Goal: Task Accomplishment & Management: Manage account settings

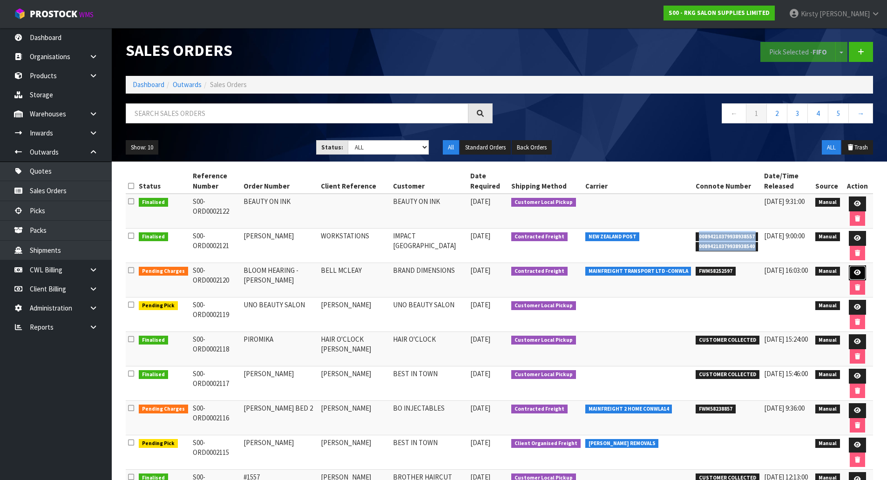
click at [710, 270] on icon at bounding box center [857, 272] width 7 height 6
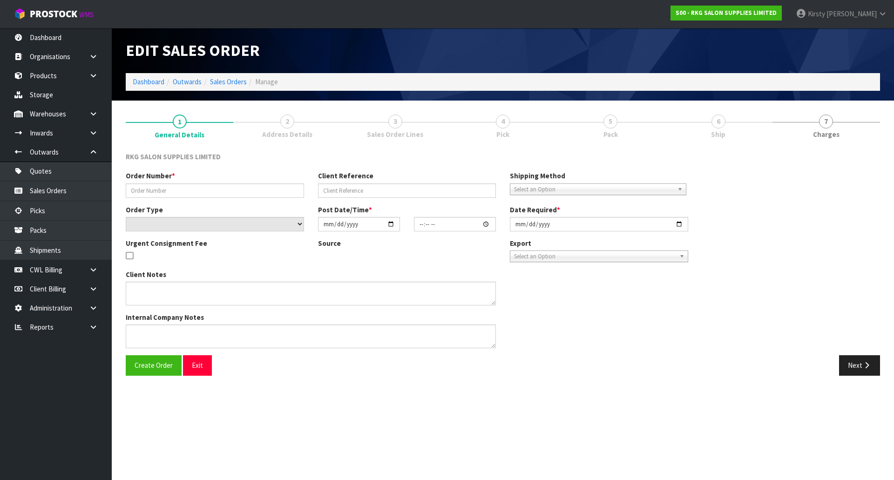
type input "BLOOM HEARING - [PERSON_NAME]"
type input "BELL MCLEAY"
select select "number:0"
type input "[DATE]"
type input "11:30:00.000"
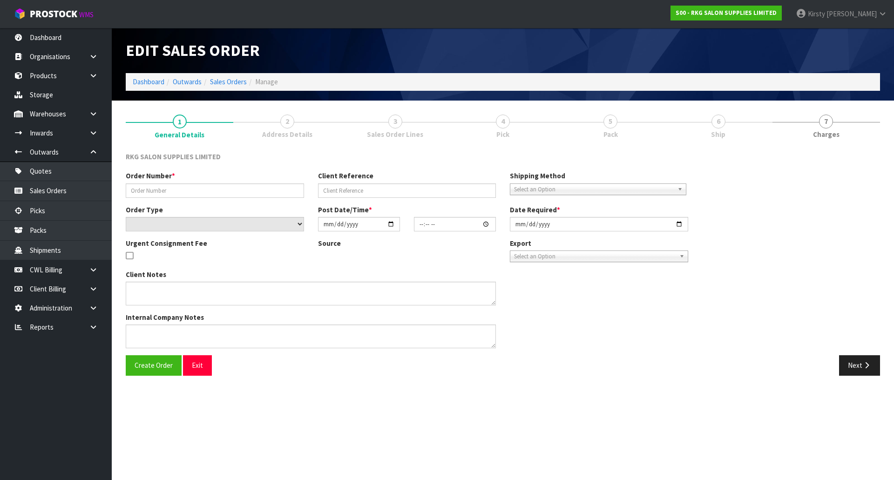
type input "[DATE]"
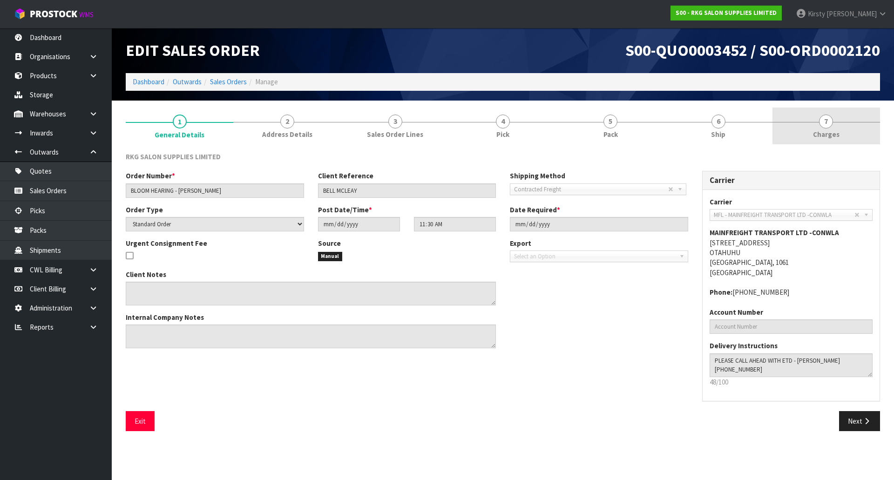
click at [710, 123] on span "7" at bounding box center [826, 121] width 14 height 14
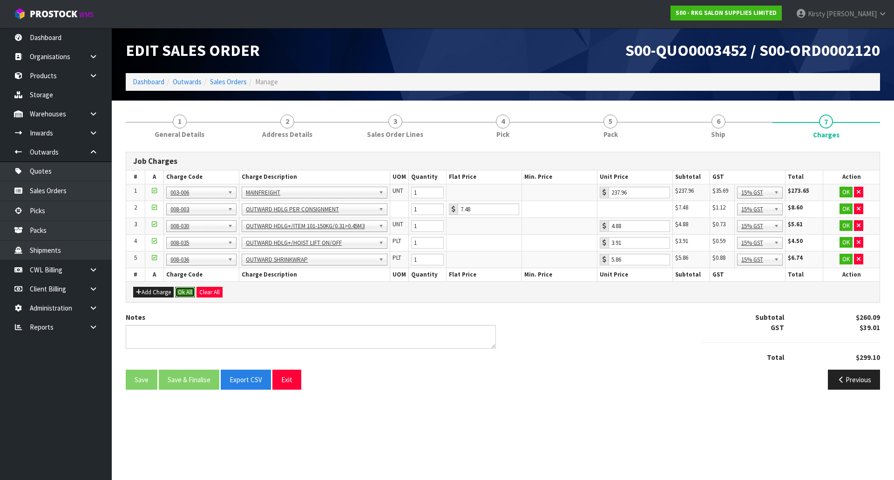
click at [186, 291] on button "Ok All" at bounding box center [185, 292] width 20 height 11
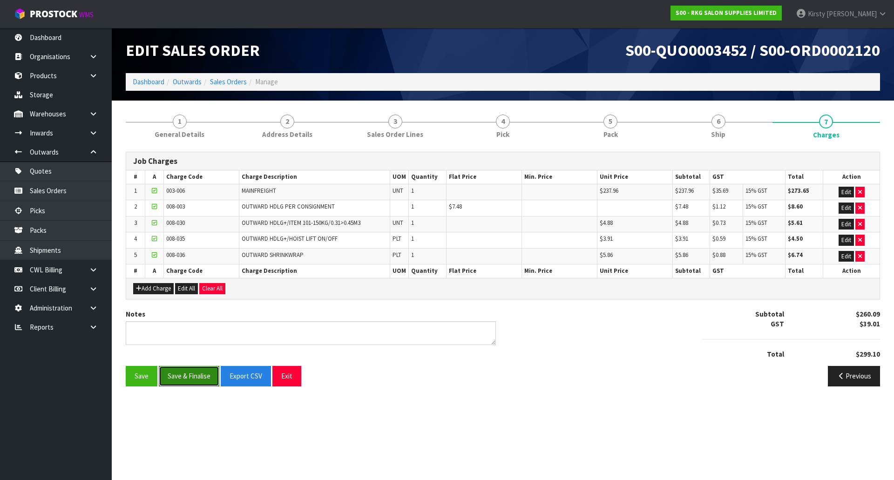
click at [191, 377] on button "Save & Finalise" at bounding box center [189, 376] width 61 height 20
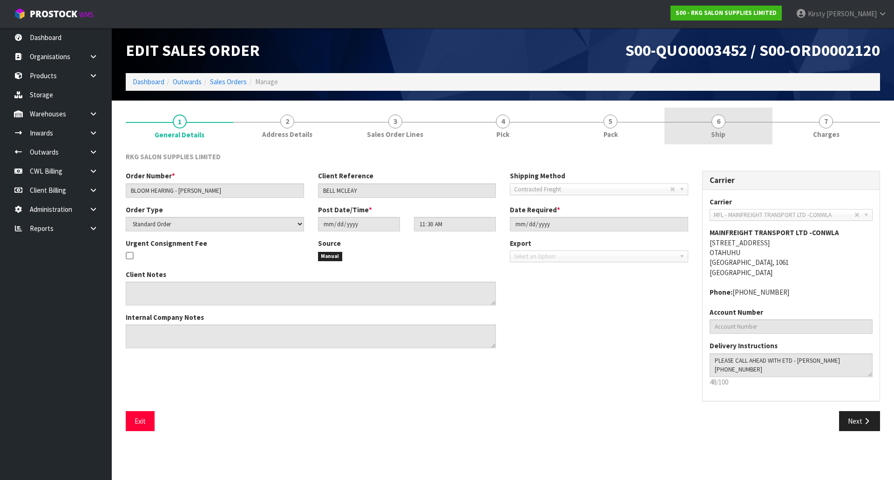
click at [719, 123] on span "6" at bounding box center [718, 121] width 14 height 14
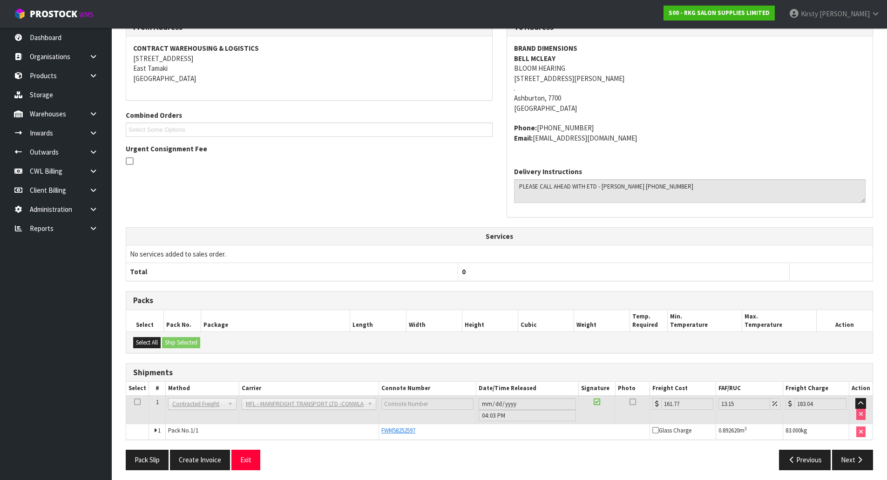
scroll to position [138, 0]
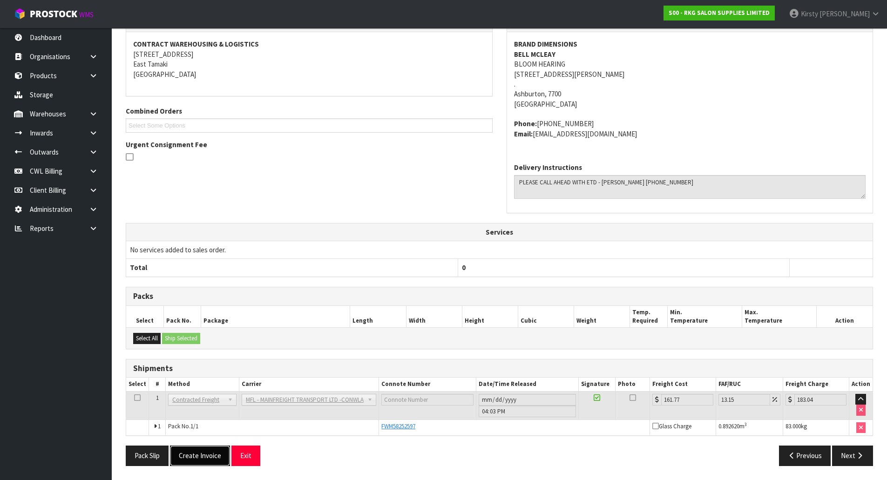
click at [202, 454] on button "Create Invoice" at bounding box center [200, 455] width 60 height 20
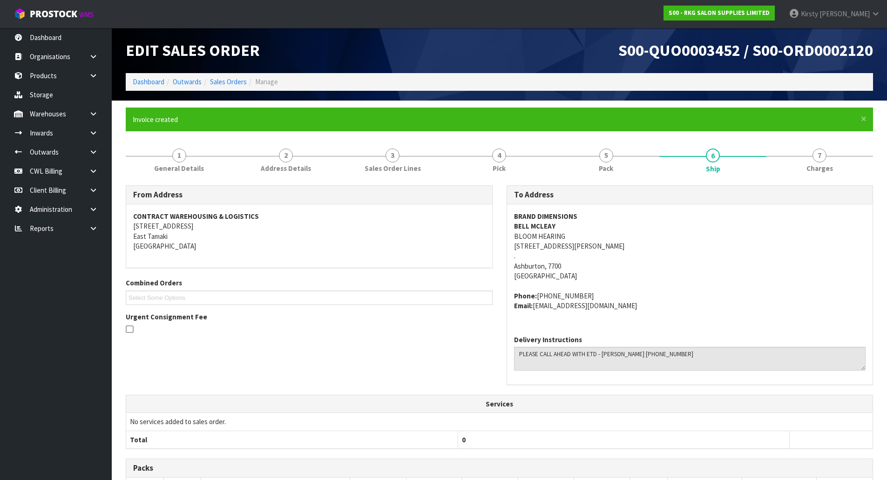
scroll to position [172, 0]
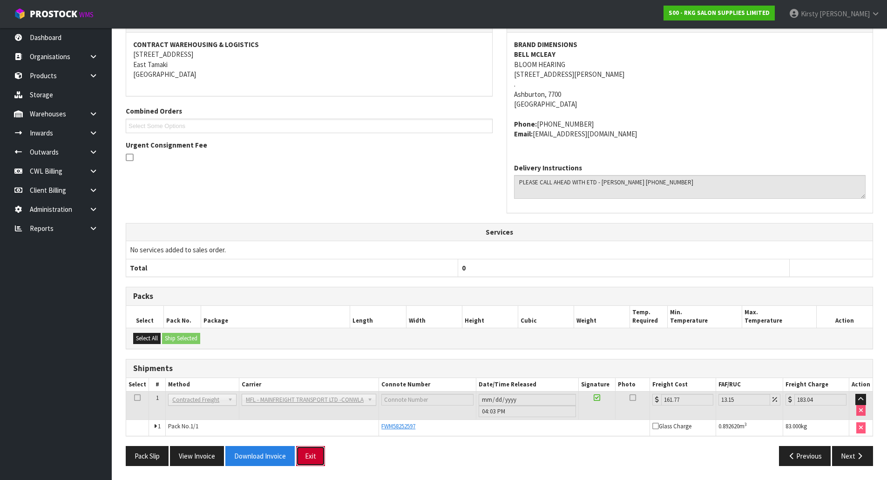
click at [311, 458] on button "Exit" at bounding box center [310, 456] width 29 height 20
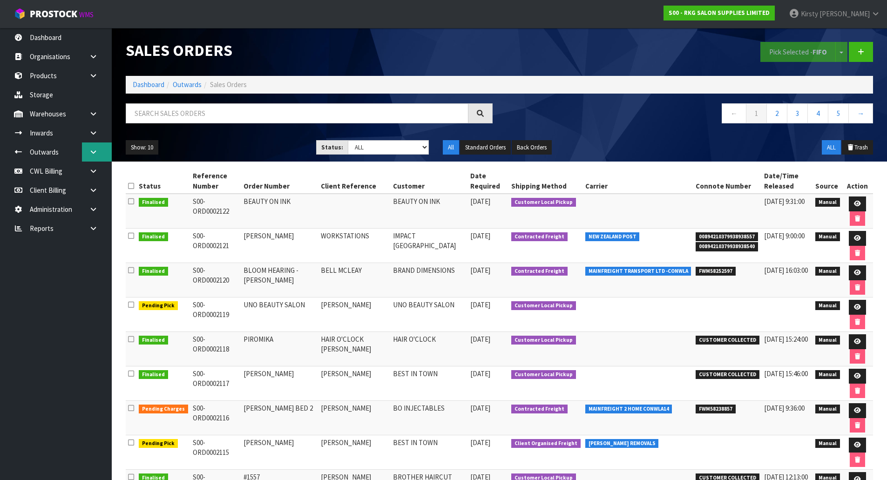
click at [94, 150] on icon at bounding box center [93, 151] width 9 height 7
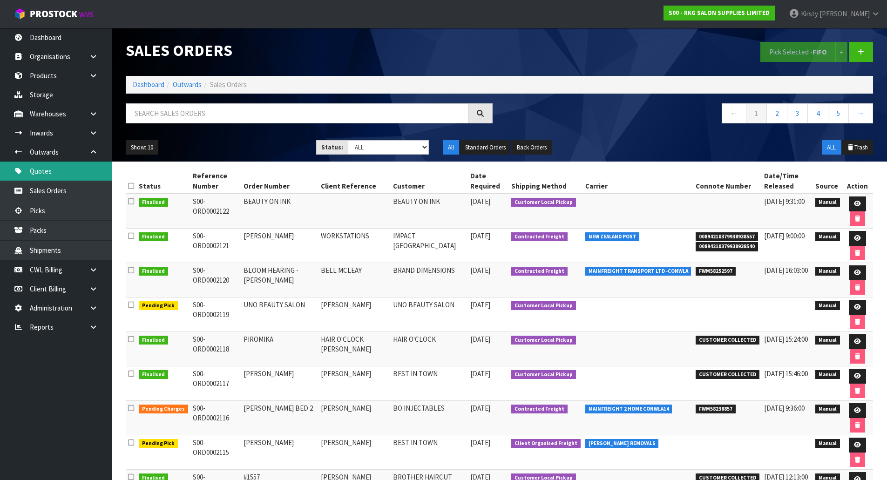
click at [48, 171] on link "Quotes" at bounding box center [56, 171] width 112 height 19
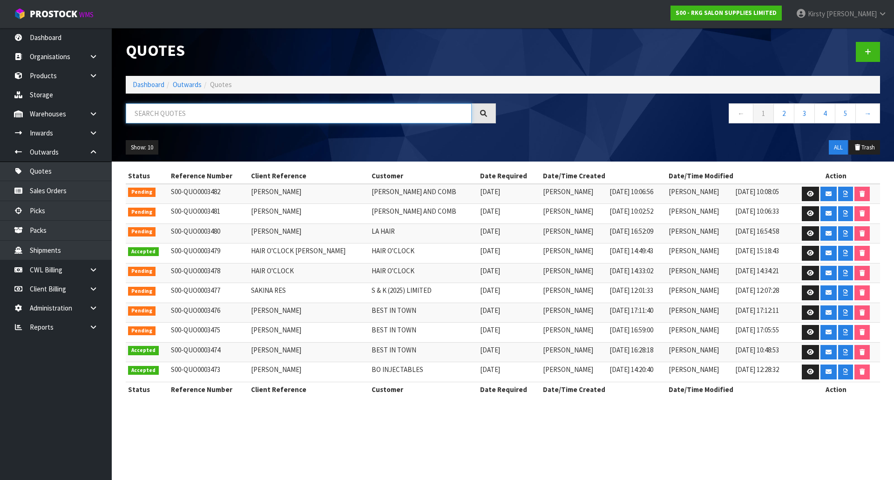
click at [160, 116] on input "text" at bounding box center [299, 113] width 346 height 20
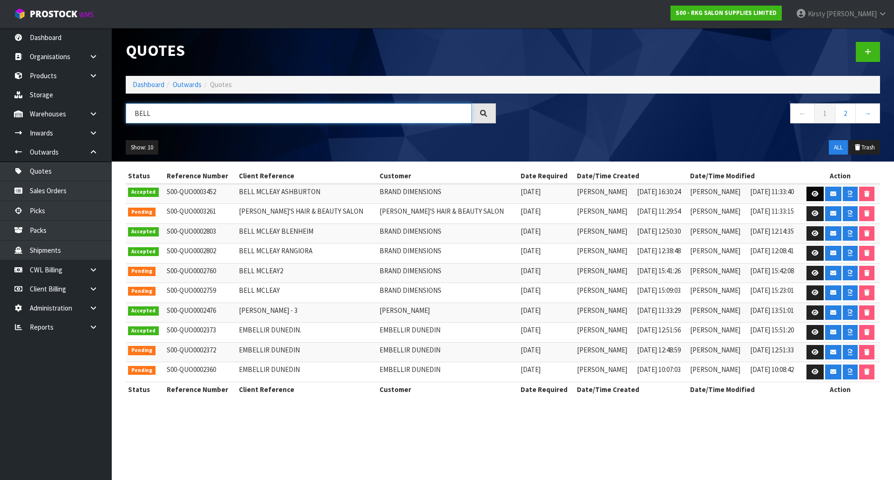
type input "BELL"
click at [806, 190] on link at bounding box center [814, 194] width 17 height 15
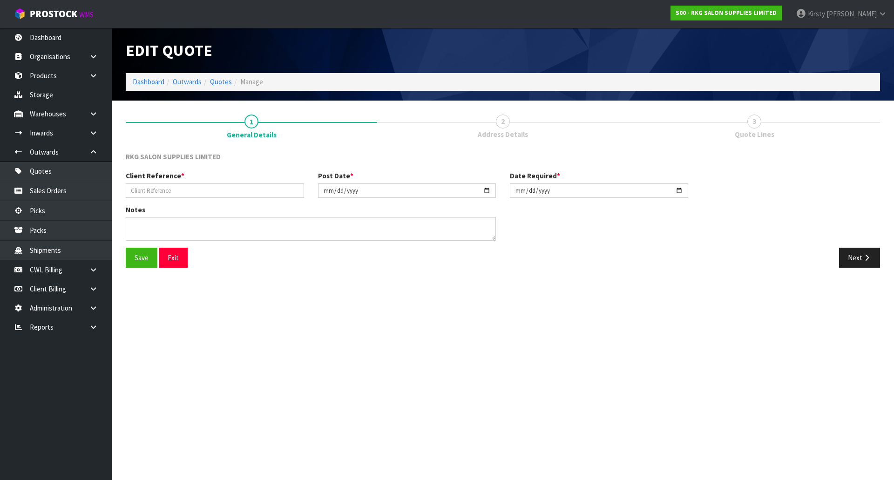
type input "BELL MCLEAY ASHBURTON"
type input "2025-08-05"
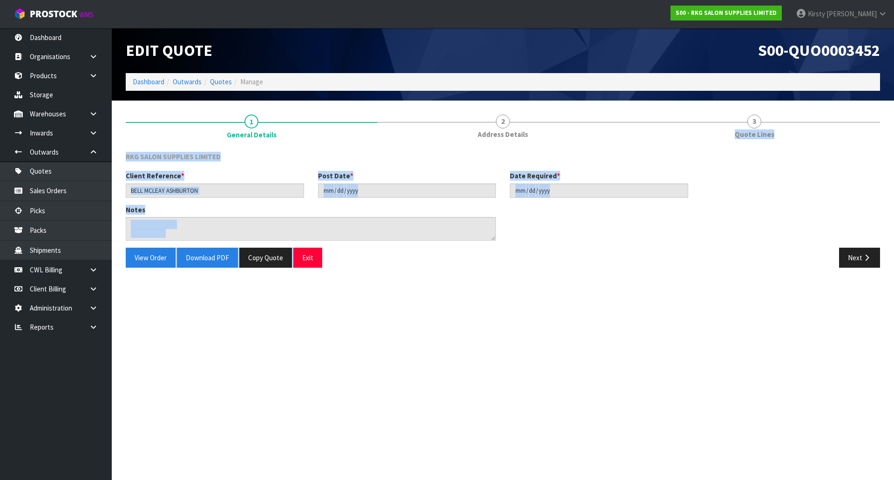
drag, startPoint x: 758, startPoint y: 122, endPoint x: 748, endPoint y: 280, distance: 158.1
click at [748, 280] on section "1 General Details 2 Address Details 3 Quote Lines RKG SALON SUPPLIES LIMITED Cl…" at bounding box center [503, 192] width 782 height 182
click at [228, 276] on section "1 General Details 2 Address Details 3 Quote Lines RKG SALON SUPPLIES LIMITED Cl…" at bounding box center [503, 192] width 782 height 182
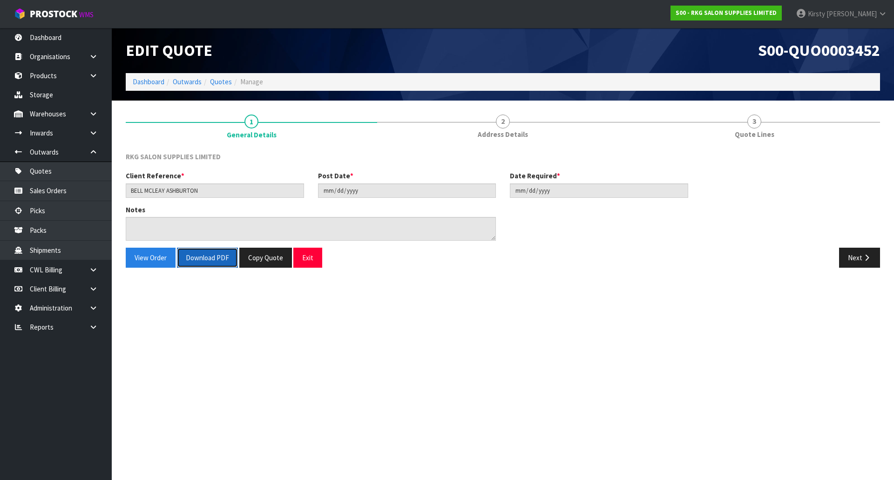
click at [214, 256] on button "Download PDF" at bounding box center [207, 258] width 61 height 20
click at [310, 257] on button "Exit" at bounding box center [307, 258] width 29 height 20
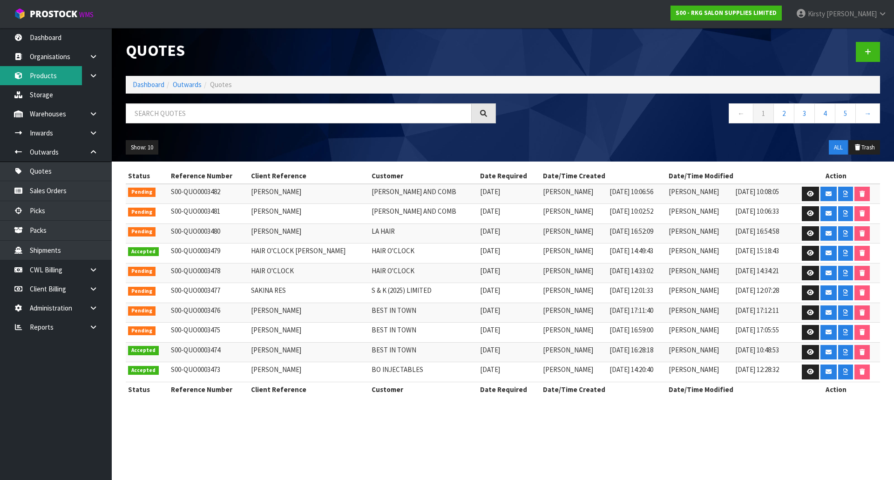
click at [50, 77] on link "Products" at bounding box center [56, 75] width 112 height 19
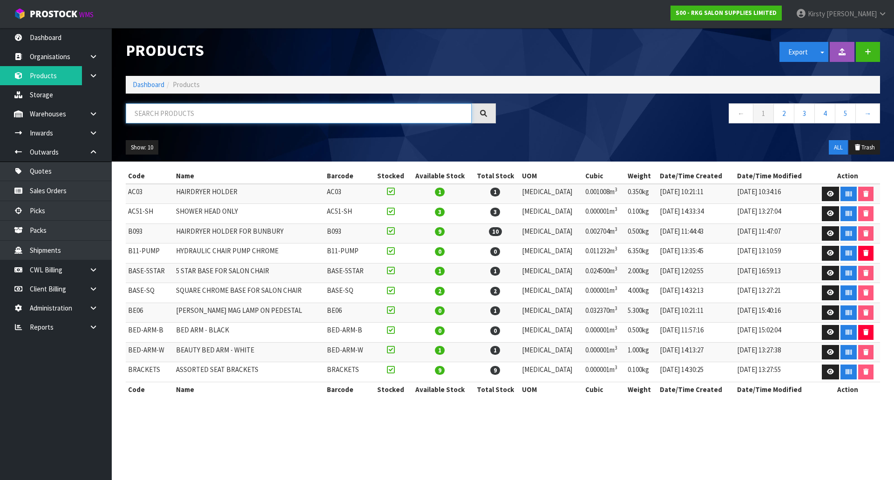
click at [174, 112] on input "text" at bounding box center [299, 113] width 346 height 20
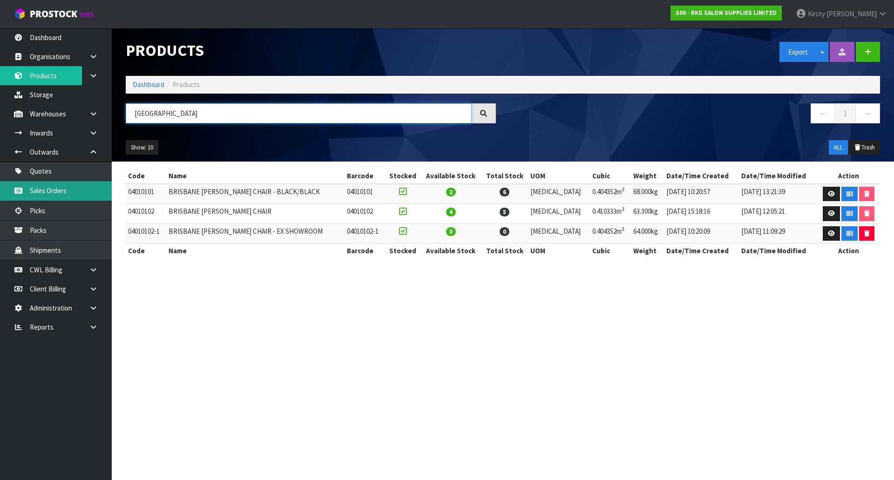
type input "BRISBANE"
click at [42, 191] on link "Sales Orders" at bounding box center [56, 190] width 112 height 19
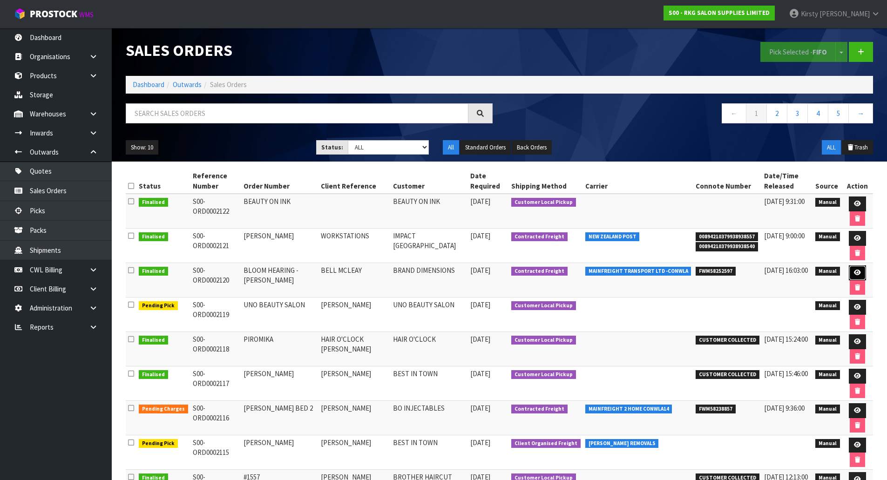
click at [852, 269] on link at bounding box center [856, 272] width 17 height 15
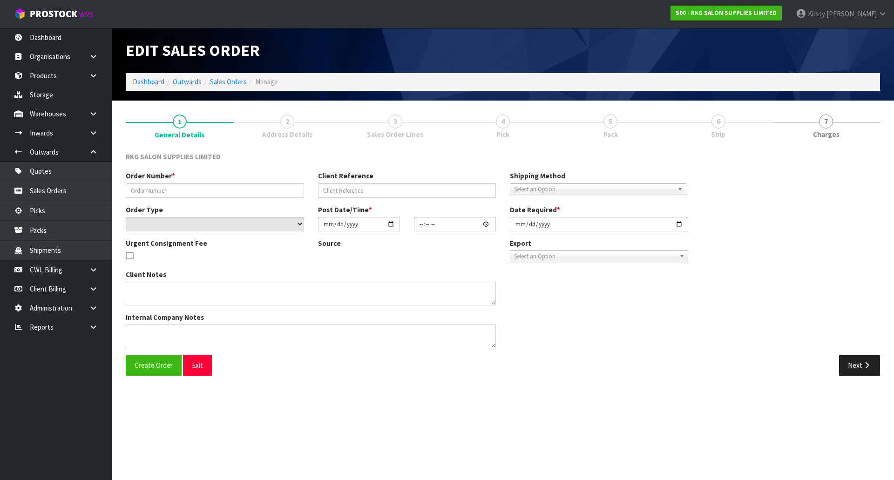
type input "BLOOM HEARING - [PERSON_NAME]"
type input "BELL MCLEAY"
select select "number:0"
type input "2025-08-13"
type input "11:30:00.000"
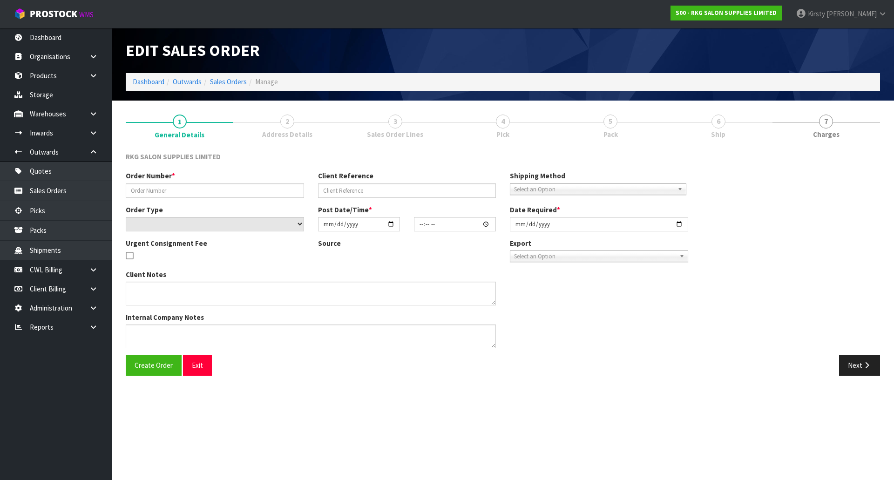
type input "2025-08-13"
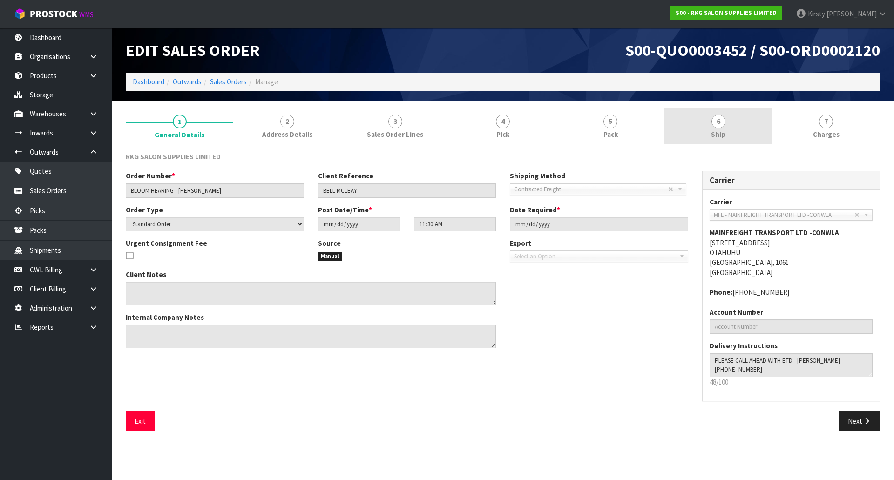
click at [721, 123] on span "6" at bounding box center [718, 121] width 14 height 14
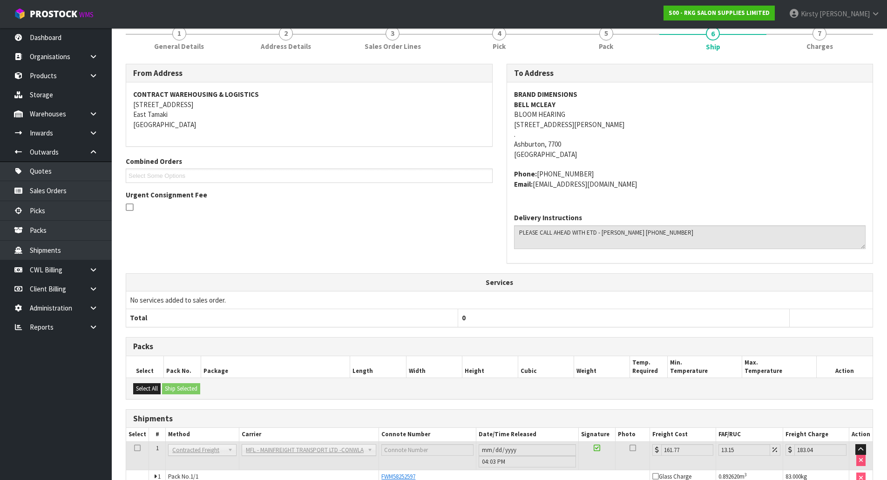
scroll to position [138, 0]
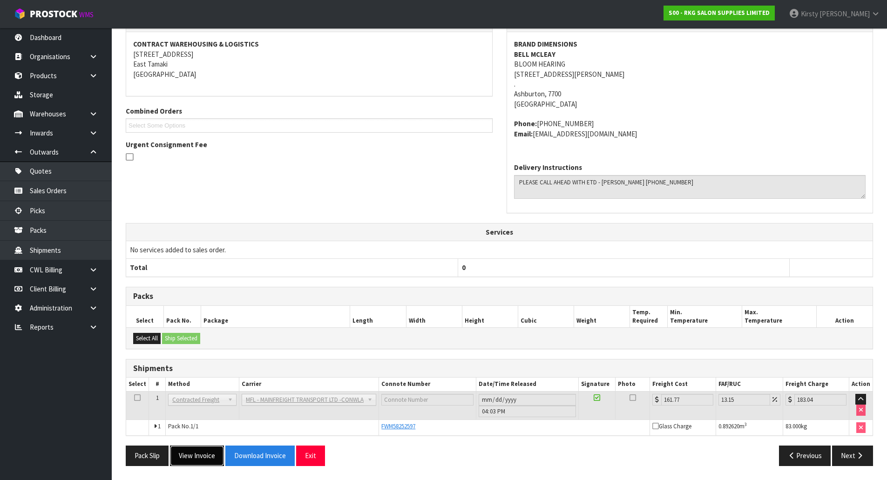
drag, startPoint x: 193, startPoint y: 457, endPoint x: 193, endPoint y: 444, distance: 12.1
click at [193, 456] on button "View Invoice" at bounding box center [197, 455] width 54 height 20
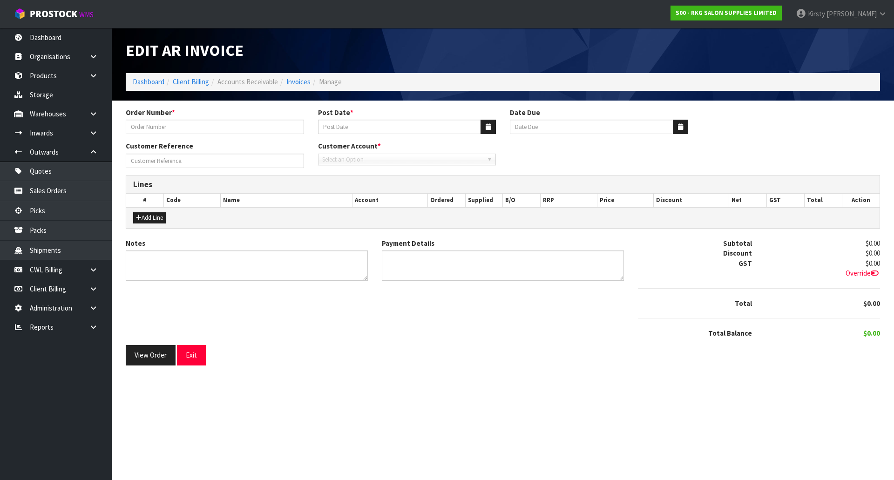
type input "BLOOM HEARING - [PERSON_NAME]"
type input "[DATE]"
type input "BELL MCLEAY"
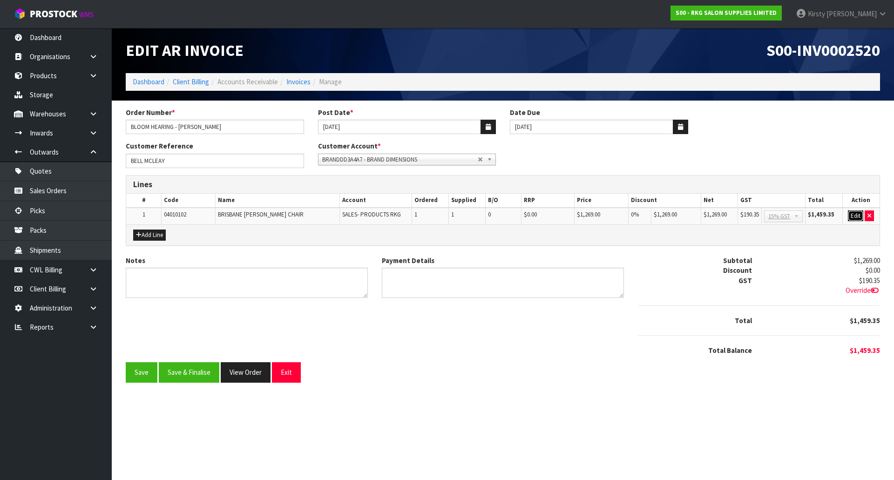
click at [852, 214] on button "Edit" at bounding box center [855, 215] width 15 height 11
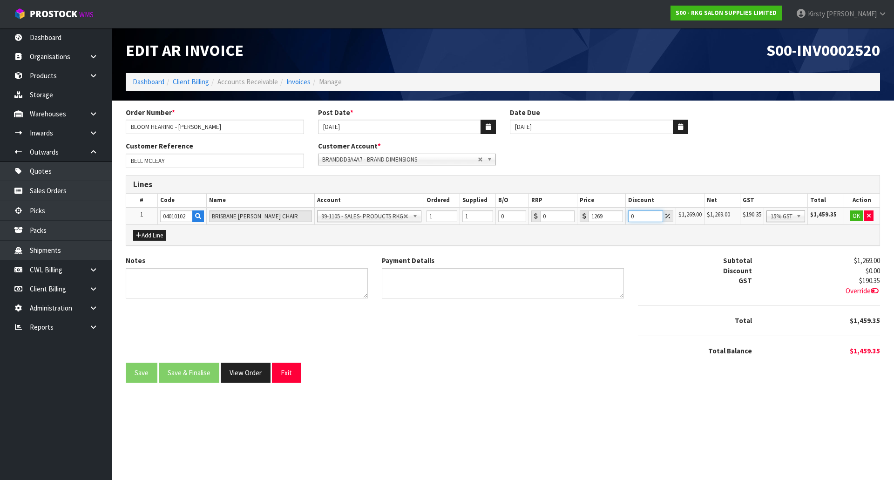
drag, startPoint x: 637, startPoint y: 219, endPoint x: 626, endPoint y: 218, distance: 10.7
click at [626, 218] on td "0" at bounding box center [650, 216] width 50 height 17
type input "5"
click at [856, 216] on button "OK" at bounding box center [855, 215] width 13 height 11
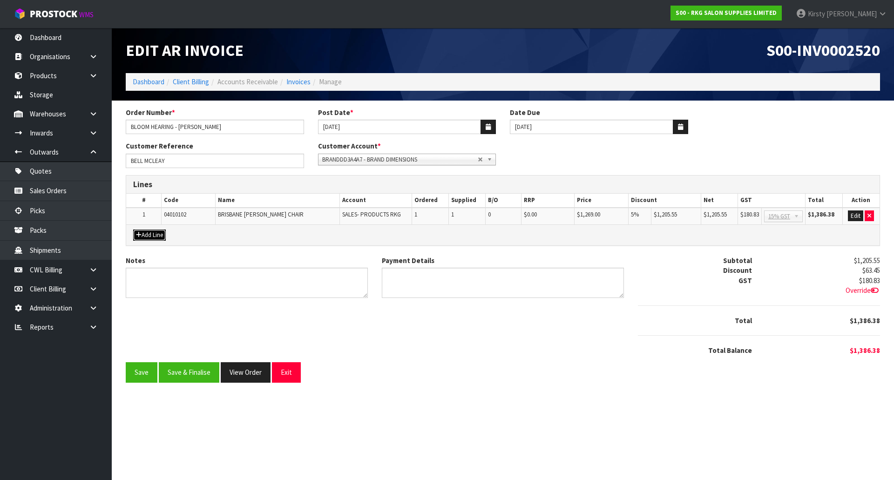
click at [148, 233] on button "Add Line" at bounding box center [149, 234] width 33 height 11
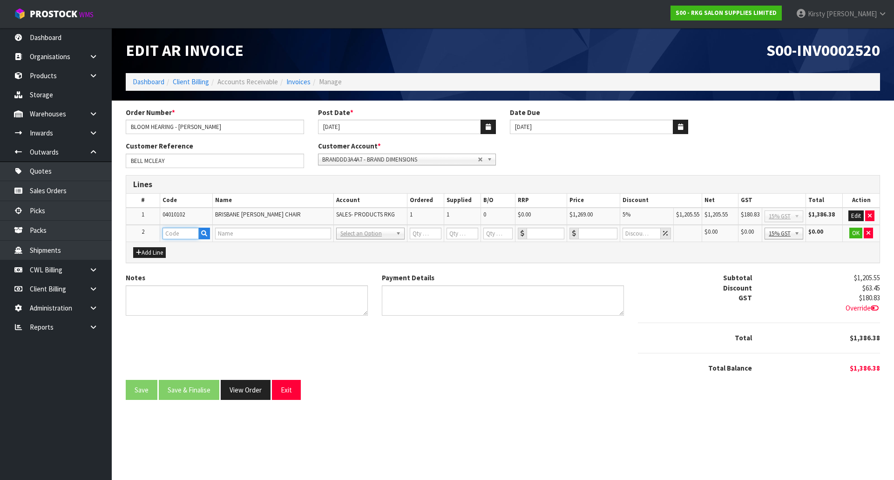
click at [173, 233] on input "text" at bounding box center [180, 234] width 36 height 12
type input "FREIGHT"
type input "1"
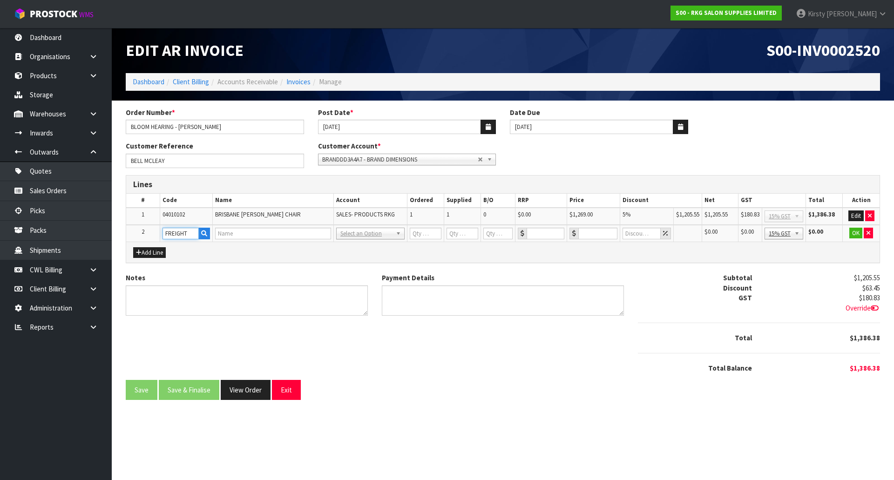
type input "0"
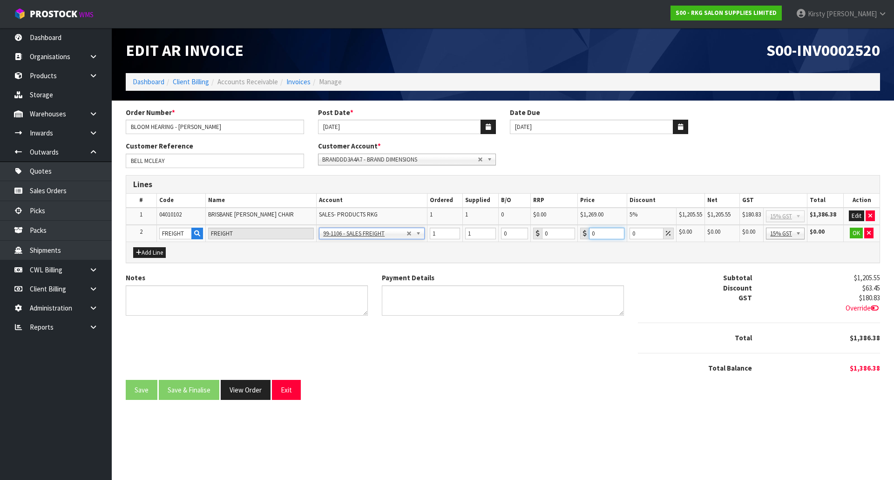
drag, startPoint x: 595, startPoint y: 236, endPoint x: 584, endPoint y: 236, distance: 11.2
click at [584, 236] on div "0" at bounding box center [602, 234] width 44 height 12
type input "341.65"
click at [858, 231] on button "OK" at bounding box center [855, 233] width 13 height 11
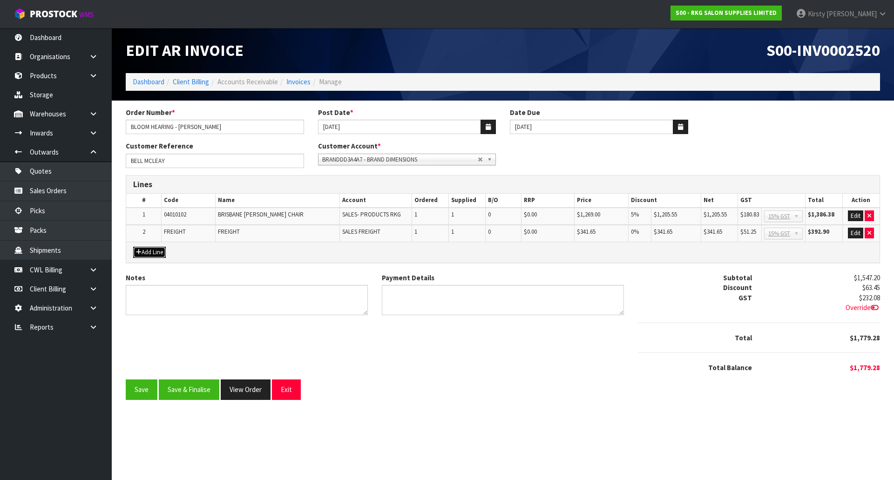
click at [149, 252] on button "Add Line" at bounding box center [149, 252] width 33 height 11
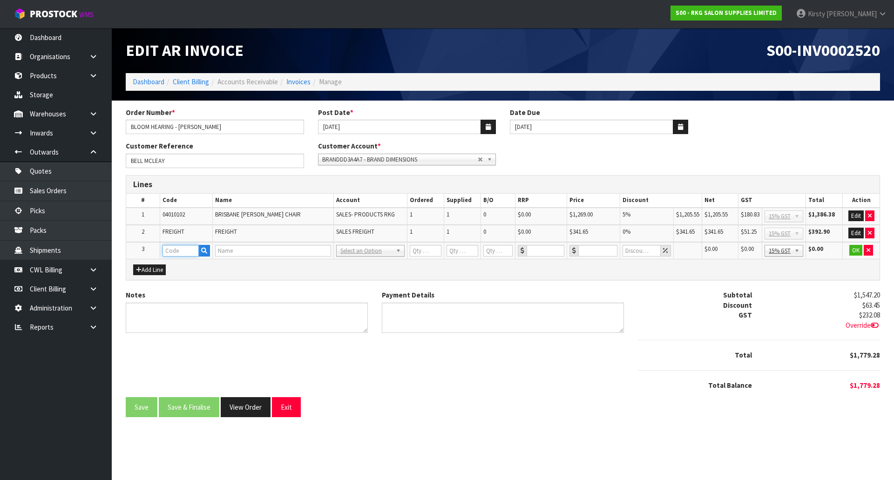
click at [182, 252] on input "text" at bounding box center [180, 251] width 36 height 12
click at [201, 251] on button "button" at bounding box center [204, 251] width 12 height 12
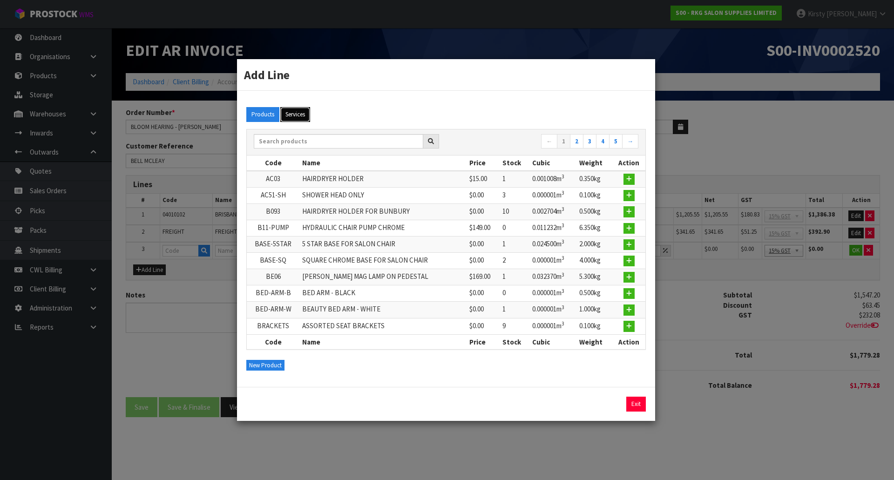
click at [294, 109] on button "Services" at bounding box center [295, 114] width 30 height 15
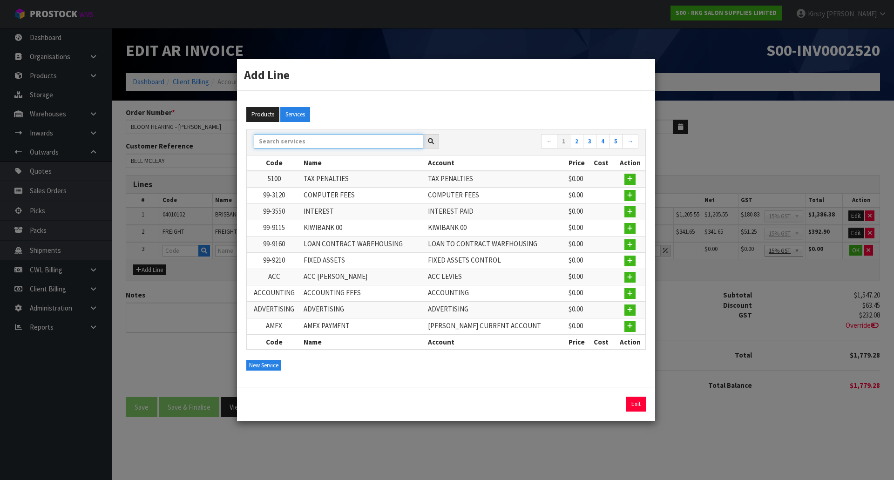
click at [282, 141] on input "text" at bounding box center [338, 141] width 169 height 14
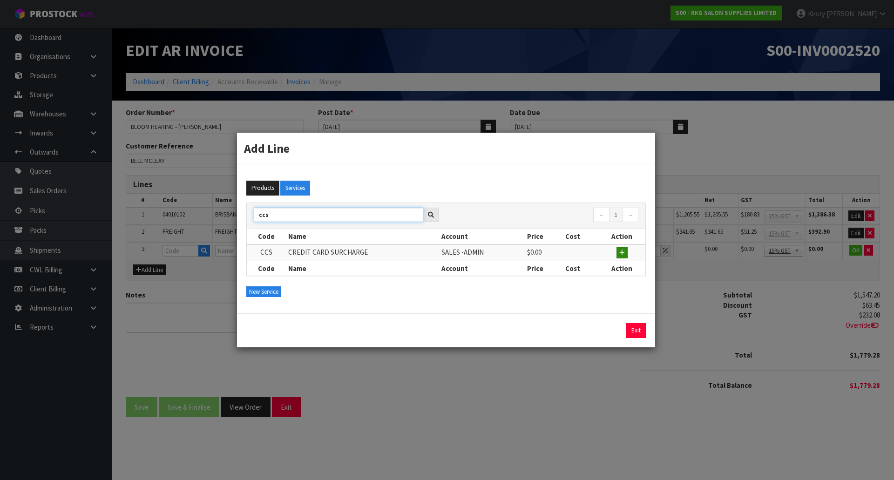
type input "ccs"
click at [621, 254] on icon "button" at bounding box center [622, 252] width 6 height 6
type input "CCS"
type input "CREDIT CARD SURCHARGE"
type input "1"
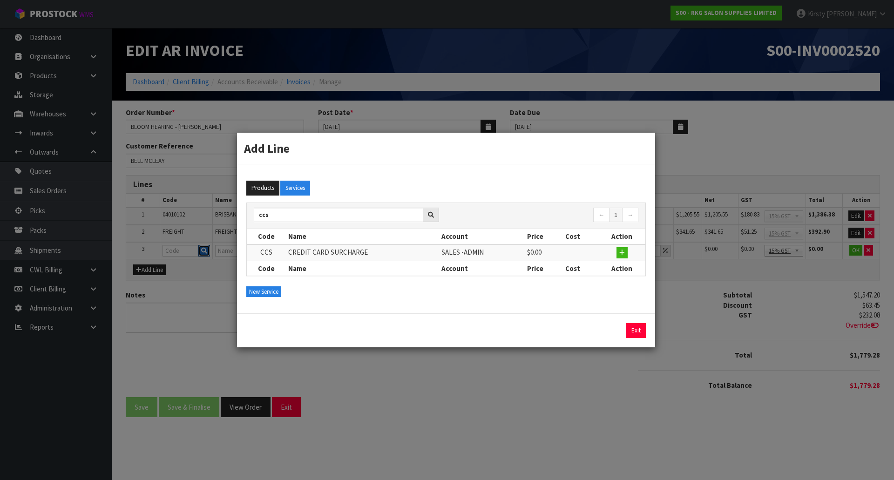
type input "1"
type input "0"
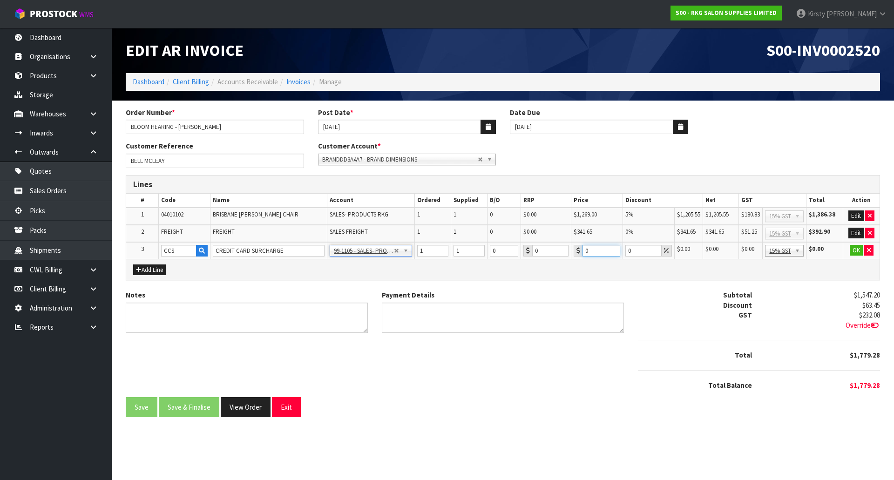
drag, startPoint x: 589, startPoint y: 249, endPoint x: 574, endPoint y: 253, distance: 14.9
click at [574, 253] on div "0" at bounding box center [596, 251] width 47 height 12
type input "38.68"
click at [854, 251] on button "OK" at bounding box center [855, 250] width 13 height 11
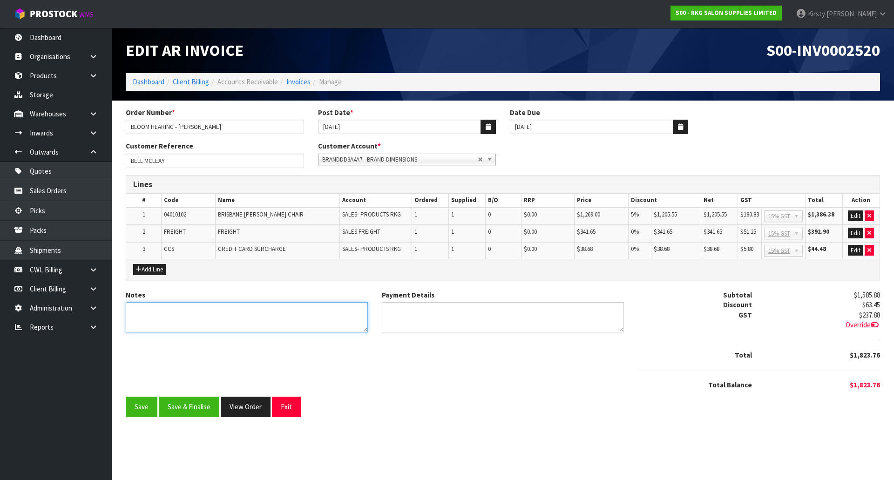
click at [184, 316] on textarea "Notes" at bounding box center [247, 317] width 242 height 30
type textarea "THANK YOU FOR YOUR ORDER"
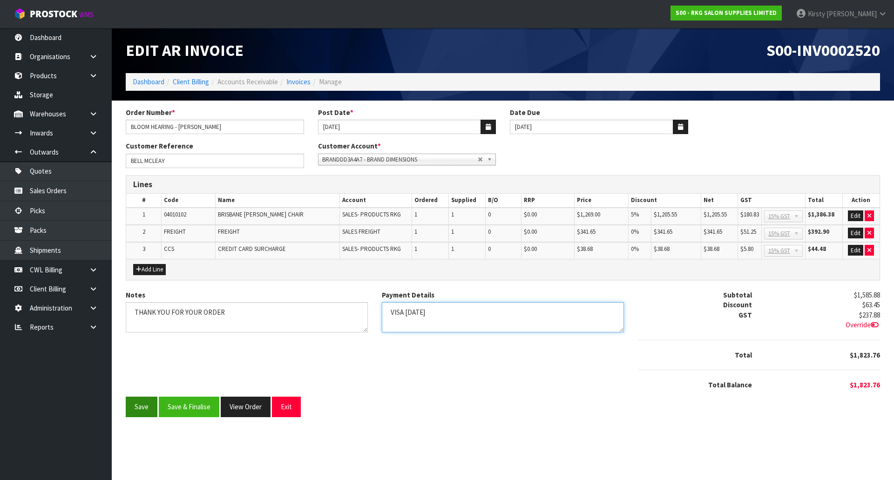
type textarea "VISA 13.8.25"
click at [148, 409] on button "Save" at bounding box center [142, 407] width 32 height 20
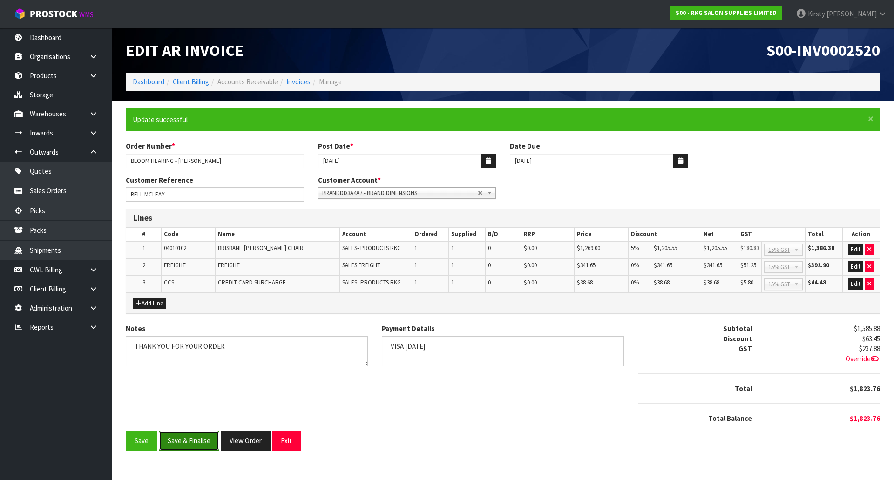
click at [185, 440] on button "Save & Finalise" at bounding box center [189, 441] width 61 height 20
click at [185, 439] on section "Edit AR Invoice S00-INV0002520 Dashboard Client Billing Accounts Receivable Inv…" at bounding box center [447, 240] width 894 height 480
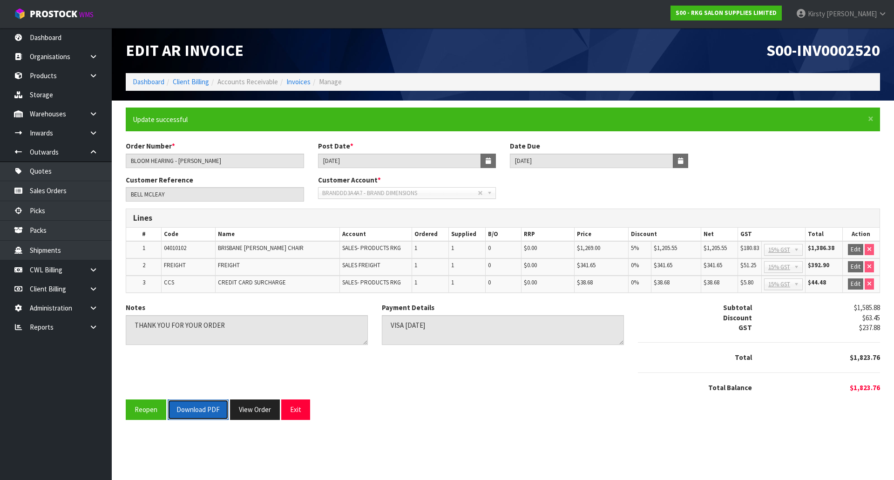
click at [196, 411] on button "Download PDF" at bounding box center [198, 409] width 61 height 20
click at [292, 410] on button "Exit" at bounding box center [295, 409] width 29 height 20
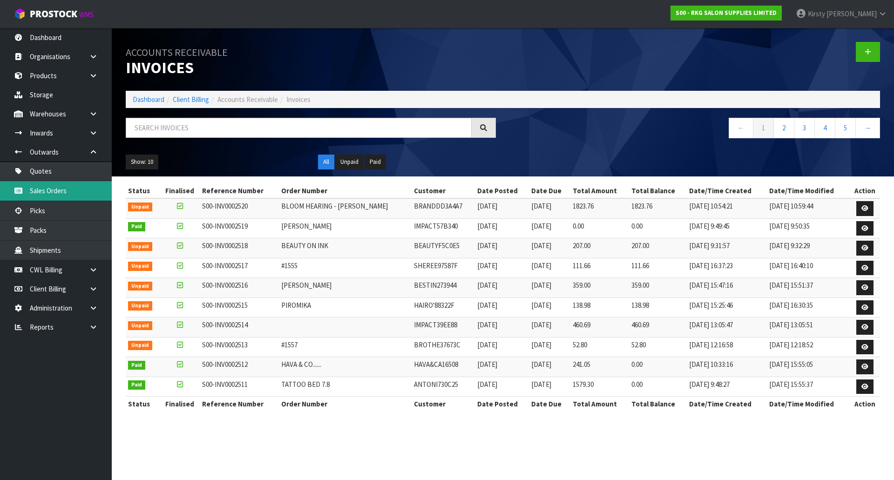
click at [54, 190] on link "Sales Orders" at bounding box center [56, 190] width 112 height 19
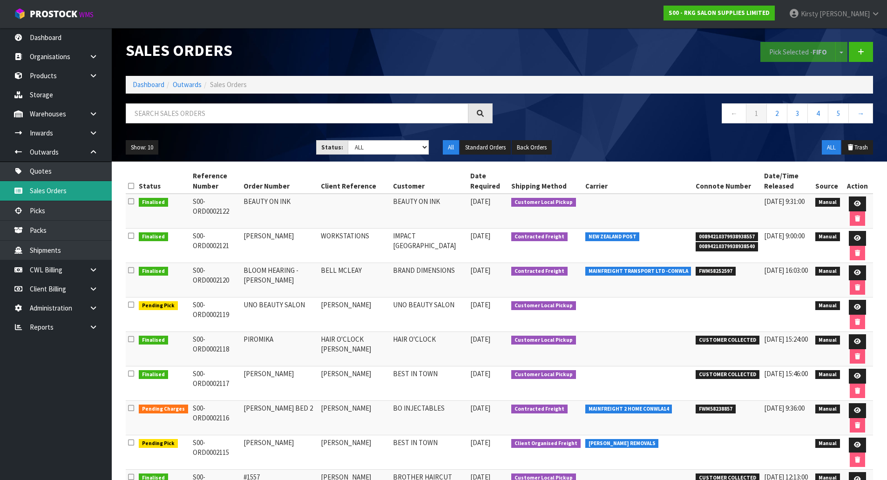
scroll to position [47, 0]
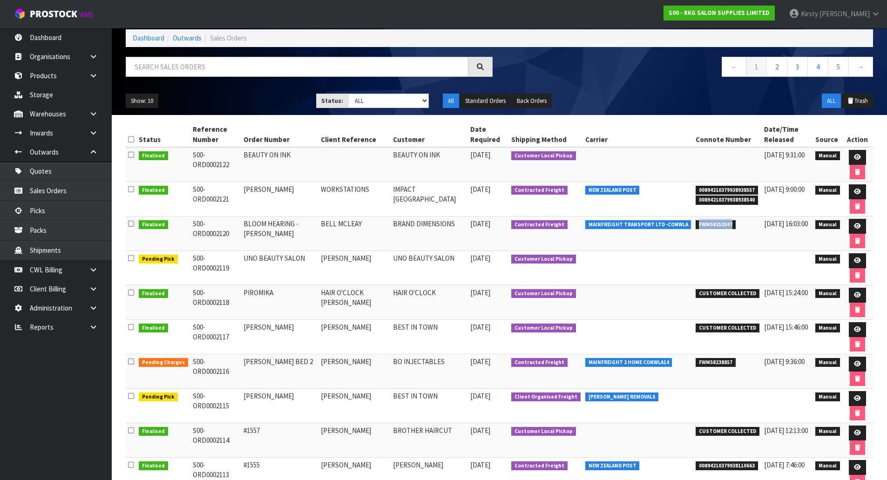
drag, startPoint x: 721, startPoint y: 223, endPoint x: 684, endPoint y: 225, distance: 37.3
click at [695, 225] on li "FWM58252597" at bounding box center [727, 224] width 64 height 10
copy span "FWM58252597"
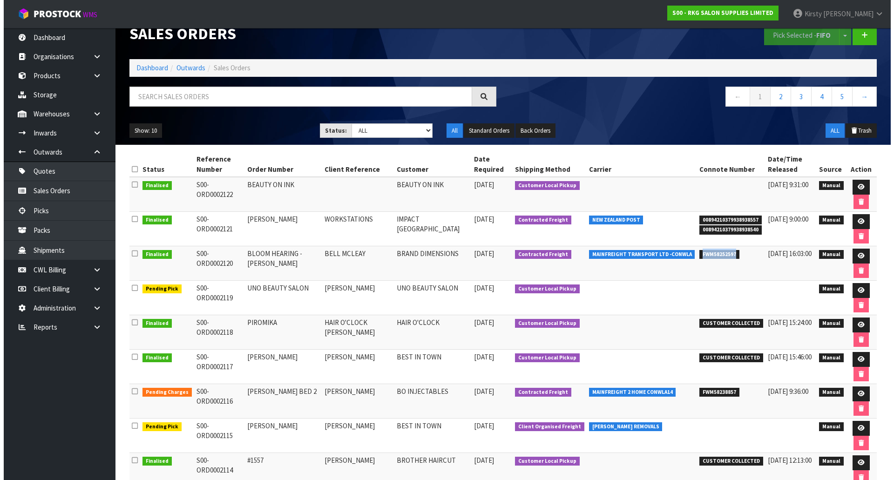
scroll to position [0, 0]
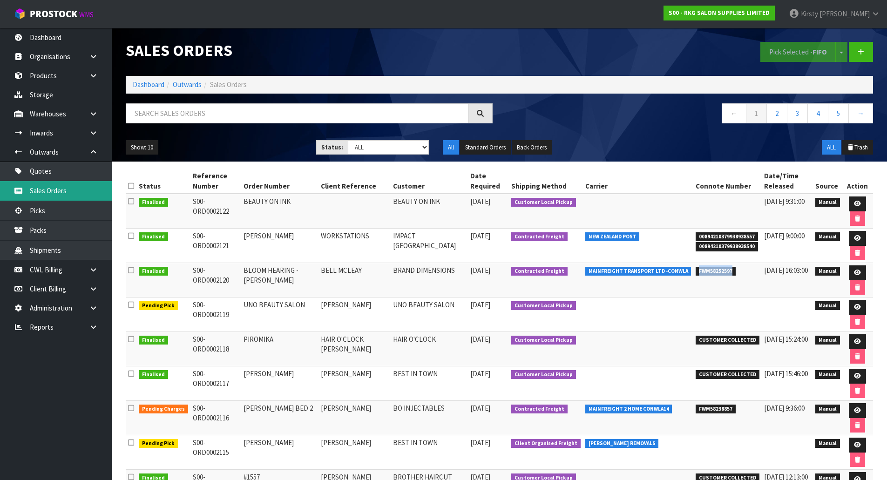
click at [42, 187] on link "Sales Orders" at bounding box center [56, 190] width 112 height 19
click at [41, 175] on link "Quotes" at bounding box center [56, 171] width 112 height 19
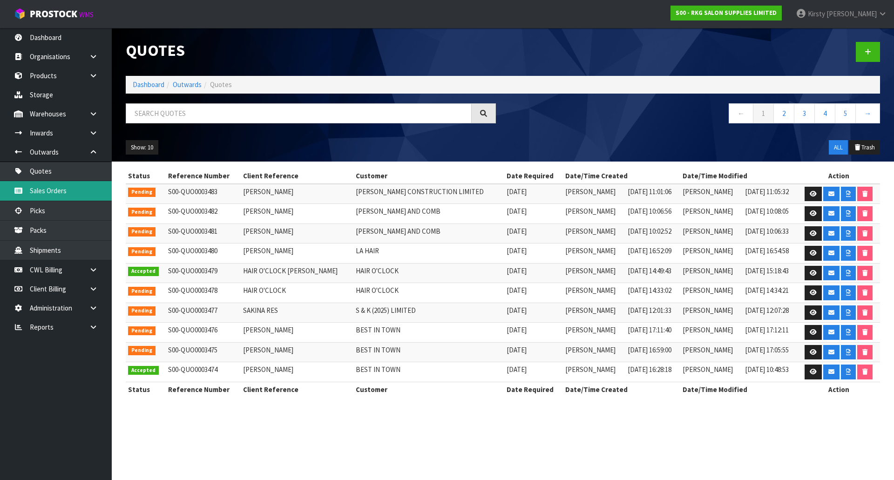
click at [40, 190] on link "Sales Orders" at bounding box center [56, 190] width 112 height 19
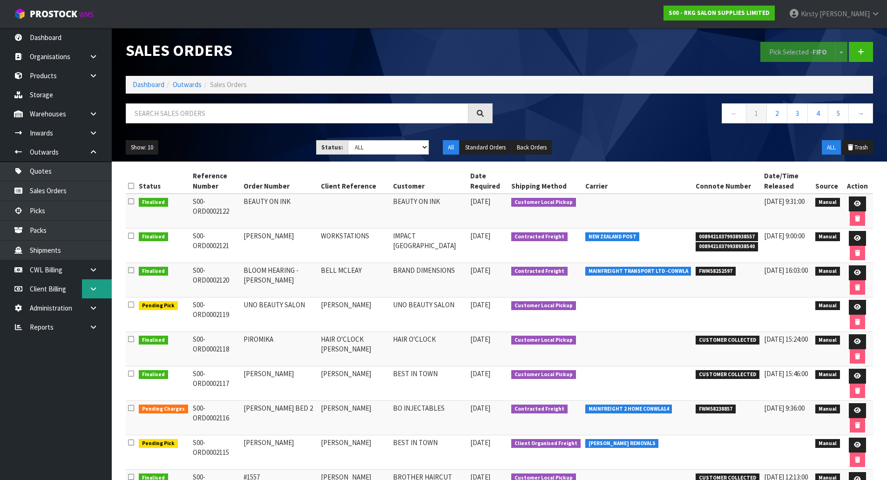
click at [88, 287] on link at bounding box center [97, 288] width 30 height 19
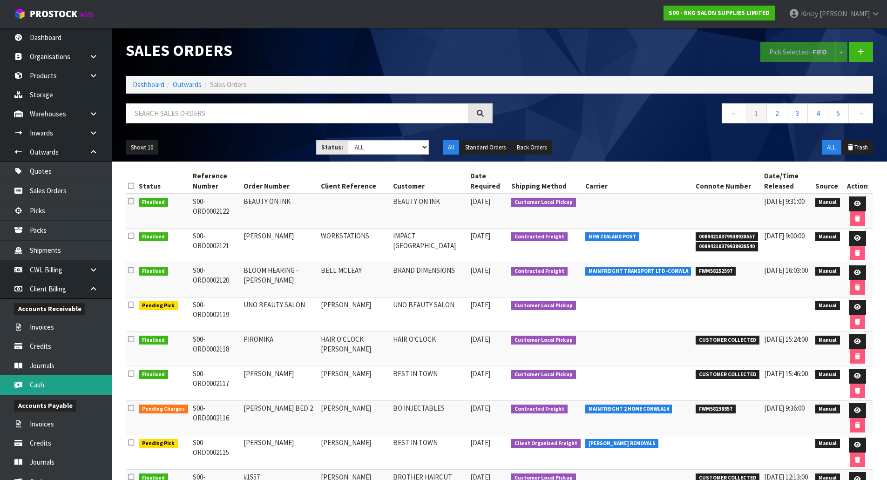
click at [38, 383] on link "Cash" at bounding box center [56, 384] width 112 height 19
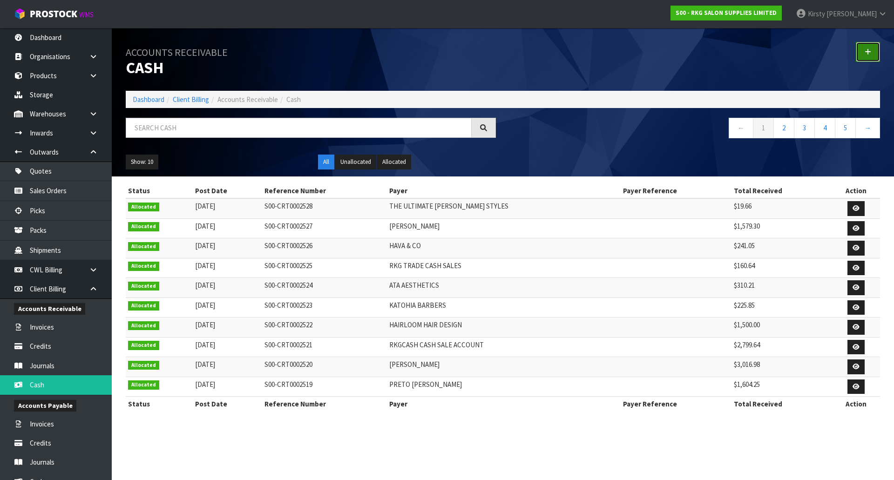
click at [865, 48] on link at bounding box center [867, 52] width 24 height 20
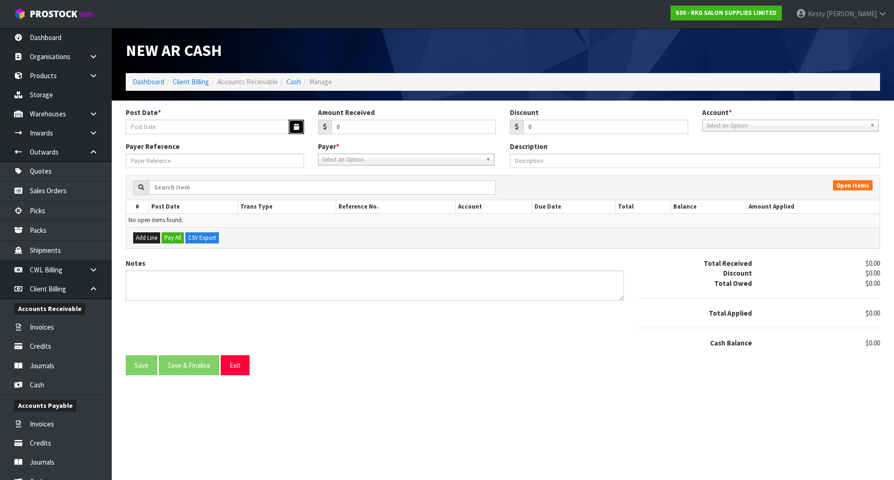
click at [295, 126] on icon "button" at bounding box center [296, 127] width 5 height 6
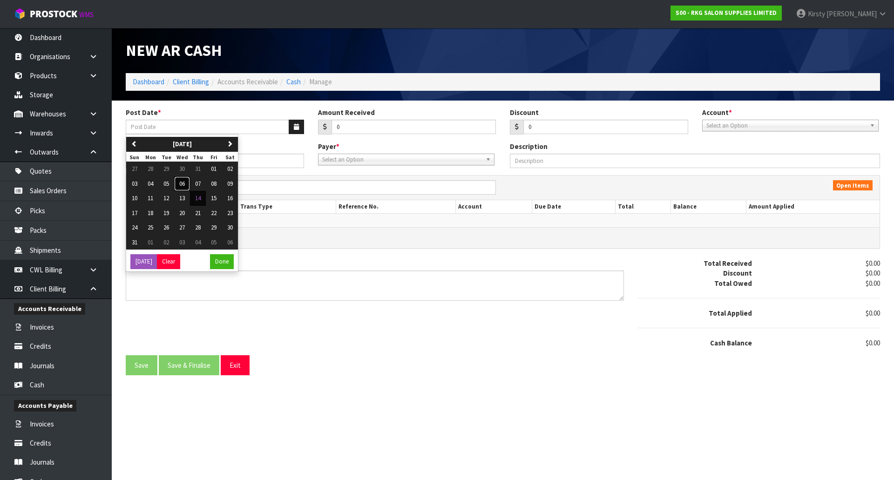
click at [187, 182] on button "06" at bounding box center [182, 183] width 16 height 15
type input "[DATE]"
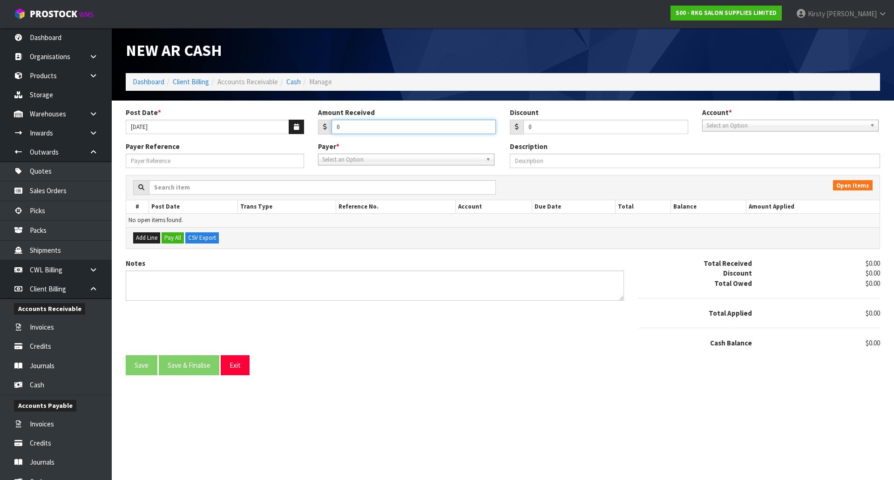
drag, startPoint x: 341, startPoint y: 127, endPoint x: 322, endPoint y: 131, distance: 20.0
click at [322, 131] on div "0" at bounding box center [407, 127] width 178 height 15
type input "100.00"
click at [747, 126] on span "Select an Option" at bounding box center [786, 125] width 160 height 11
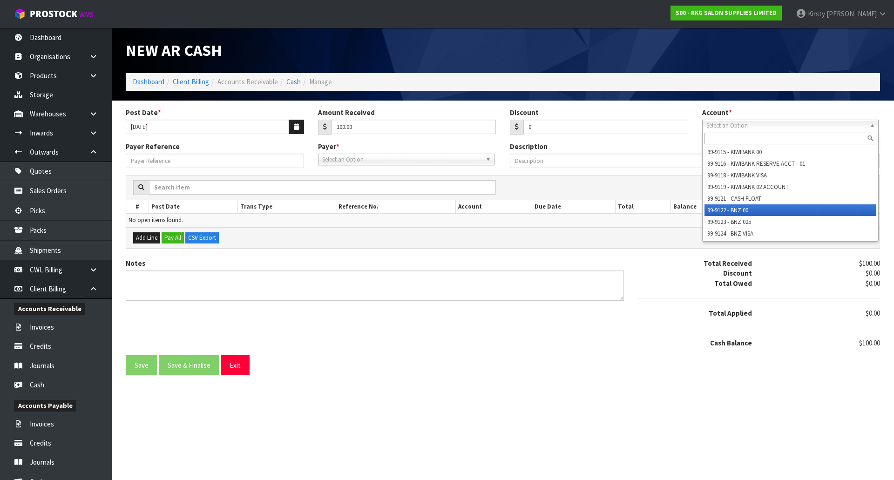
click at [741, 206] on li "99-9122 - BNZ 00" at bounding box center [790, 210] width 172 height 12
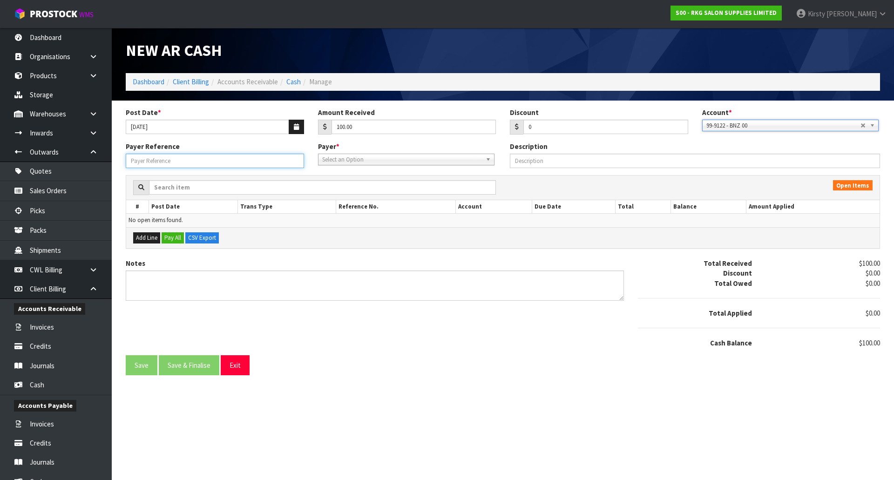
click at [204, 164] on input "Payer Reference" at bounding box center [215, 161] width 178 height 14
type input "KUT HUB"
click at [337, 159] on span "Select an Option" at bounding box center [402, 159] width 160 height 11
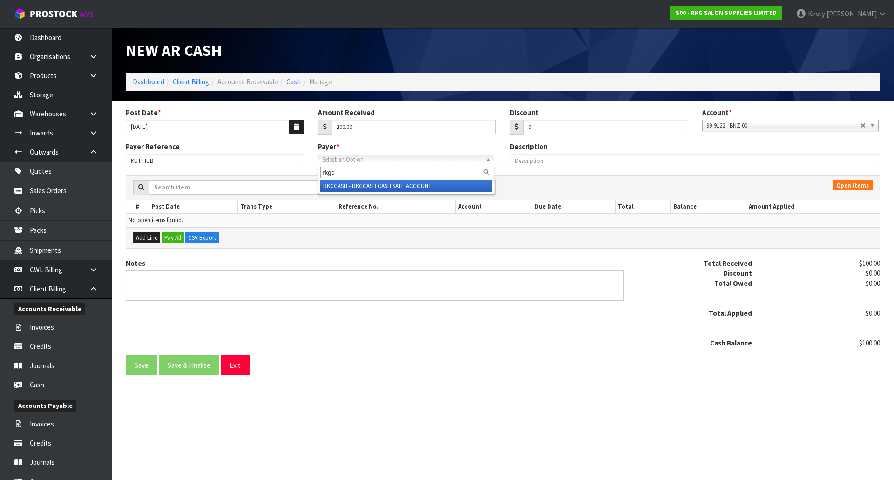
type input "rkgc"
click at [352, 187] on li "RKGC ASH - RKGCASH CASH SALE ACCOUNT" at bounding box center [406, 186] width 172 height 12
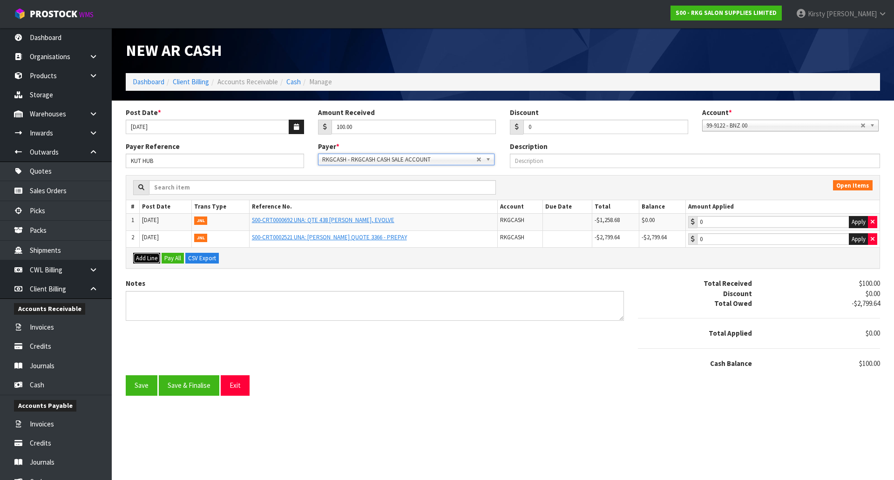
click at [146, 254] on button "Add Line" at bounding box center [146, 258] width 27 height 11
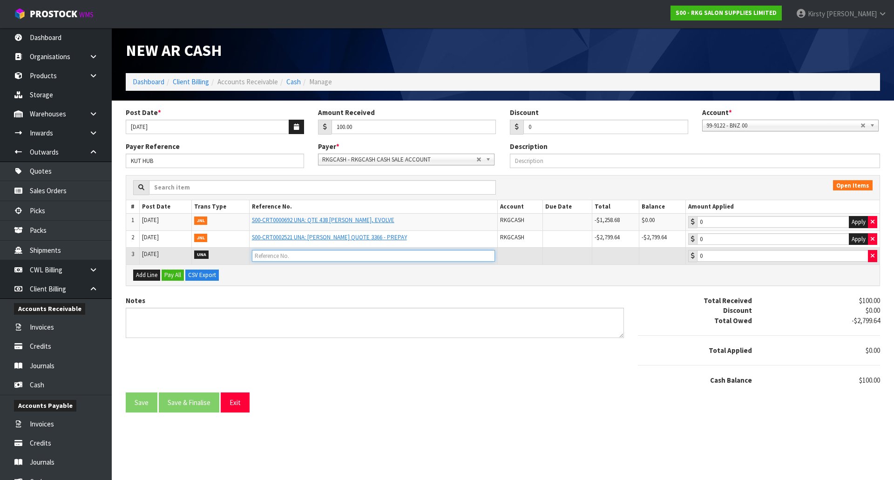
click at [256, 259] on input "text" at bounding box center [373, 256] width 243 height 12
type input "KUT HUB DEPOSIT DAYLESFORD"
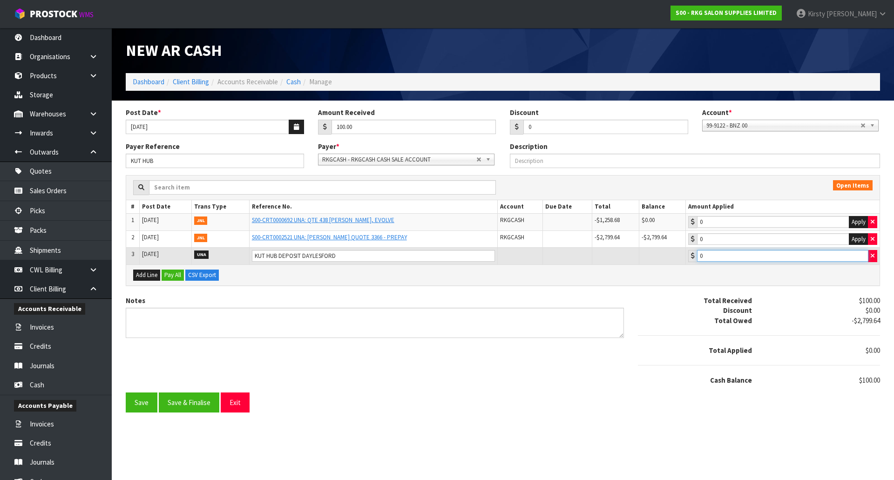
drag, startPoint x: 710, startPoint y: 260, endPoint x: 687, endPoint y: 260, distance: 23.3
click at [687, 260] on tr "3 06/08/2025 UNA KUT HUB DEPOSIT DAYLESFORD 0" at bounding box center [502, 256] width 753 height 17
type input "100.00"
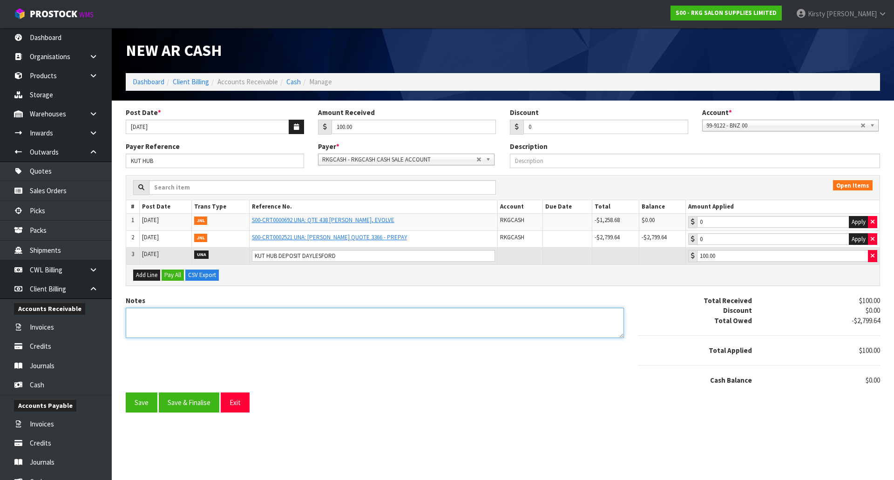
click at [154, 321] on textarea "Notes" at bounding box center [375, 323] width 498 height 30
type textarea "d"
type textarea "DC 6.8"
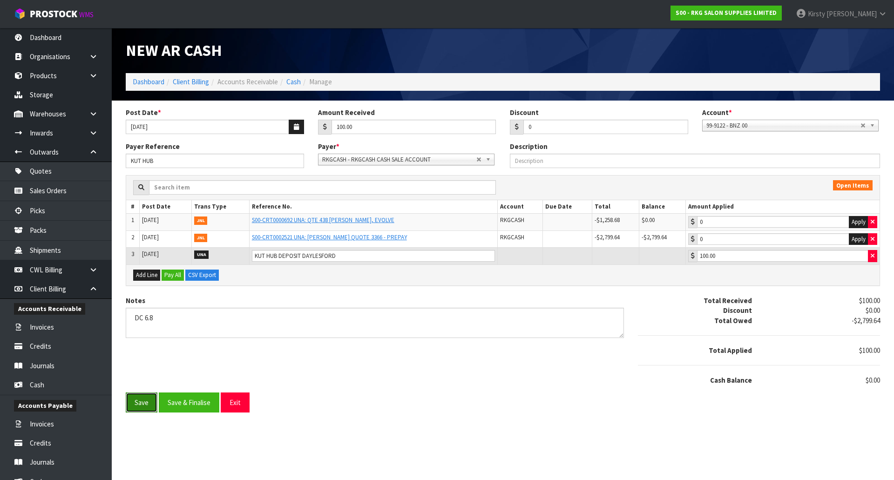
click at [146, 401] on button "Save" at bounding box center [142, 402] width 32 height 20
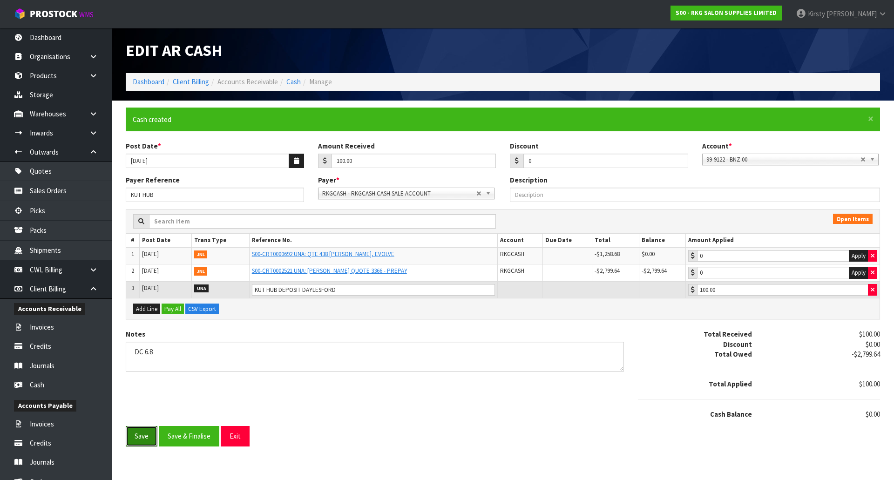
type input "100"
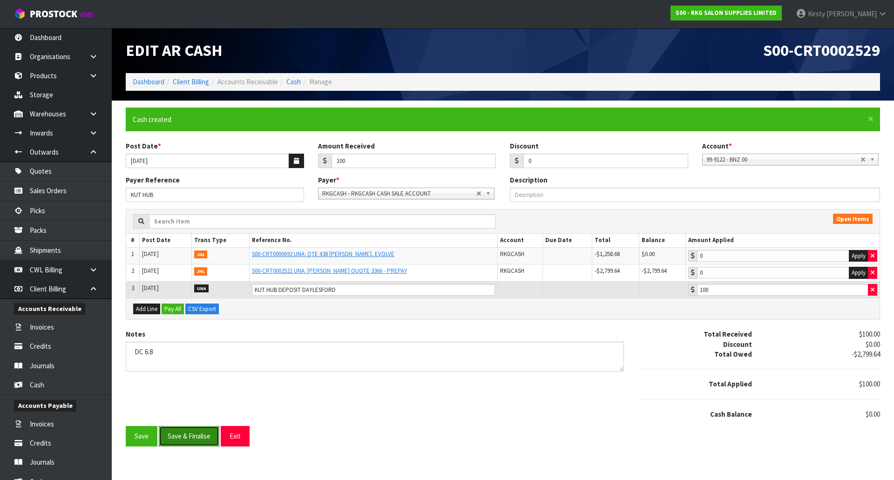
click at [189, 439] on button "Save & Finalise" at bounding box center [189, 436] width 61 height 20
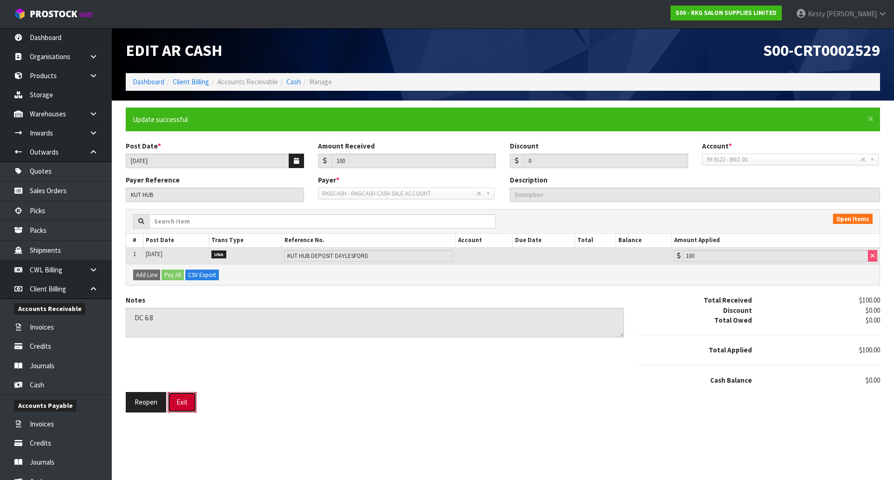
click at [180, 400] on button "Exit" at bounding box center [182, 402] width 29 height 20
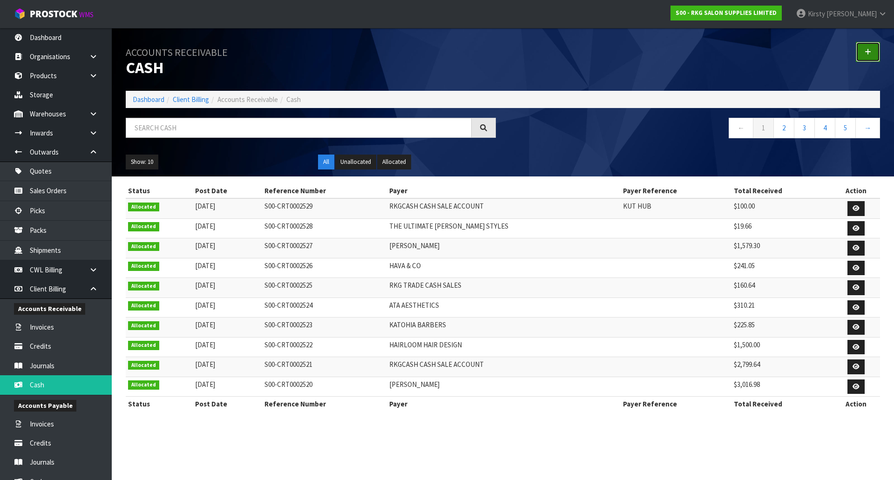
click at [863, 45] on link at bounding box center [867, 52] width 24 height 20
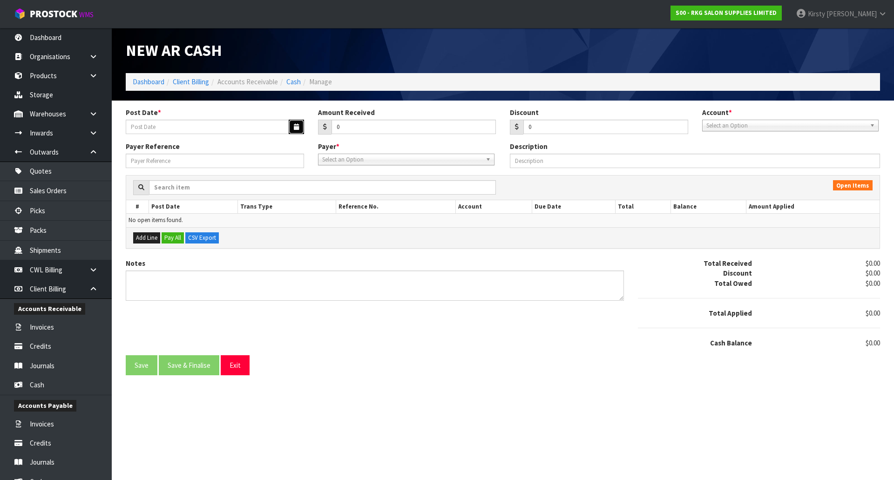
click at [299, 127] on button "button" at bounding box center [296, 127] width 15 height 14
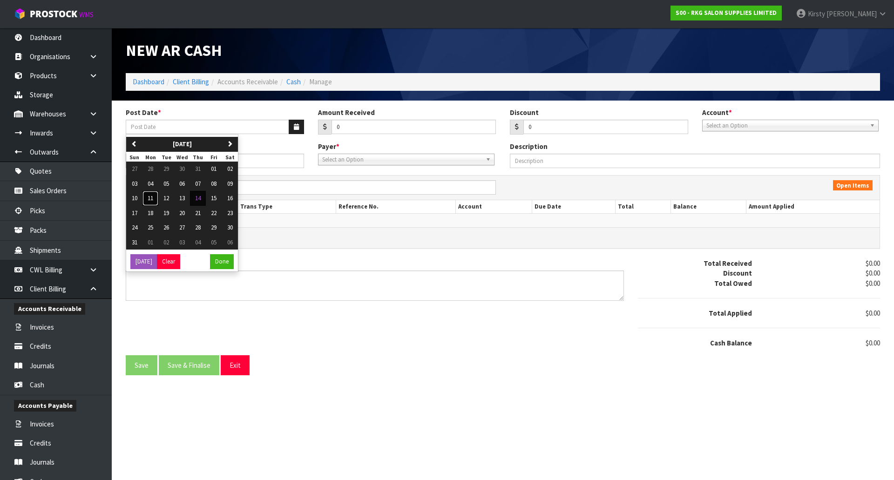
click at [152, 198] on span "11" at bounding box center [151, 198] width 6 height 8
type input "[DATE]"
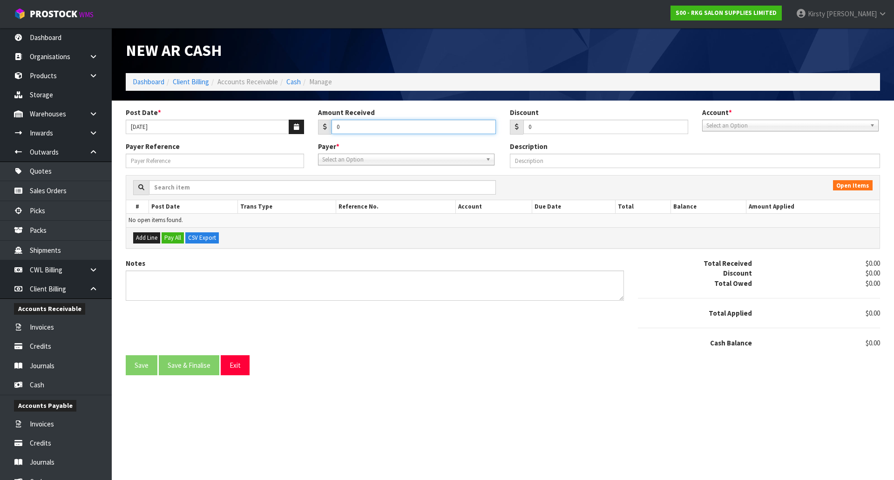
drag, startPoint x: 343, startPoint y: 129, endPoint x: 313, endPoint y: 136, distance: 30.6
click at [313, 136] on div "Post Date * 11/08/2025 Amount Received 0 Discount 0 Account * 99-9115 - KIWIBAN…" at bounding box center [503, 125] width 768 height 34
type input "52.8"
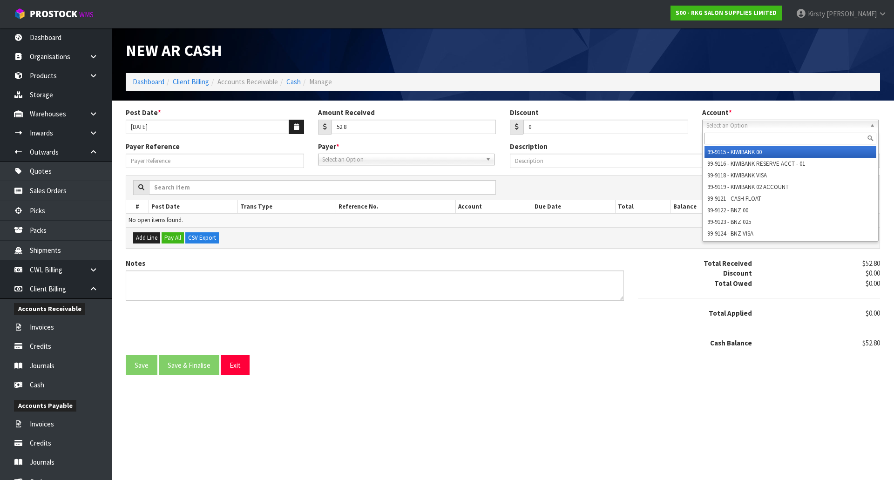
click at [787, 129] on span "Select an Option" at bounding box center [786, 125] width 160 height 11
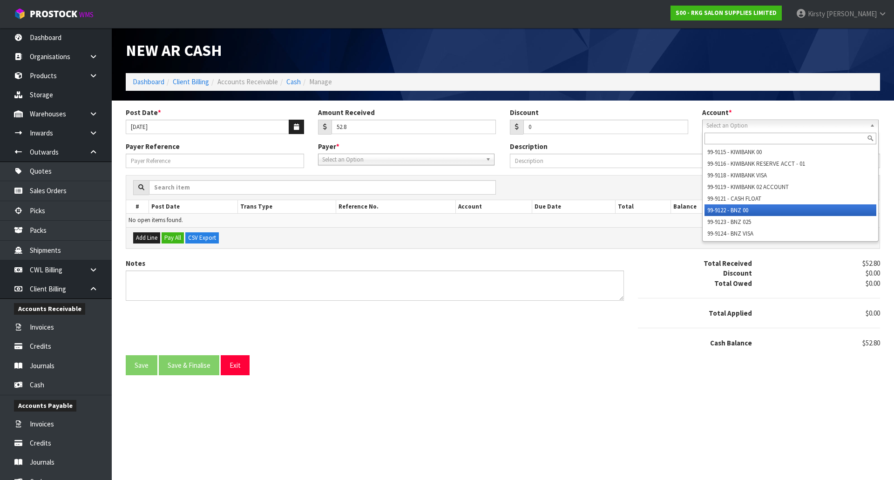
click at [738, 209] on li "99-9122 - BNZ 00" at bounding box center [790, 210] width 172 height 12
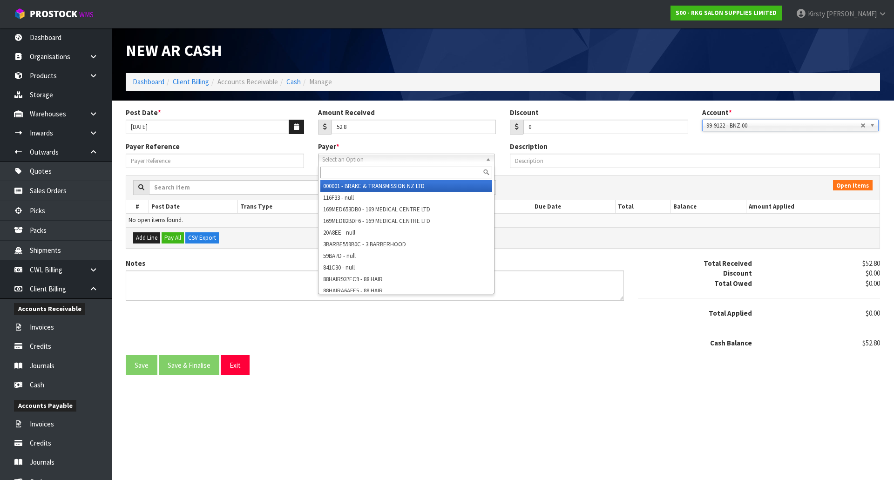
click at [349, 161] on span "Select an Option" at bounding box center [402, 159] width 160 height 11
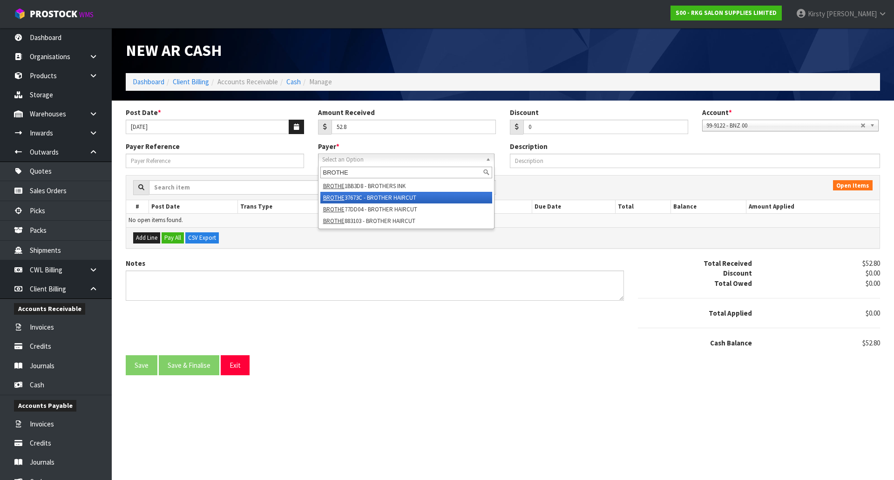
type input "BROTHE"
click at [358, 199] on li "BROTHE 37673C - BROTHER HAIRCUT" at bounding box center [406, 198] width 172 height 12
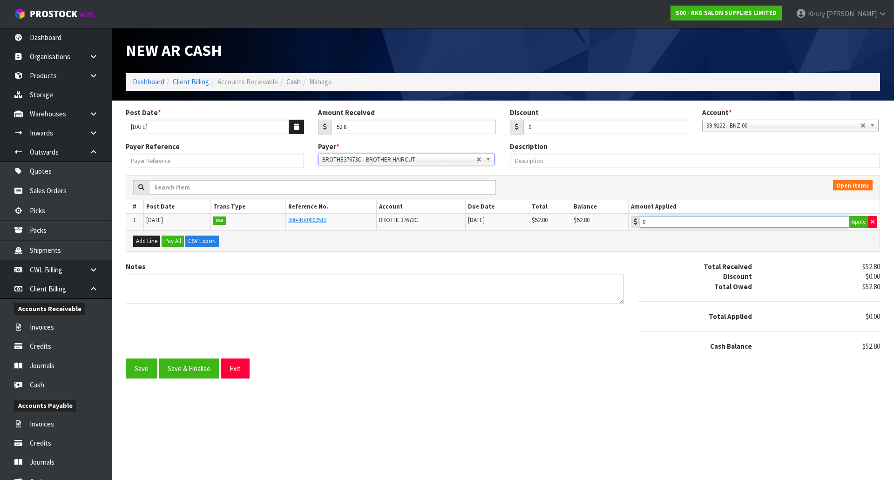
type input "52.8"
click at [670, 222] on input "52.8" at bounding box center [744, 222] width 209 height 12
click at [170, 272] on div "Notes" at bounding box center [375, 283] width 498 height 42
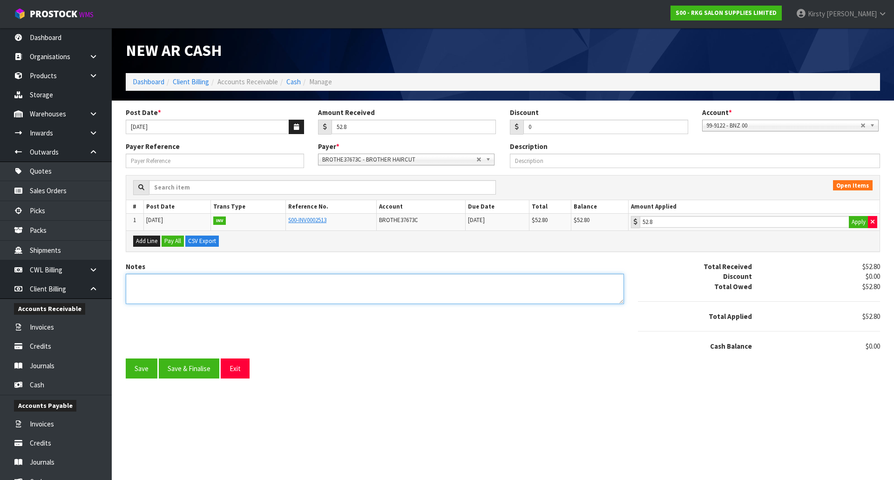
click at [155, 276] on textarea "Notes" at bounding box center [375, 289] width 498 height 30
type textarea "EFT 11.8"
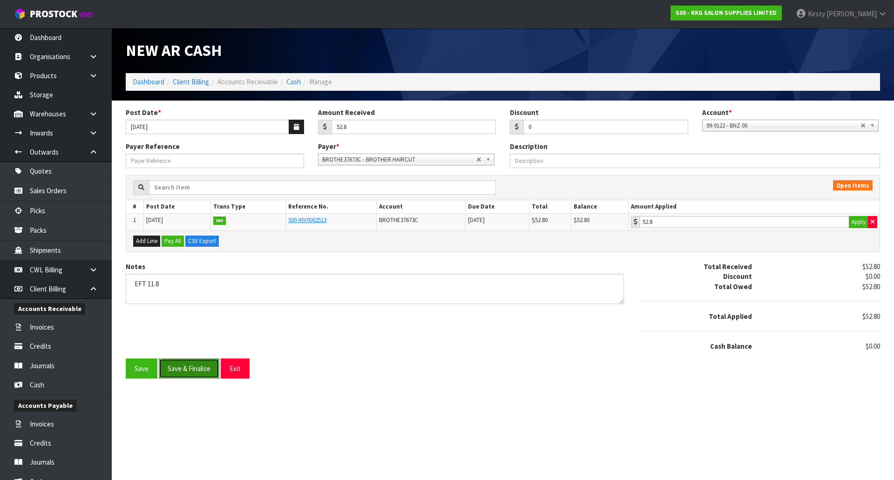
click at [179, 370] on button "Save & Finalise" at bounding box center [189, 368] width 61 height 20
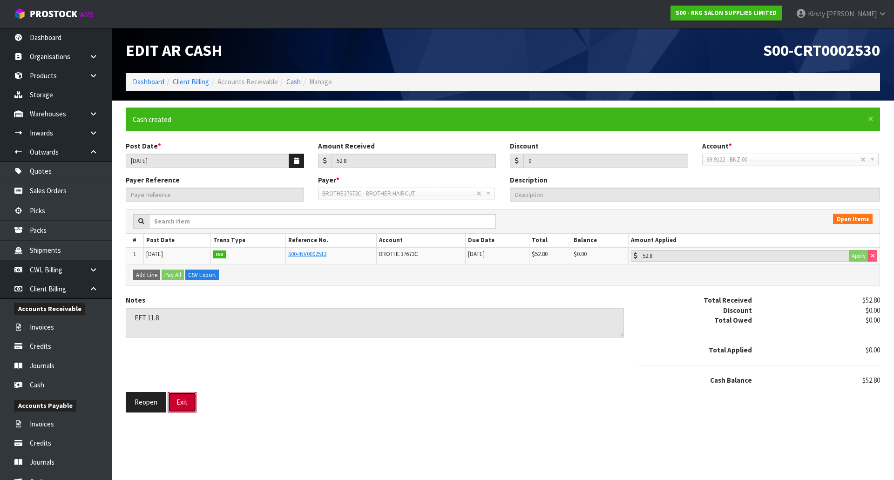
click at [188, 403] on button "Exit" at bounding box center [182, 402] width 29 height 20
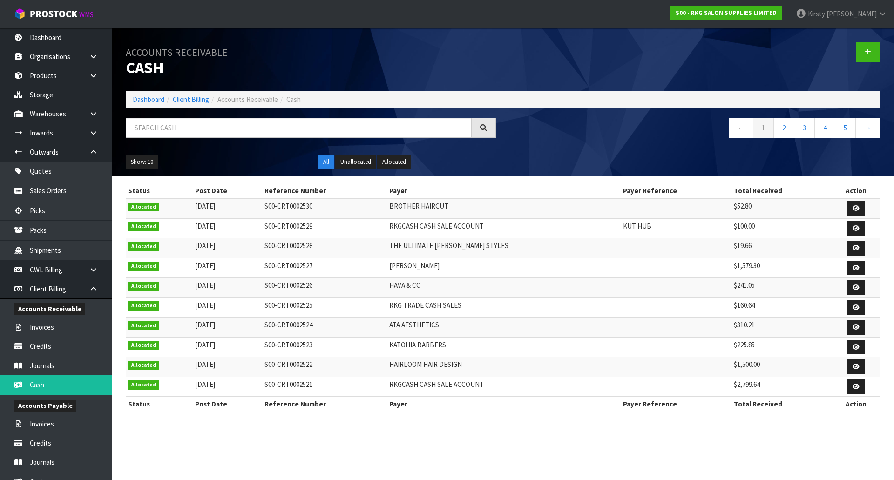
drag, startPoint x: 873, startPoint y: 70, endPoint x: 836, endPoint y: 105, distance: 51.4
click at [869, 69] on div at bounding box center [695, 52] width 384 height 48
click at [868, 54] on icon at bounding box center [867, 51] width 7 height 7
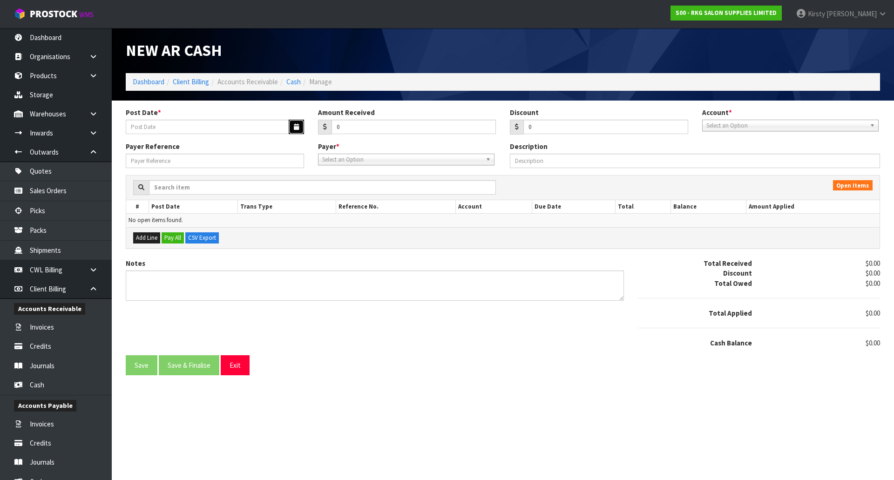
click at [293, 126] on button "button" at bounding box center [296, 127] width 15 height 14
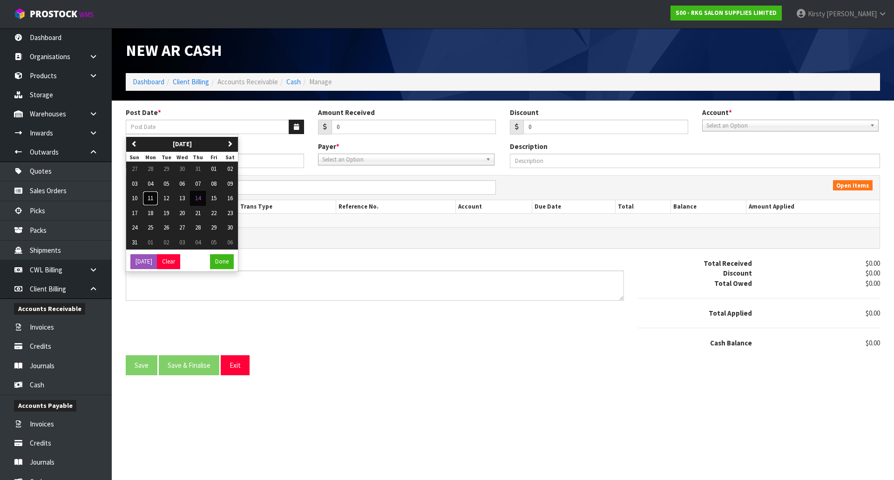
click at [150, 197] on span "11" at bounding box center [151, 198] width 6 height 8
type input "[DATE]"
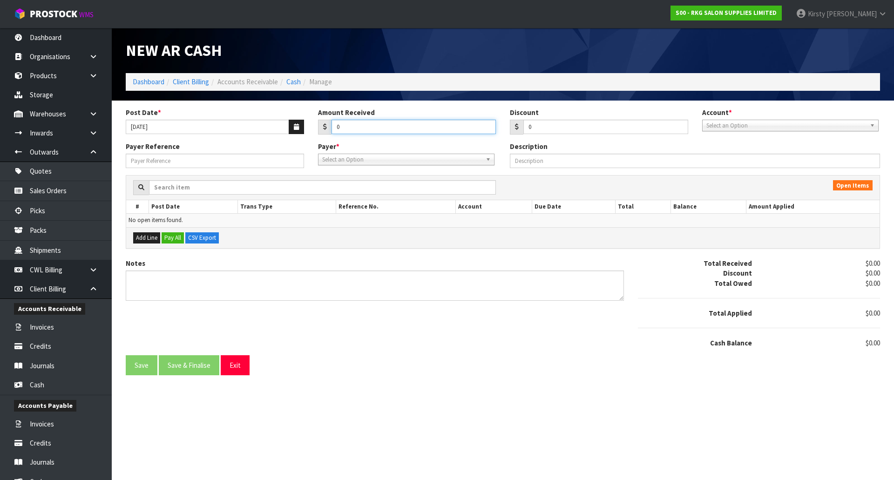
drag, startPoint x: 342, startPoint y: 129, endPoint x: 326, endPoint y: 131, distance: 15.4
click at [326, 131] on div "0" at bounding box center [407, 127] width 178 height 15
type input "359.00"
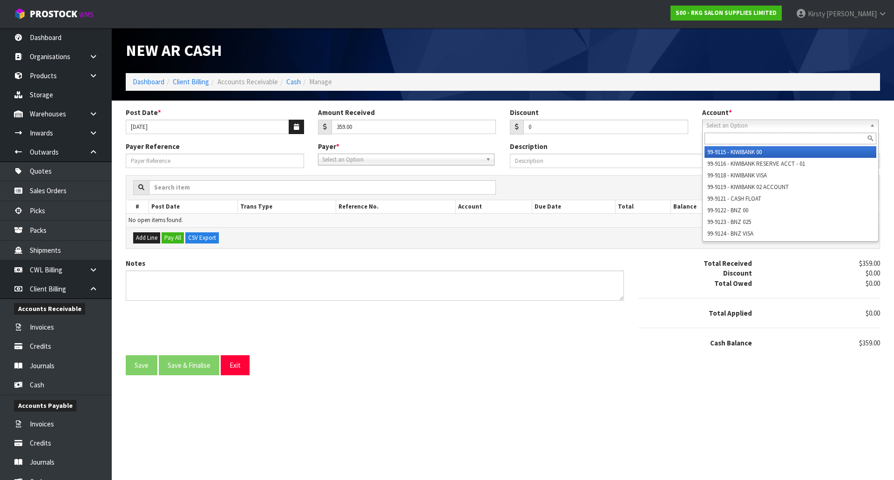
click at [791, 125] on span "Select an Option" at bounding box center [786, 125] width 160 height 11
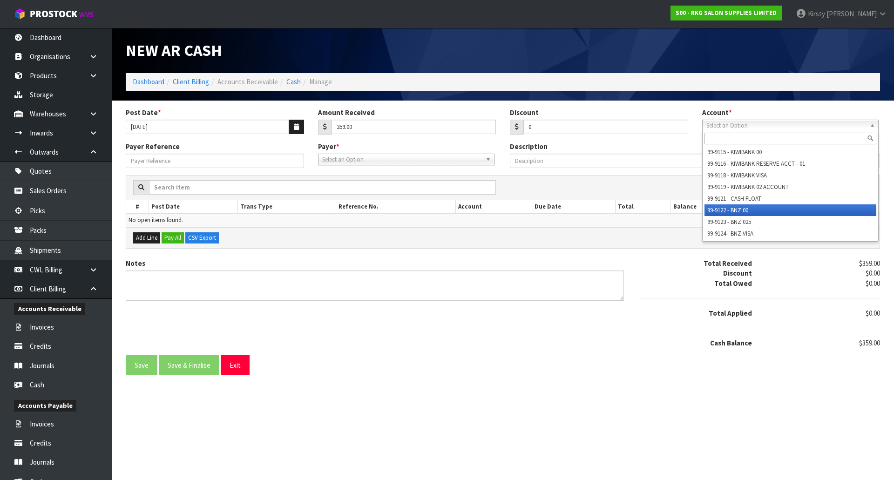
click at [745, 209] on li "99-9122 - BNZ 00" at bounding box center [790, 210] width 172 height 12
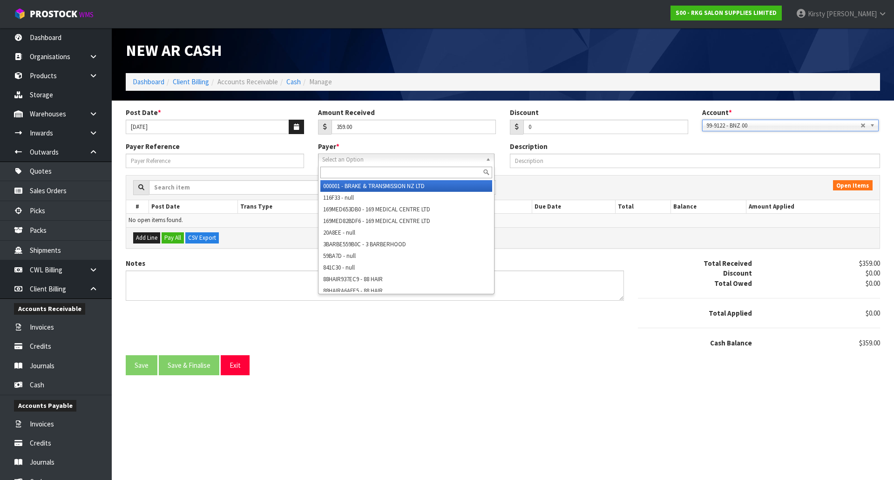
click at [356, 155] on span "Select an Option" at bounding box center [402, 159] width 160 height 11
click at [345, 168] on input "text" at bounding box center [406, 173] width 172 height 12
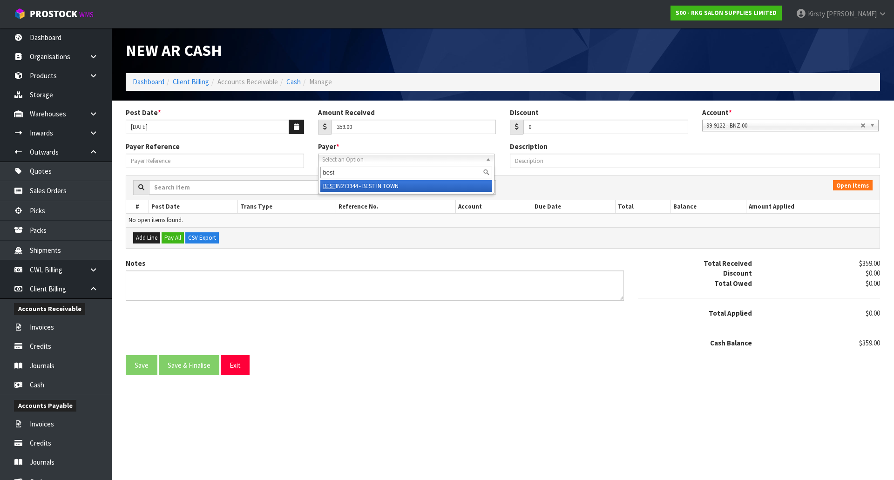
type input "best"
click at [361, 191] on li "BEST IN273944 - BEST IN TOWN" at bounding box center [406, 186] width 172 height 12
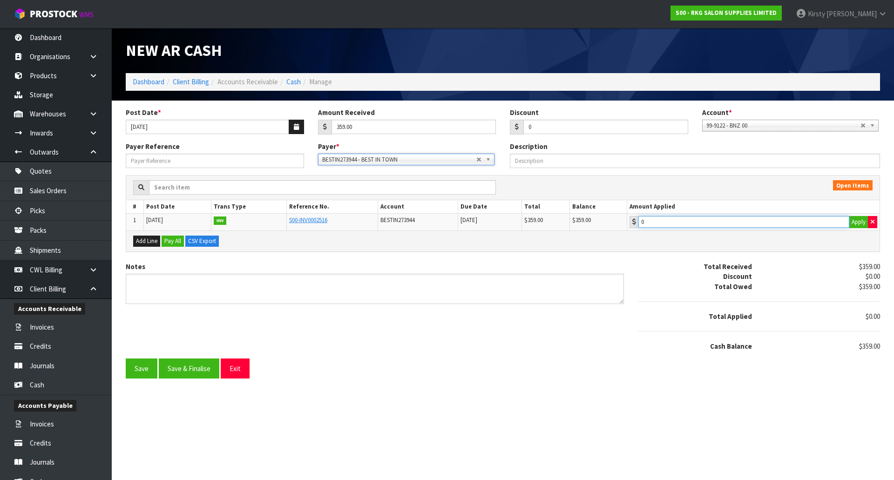
type input "359"
click at [684, 225] on input "359" at bounding box center [743, 222] width 211 height 12
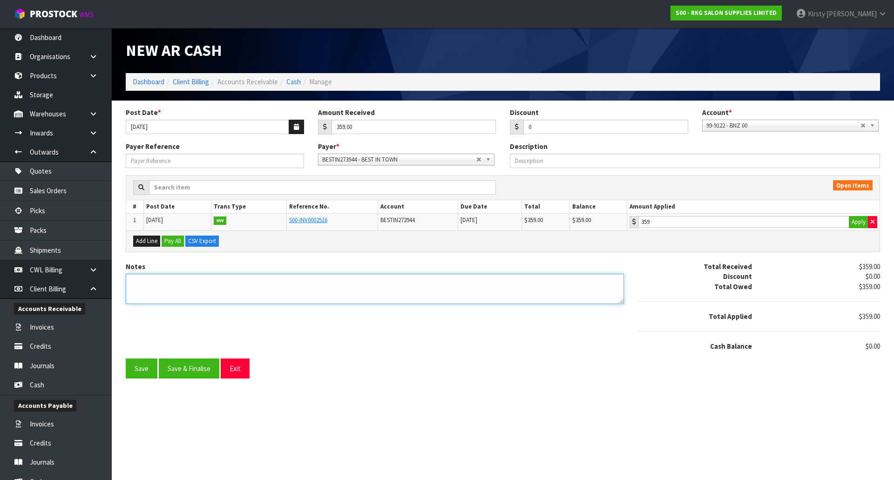
click at [145, 278] on textarea "Notes" at bounding box center [375, 289] width 498 height 30
type textarea "d"
type textarea "DC 11.8"
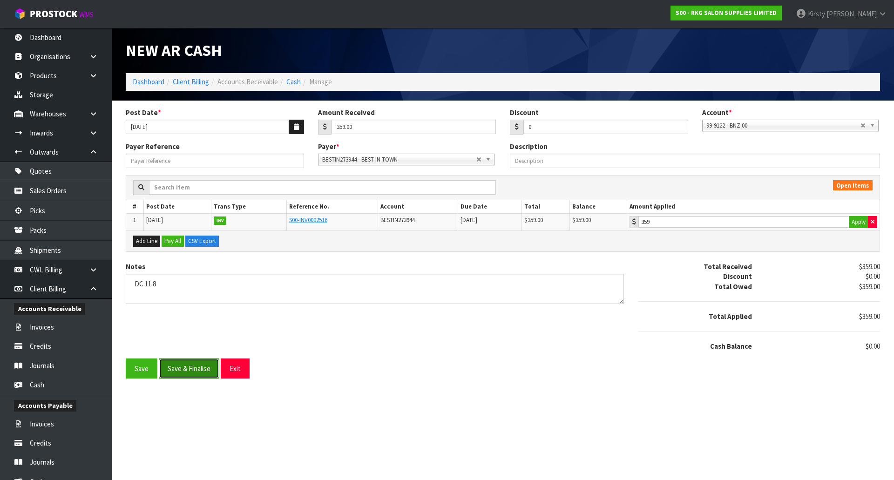
click at [183, 364] on button "Save & Finalise" at bounding box center [189, 368] width 61 height 20
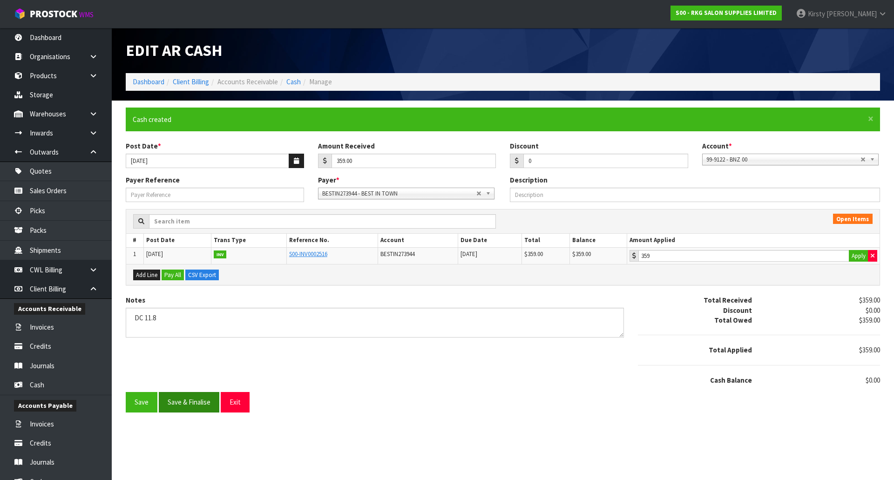
type input "359"
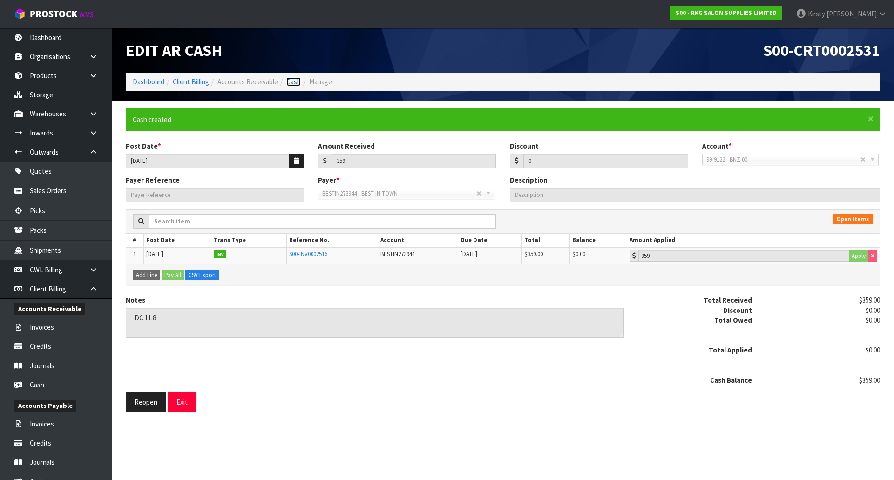
click at [292, 82] on link "Cash" at bounding box center [293, 81] width 14 height 9
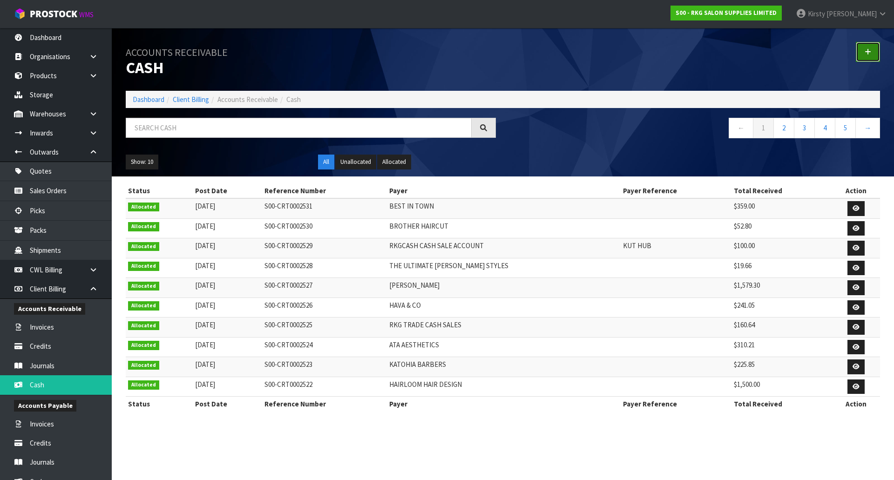
click at [872, 49] on link at bounding box center [867, 52] width 24 height 20
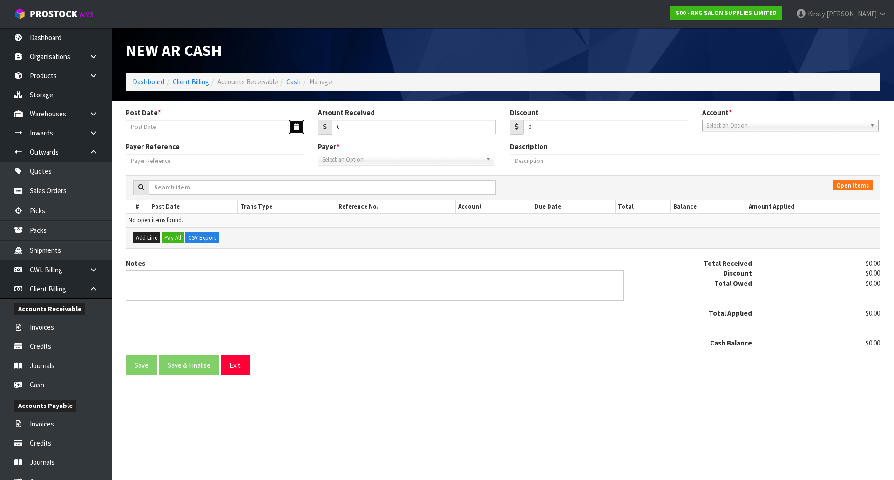
click at [296, 127] on icon "button" at bounding box center [296, 127] width 5 height 6
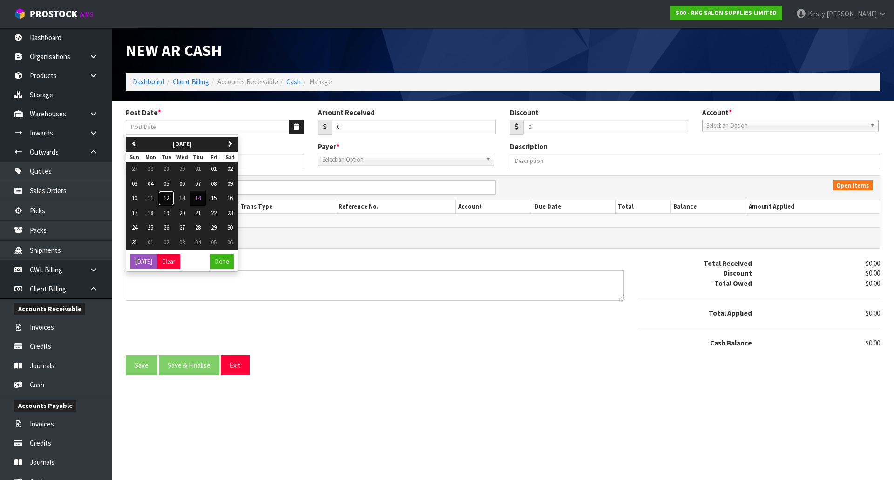
click at [168, 198] on span "12" at bounding box center [166, 198] width 6 height 8
type input "[DATE]"
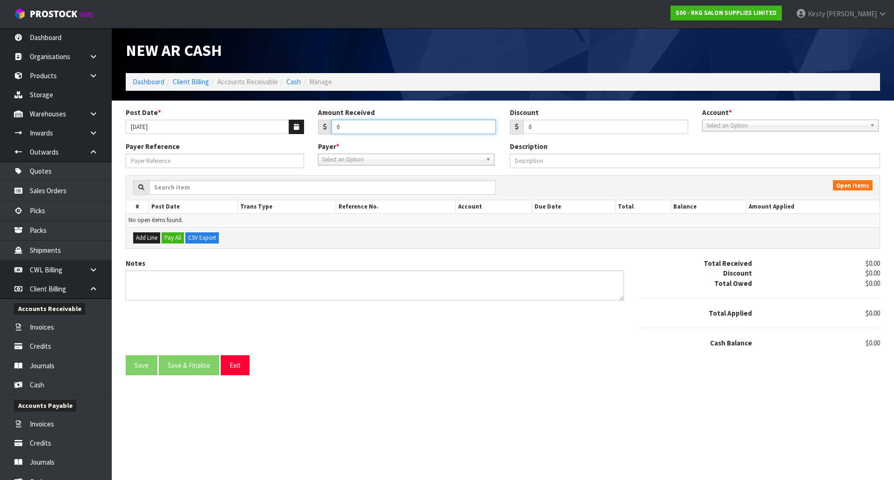
drag, startPoint x: 343, startPoint y: 124, endPoint x: 322, endPoint y: 128, distance: 21.8
click at [322, 128] on div "0" at bounding box center [407, 127] width 178 height 15
type input "148.35"
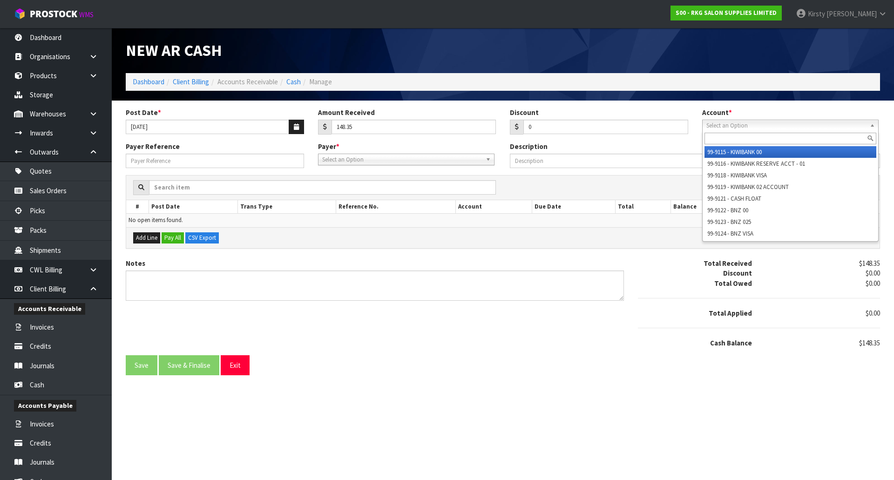
click at [768, 123] on span "Select an Option" at bounding box center [786, 125] width 160 height 11
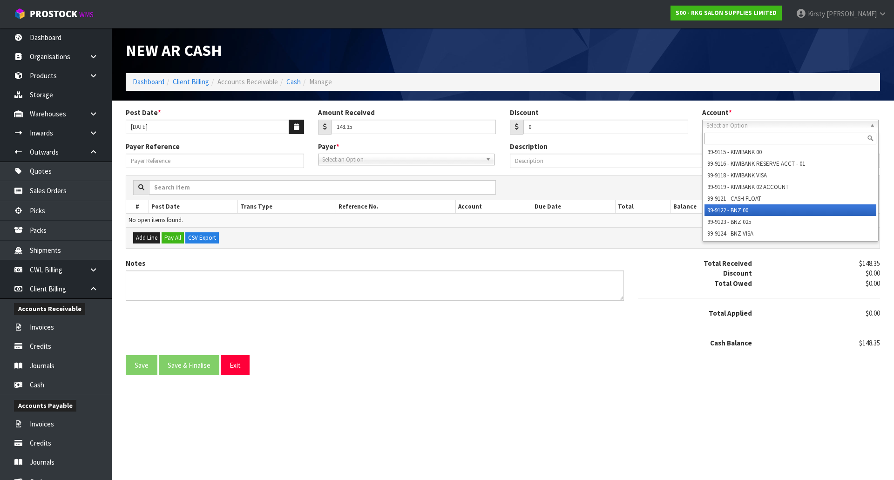
click at [737, 207] on li "99-9122 - BNZ 00" at bounding box center [790, 210] width 172 height 12
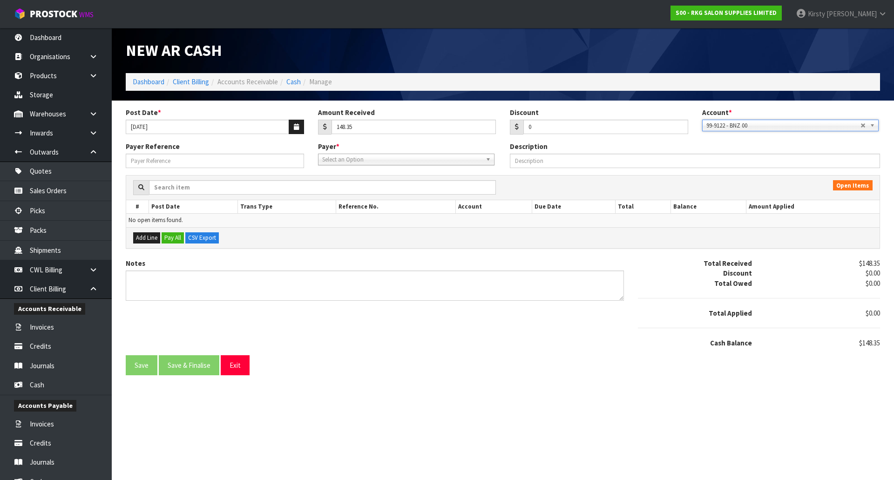
click at [378, 161] on span "Select an Option" at bounding box center [402, 159] width 160 height 11
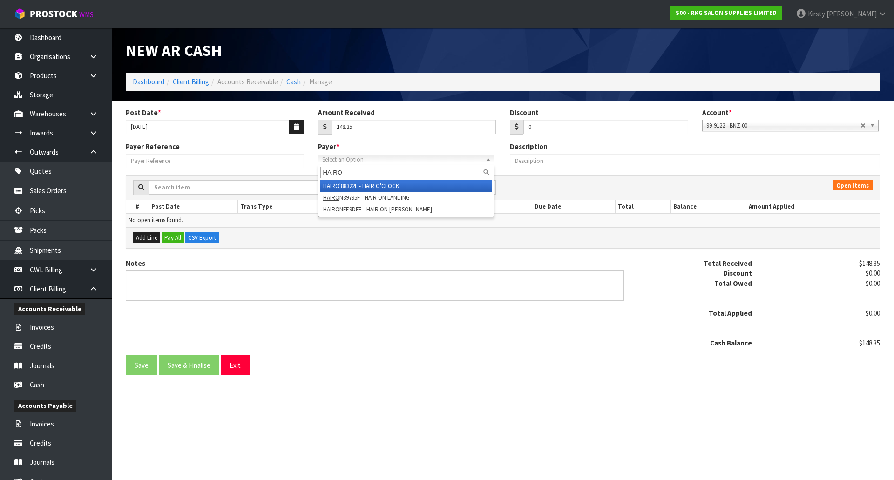
type input "HAIRO"
click at [375, 187] on li "HAIRO '88322F - HAIR O'CLOCK" at bounding box center [406, 186] width 172 height 12
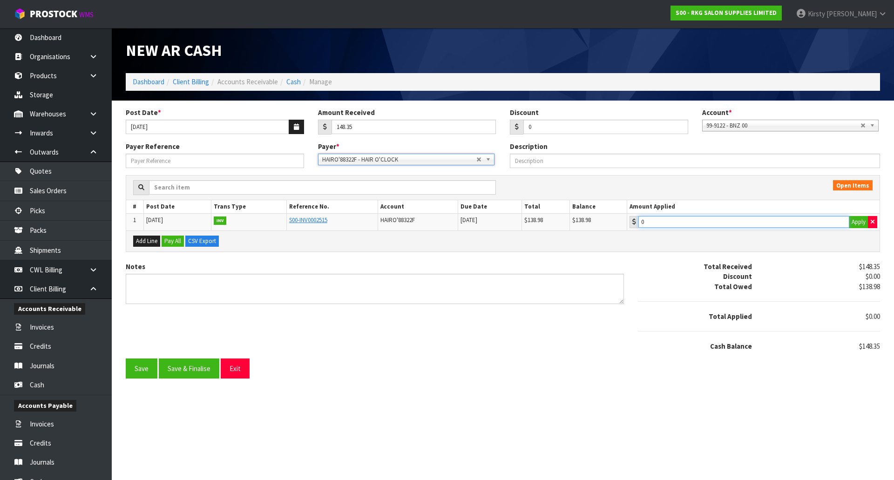
type input "138.98"
click at [668, 226] on input "138.98" at bounding box center [743, 222] width 211 height 12
click at [152, 237] on button "Add Line" at bounding box center [146, 241] width 27 height 11
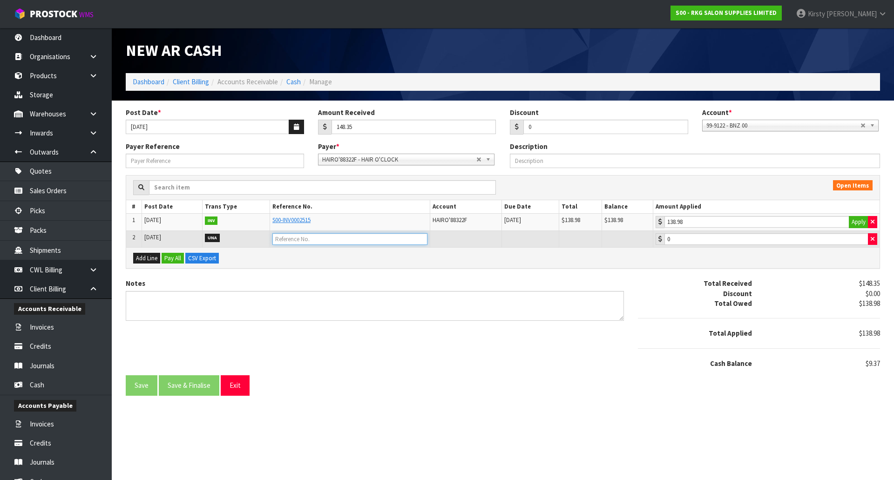
click at [295, 237] on input "text" at bounding box center [349, 239] width 155 height 12
type input "OVERPAYMENT"
click at [677, 245] on td "0" at bounding box center [766, 238] width 226 height 17
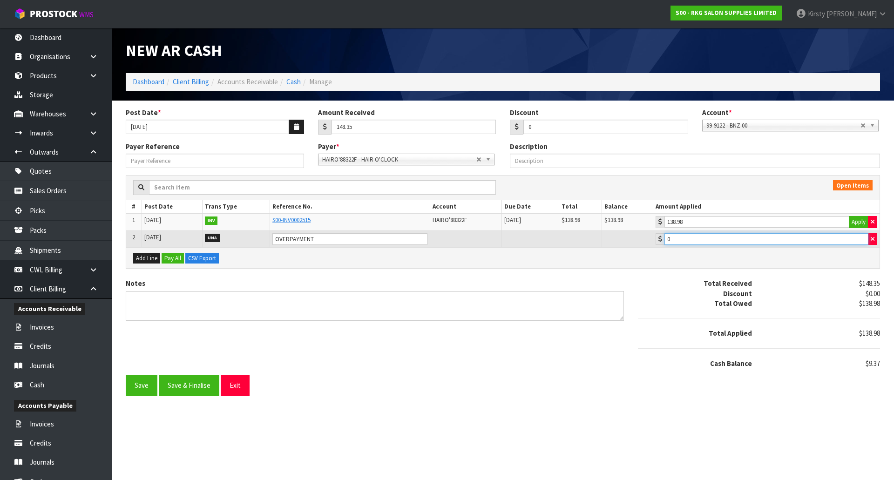
drag, startPoint x: 678, startPoint y: 241, endPoint x: 670, endPoint y: 237, distance: 9.2
click at [670, 237] on input "0" at bounding box center [766, 239] width 204 height 12
type input "9.37"
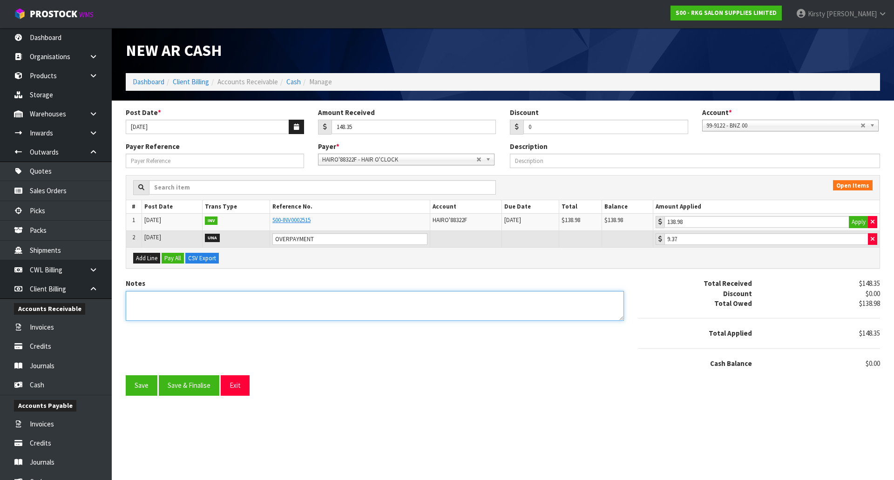
click at [172, 304] on textarea "Notes" at bounding box center [375, 306] width 498 height 30
type textarea "D"
type textarea "EFT 12.8 DECIDED ON CHEAPER STOOL AFTER PAYMENT WAS MADE - REFUNDED $9.37 13.8.…"
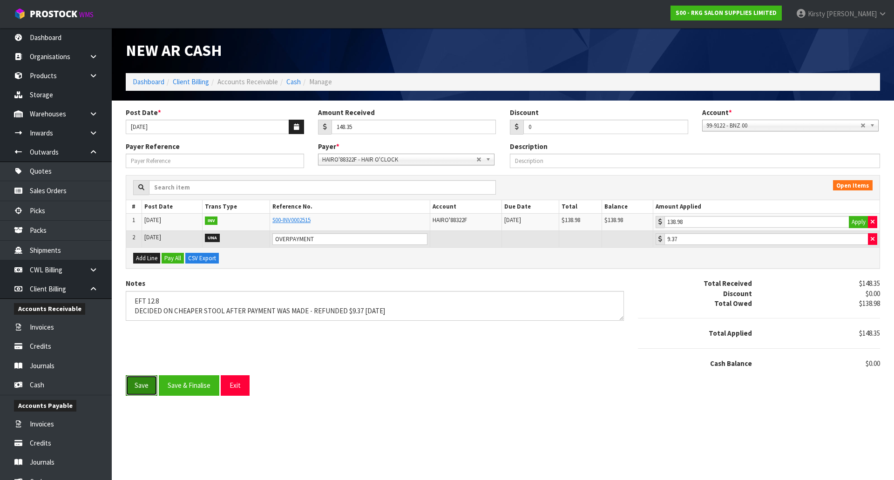
click at [145, 384] on button "Save" at bounding box center [142, 385] width 32 height 20
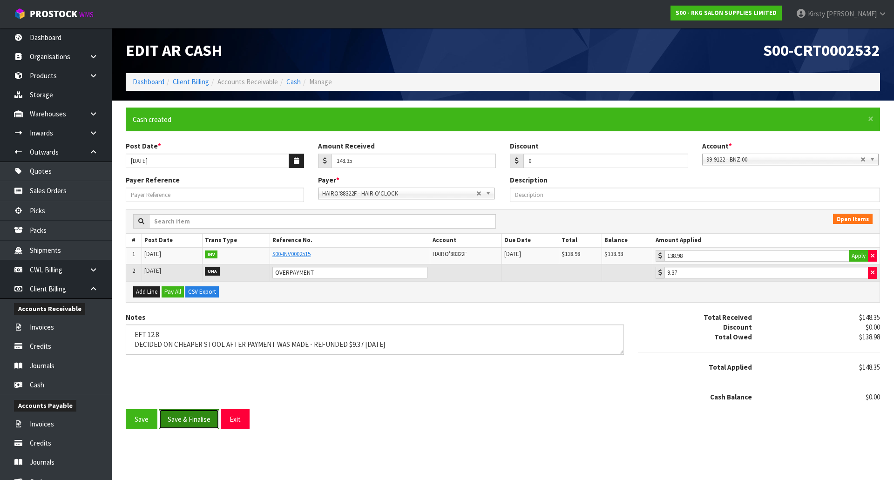
click at [184, 422] on button "Save & Finalise" at bounding box center [189, 419] width 61 height 20
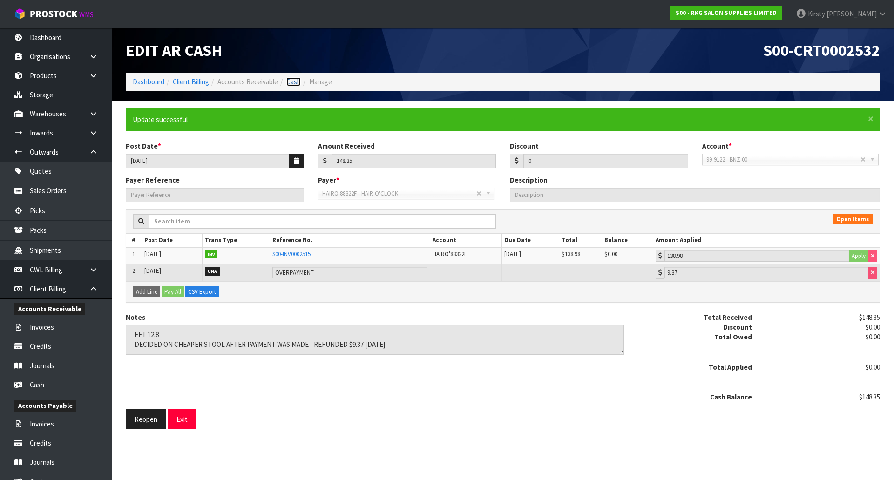
click at [289, 80] on link "Cash" at bounding box center [293, 81] width 14 height 9
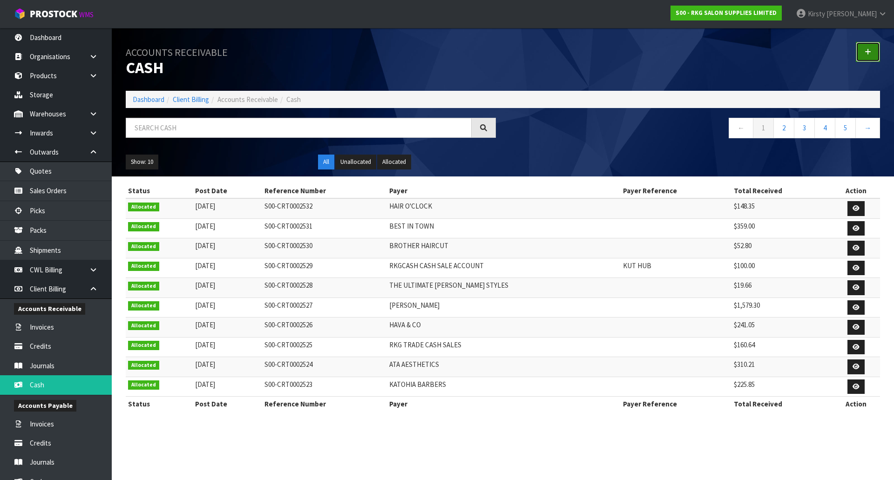
click at [869, 49] on icon at bounding box center [867, 51] width 7 height 7
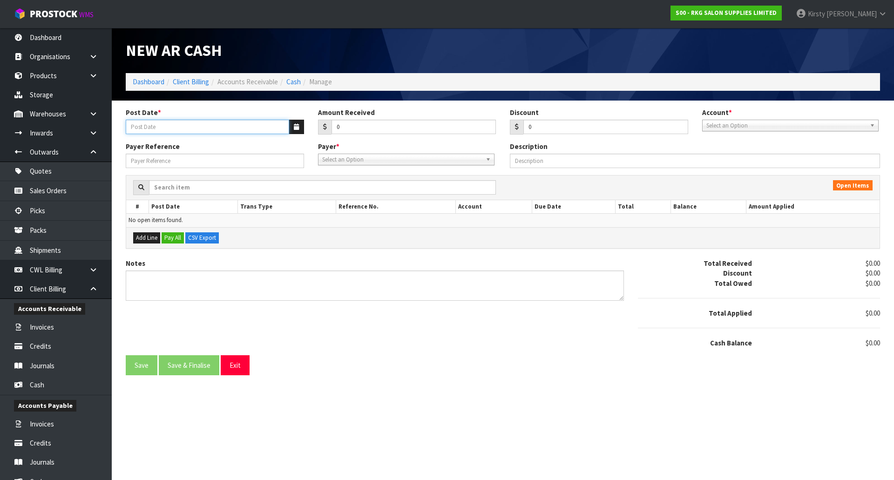
click at [181, 126] on input "Post Date *" at bounding box center [207, 127] width 163 height 14
drag, startPoint x: 297, startPoint y: 127, endPoint x: 289, endPoint y: 127, distance: 7.9
click at [297, 127] on icon "button" at bounding box center [296, 127] width 5 height 6
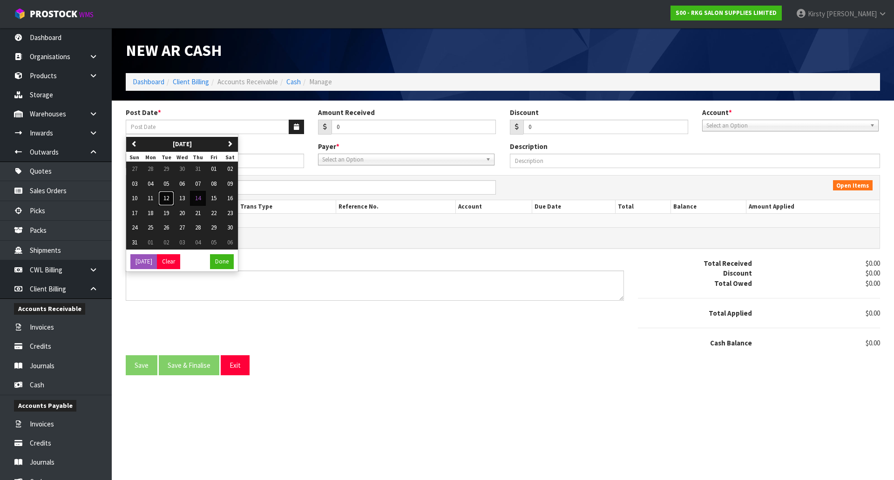
click at [170, 196] on button "12" at bounding box center [166, 198] width 16 height 15
type input "[DATE]"
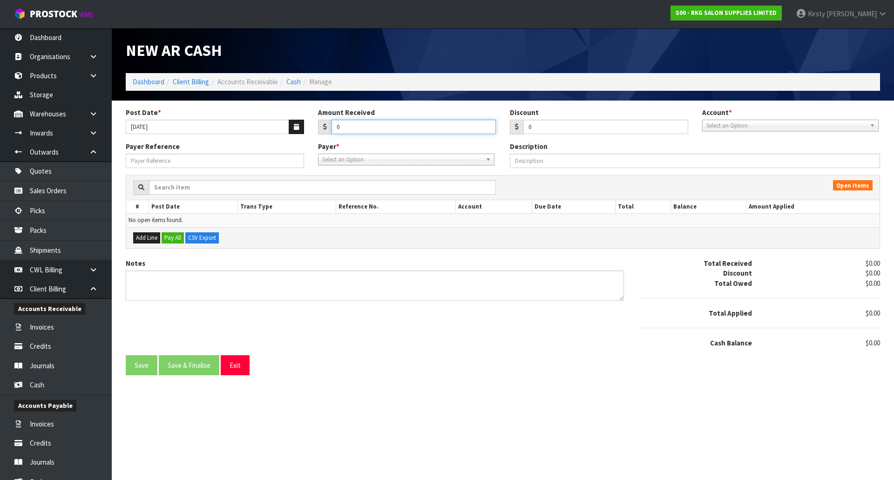
drag, startPoint x: 341, startPoint y: 124, endPoint x: 328, endPoint y: 125, distance: 12.6
click at [328, 125] on div "0" at bounding box center [407, 127] width 178 height 15
type input "106.41"
type input "5.25"
click at [752, 127] on span "Select an Option" at bounding box center [786, 125] width 160 height 11
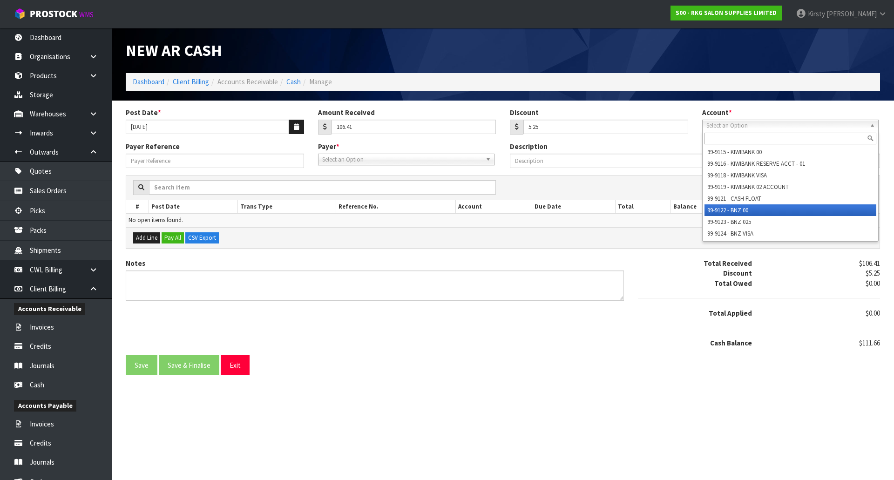
click at [747, 207] on li "99-9122 - BNZ 00" at bounding box center [790, 210] width 172 height 12
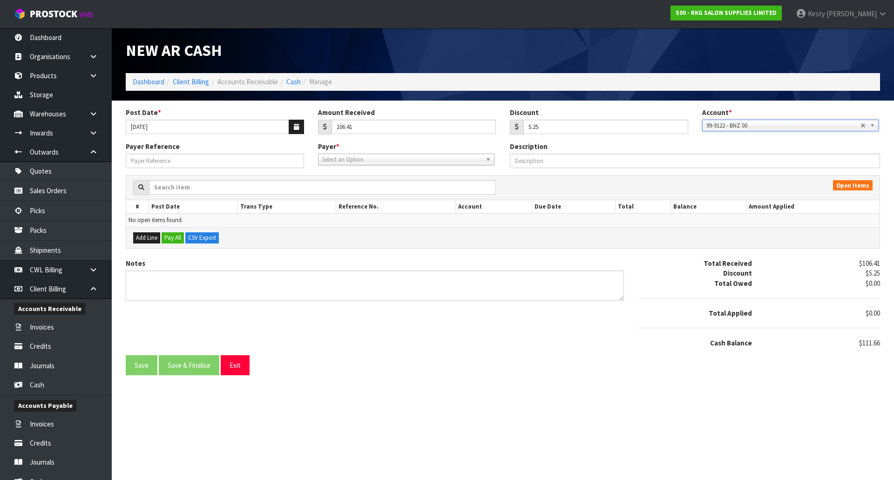
click at [373, 159] on span "Select an Option" at bounding box center [402, 159] width 160 height 11
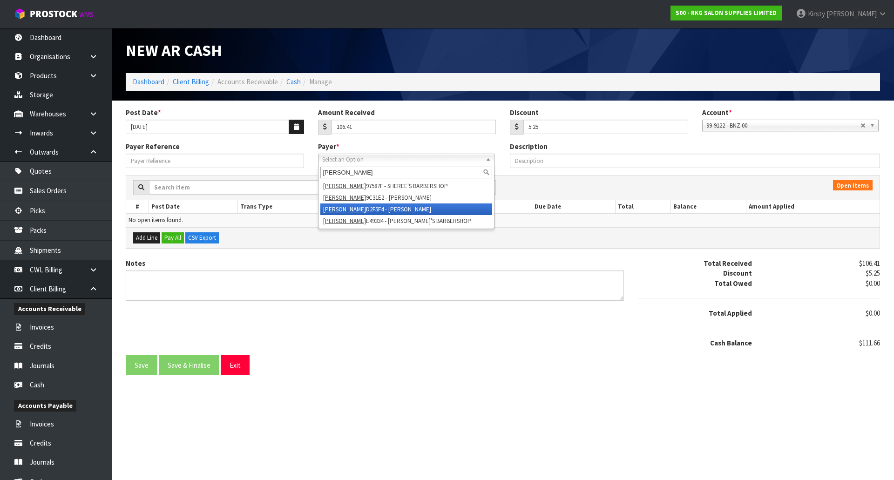
type input "SHEREE"
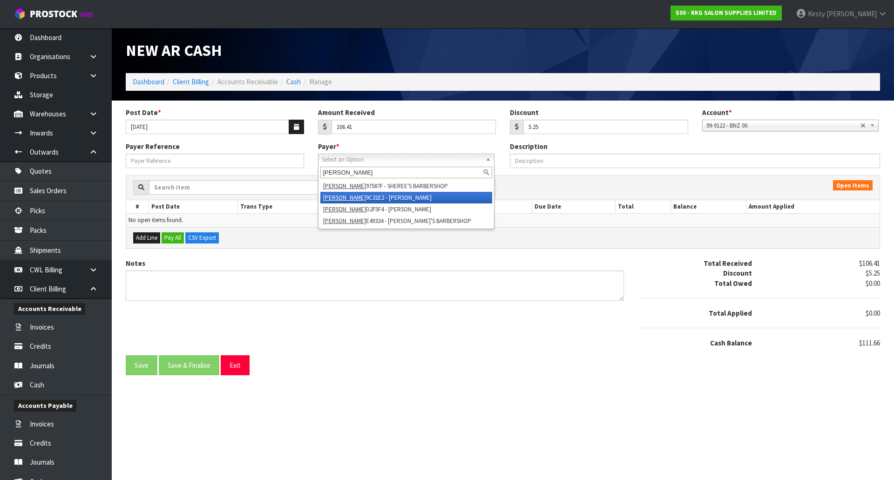
click at [388, 195] on li "SHEREE 9C31E2 - SHEREE WHELAN" at bounding box center [406, 198] width 172 height 12
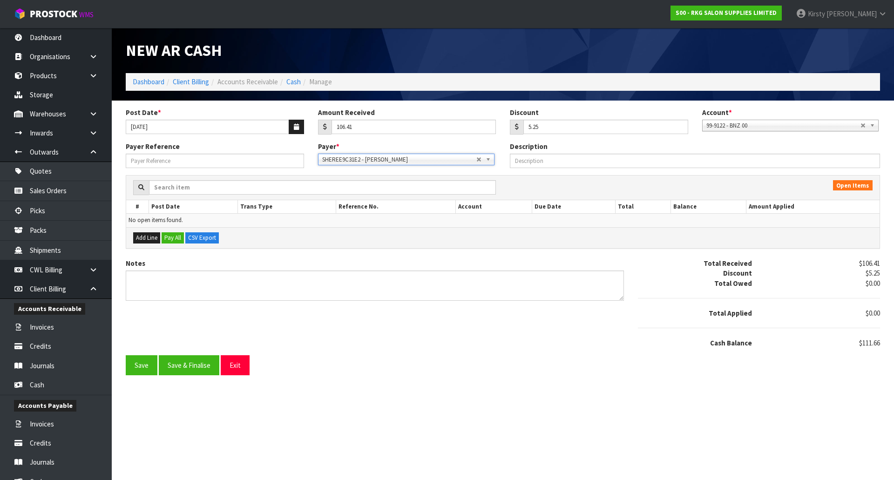
click at [489, 162] on b at bounding box center [489, 159] width 8 height 11
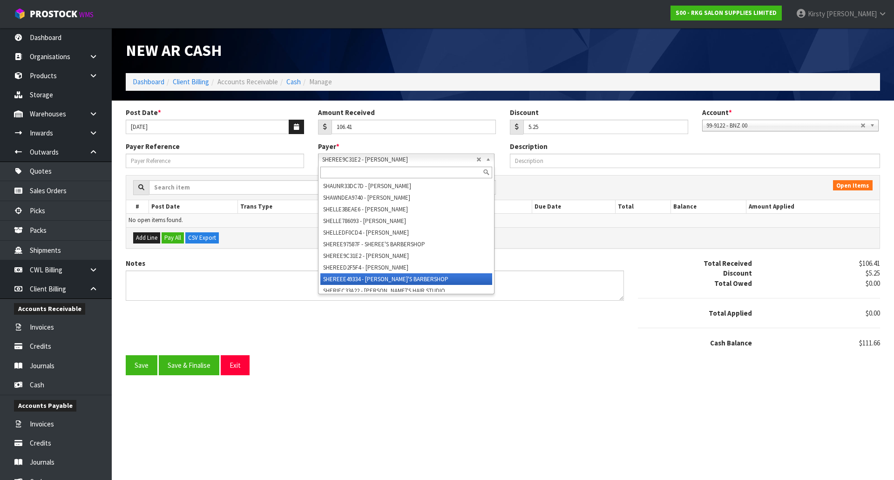
scroll to position [21096, 0]
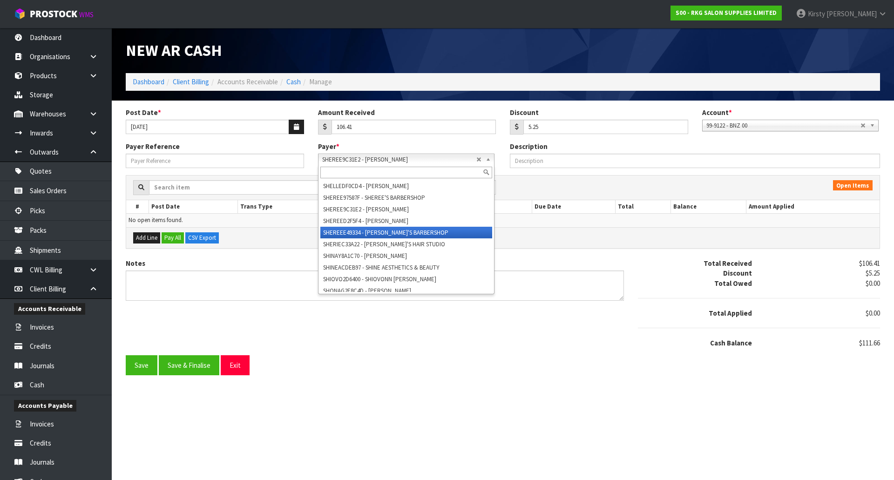
click at [358, 238] on li "SHEREEE49334 - [PERSON_NAME]'S BARBERSHOP" at bounding box center [406, 233] width 172 height 12
click at [488, 160] on b at bounding box center [489, 159] width 8 height 11
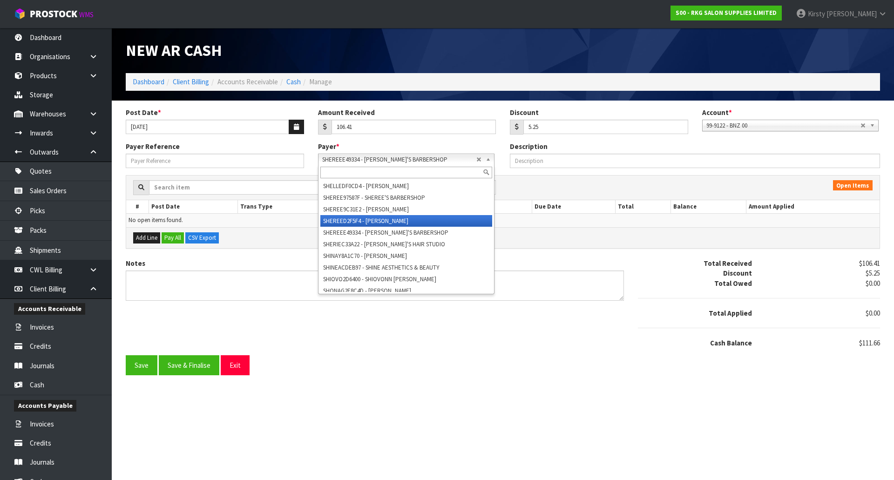
click at [402, 227] on li "SHEREED2F5F4 - [PERSON_NAME]" at bounding box center [406, 221] width 172 height 12
click at [491, 161] on b at bounding box center [489, 159] width 8 height 11
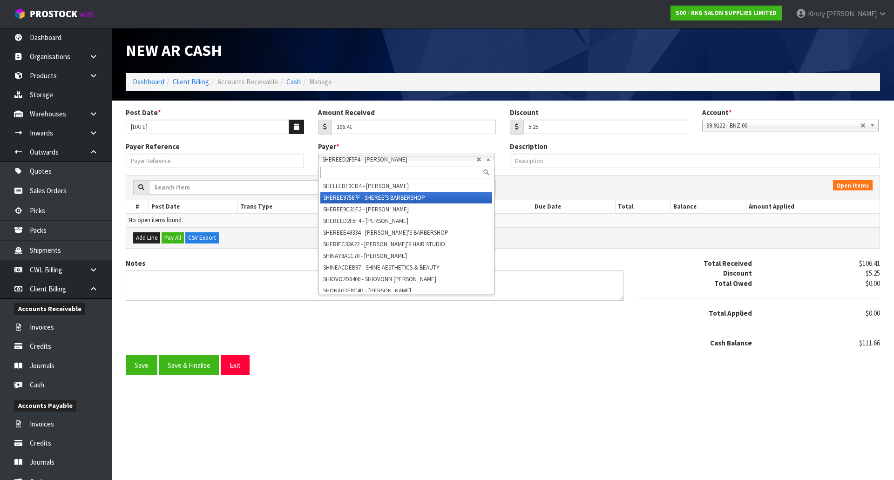
click at [411, 203] on li "SHEREE97587F - SHEREE'S BARBERSHOP" at bounding box center [406, 198] width 172 height 12
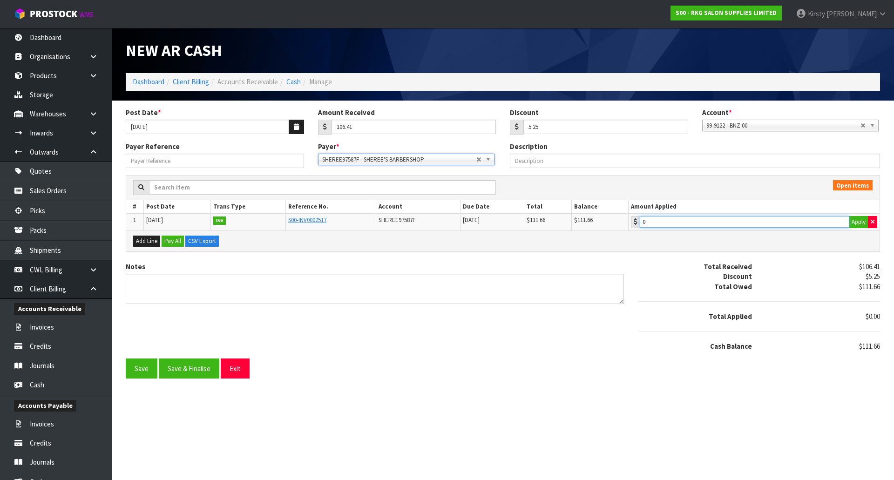
type input "111.66"
click at [670, 222] on input "111.66" at bounding box center [744, 222] width 209 height 12
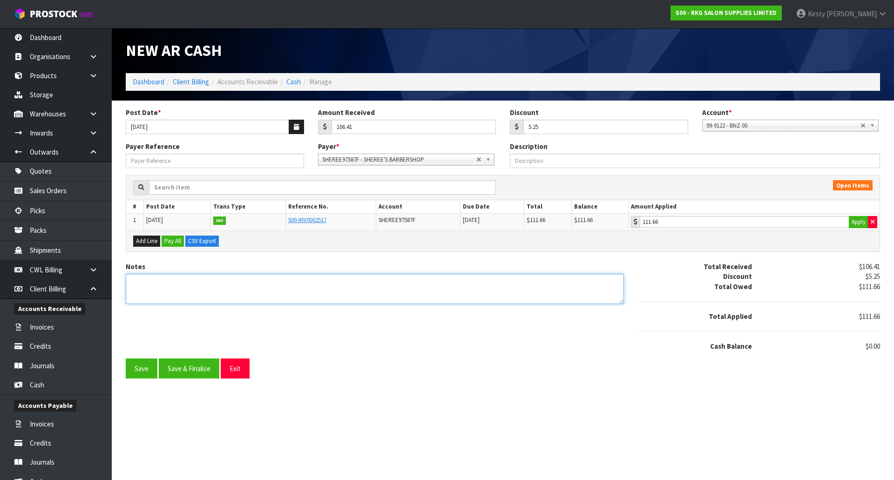
click at [183, 286] on textarea "Notes" at bounding box center [375, 289] width 498 height 30
type textarea "p"
type textarea "PP 12.8"
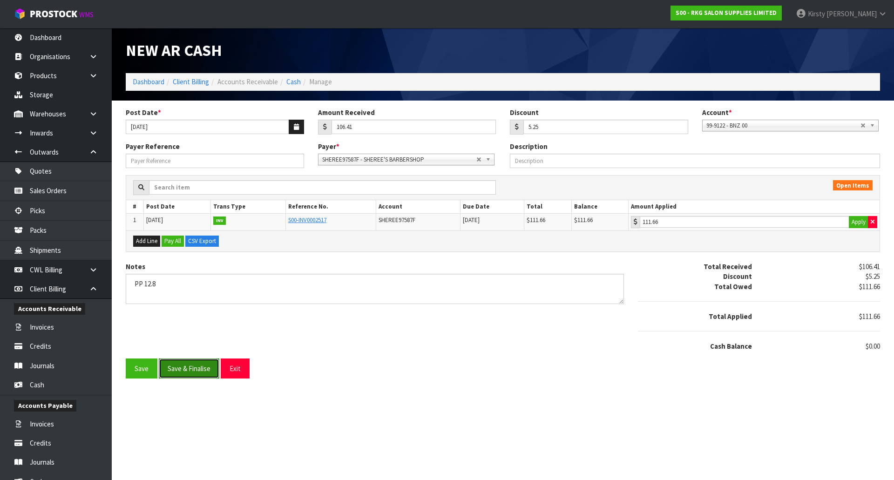
click at [187, 363] on button "Save & Finalise" at bounding box center [189, 368] width 61 height 20
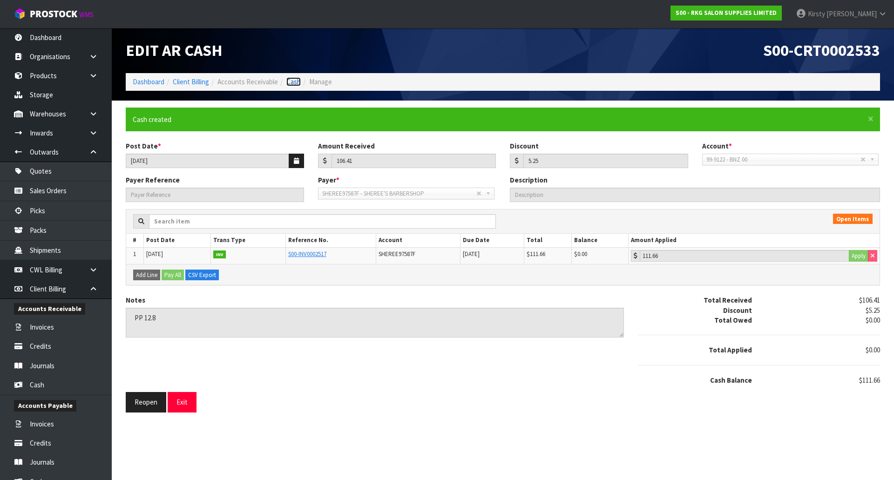
click at [294, 81] on link "Cash" at bounding box center [293, 81] width 14 height 9
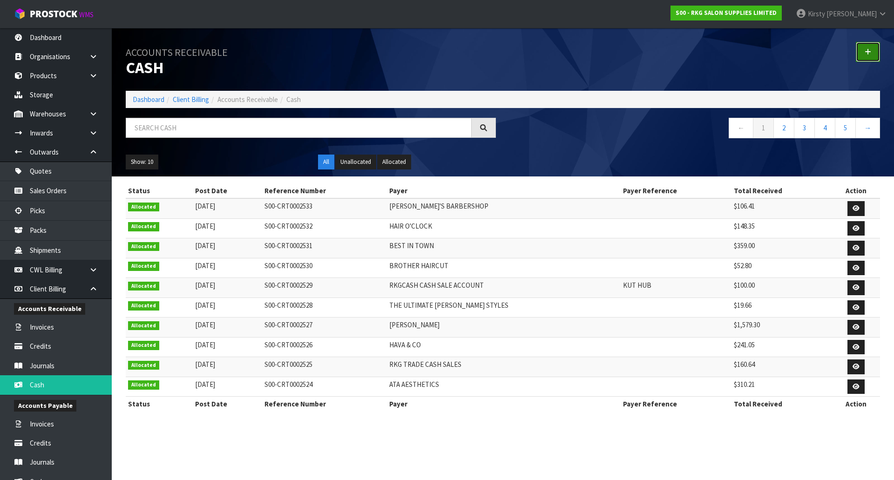
click at [863, 52] on link at bounding box center [867, 52] width 24 height 20
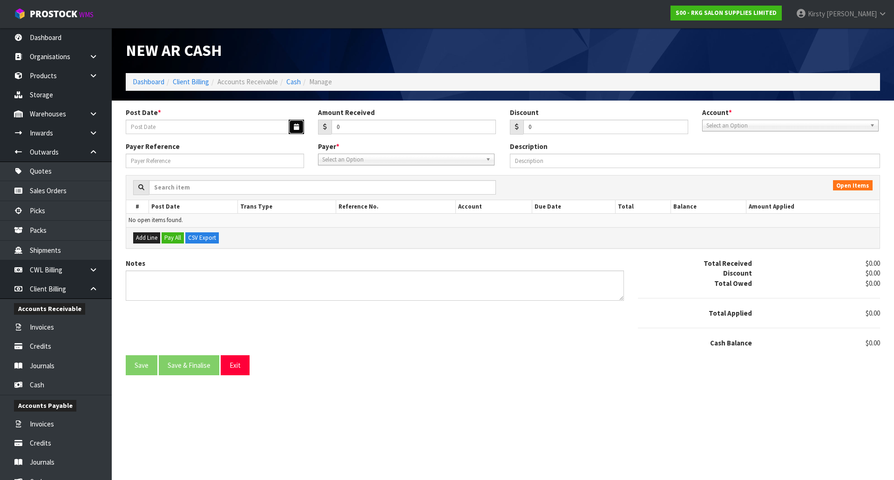
click at [295, 125] on icon "button" at bounding box center [296, 127] width 5 height 6
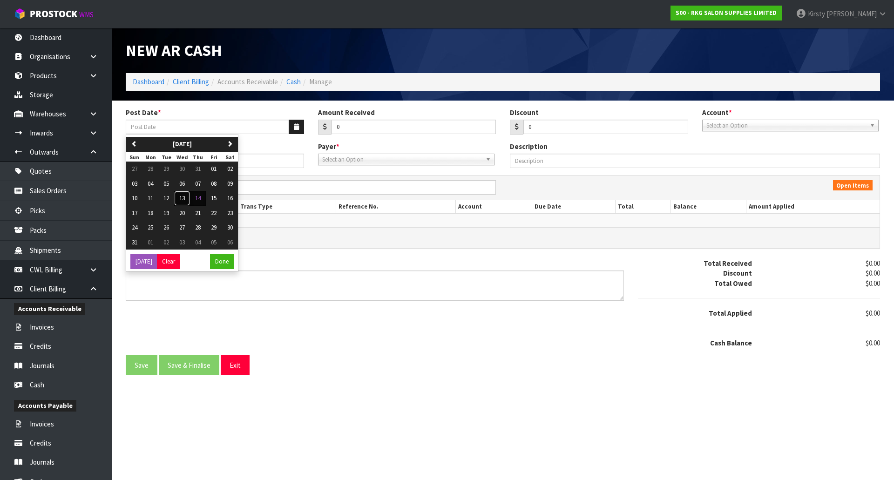
click at [182, 197] on span "13" at bounding box center [182, 198] width 6 height 8
type input "[DATE]"
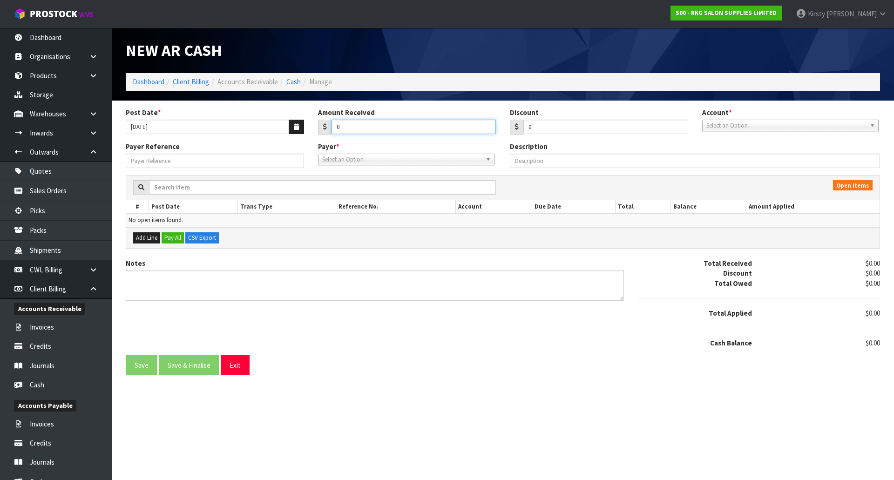
drag, startPoint x: 343, startPoint y: 128, endPoint x: 319, endPoint y: 130, distance: 23.9
click at [319, 130] on div "0" at bounding box center [407, 127] width 178 height 15
type input "1823.76"
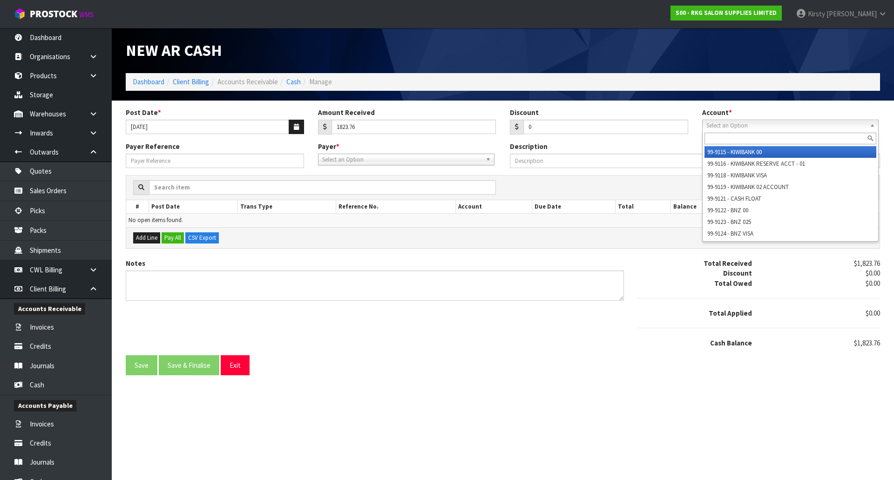
click at [721, 124] on span "Select an Option" at bounding box center [786, 125] width 160 height 11
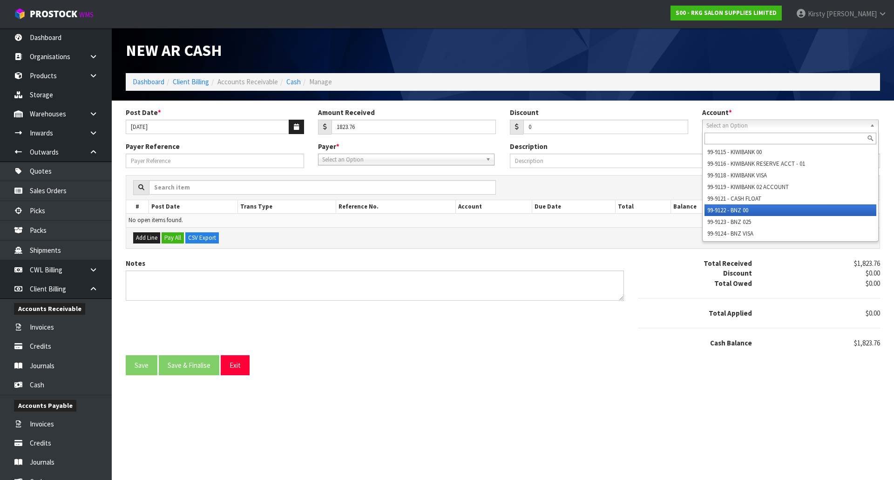
click at [734, 208] on li "99-9122 - BNZ 00" at bounding box center [790, 210] width 172 height 12
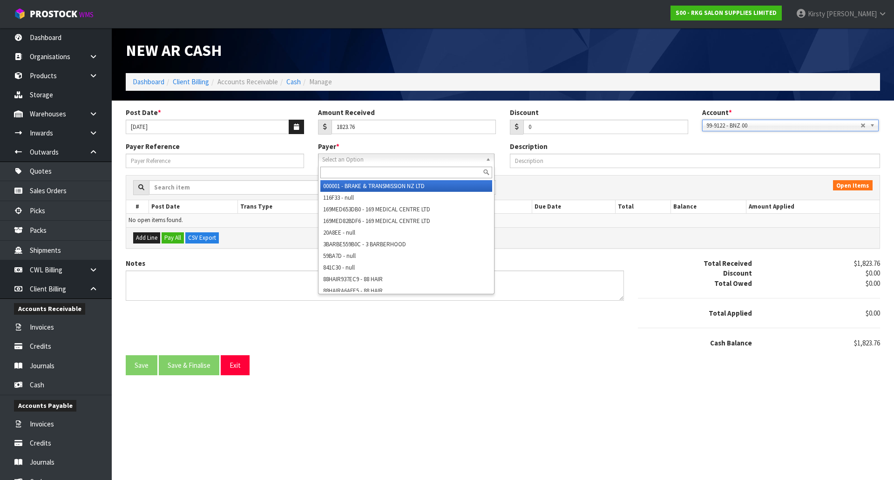
drag, startPoint x: 366, startPoint y: 161, endPoint x: 371, endPoint y: 158, distance: 5.8
click at [366, 160] on span "Select an Option" at bounding box center [402, 159] width 160 height 11
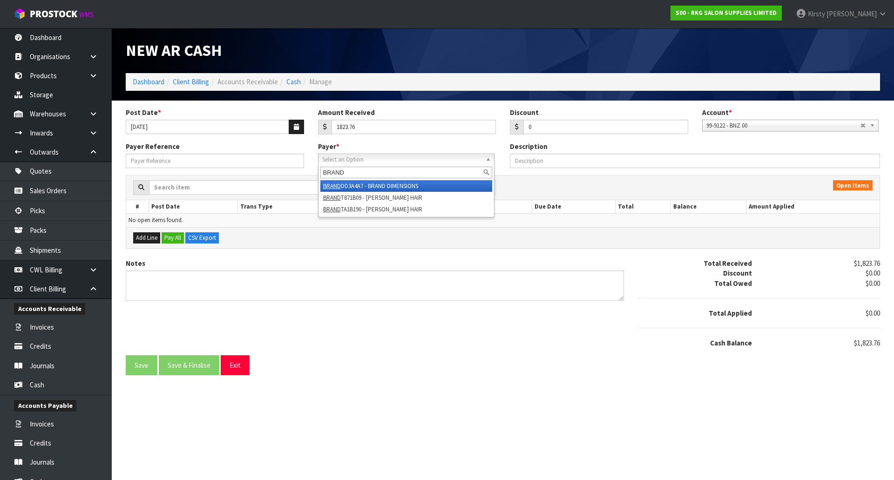
type input "BRAND"
click at [397, 187] on li "BRAND DD3A4A7 - BRAND DIMENSIONS" at bounding box center [406, 186] width 172 height 12
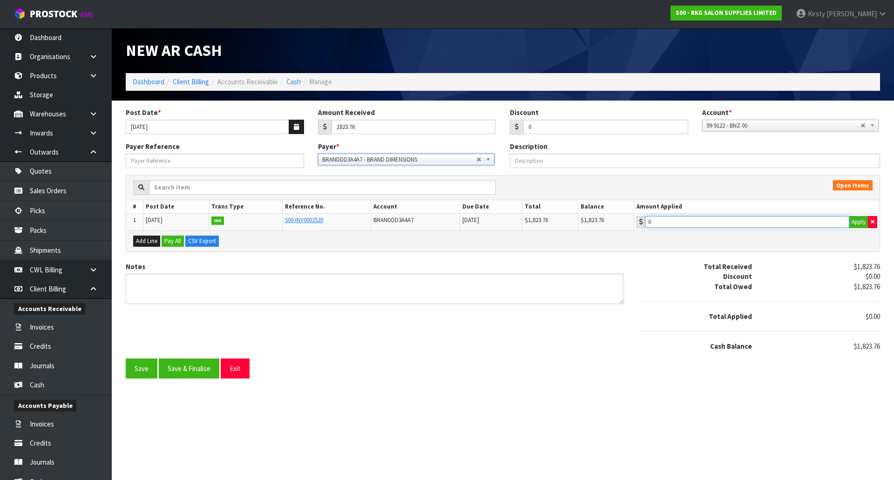
type input "1823.76"
click at [699, 225] on input "1823.76" at bounding box center [747, 222] width 204 height 12
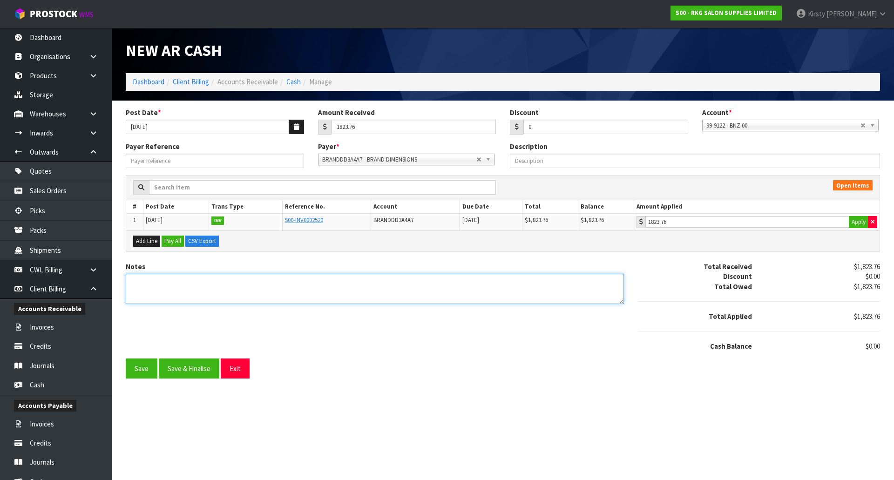
click at [153, 280] on textarea "Notes" at bounding box center [375, 289] width 498 height 30
type textarea "VISA13.8"
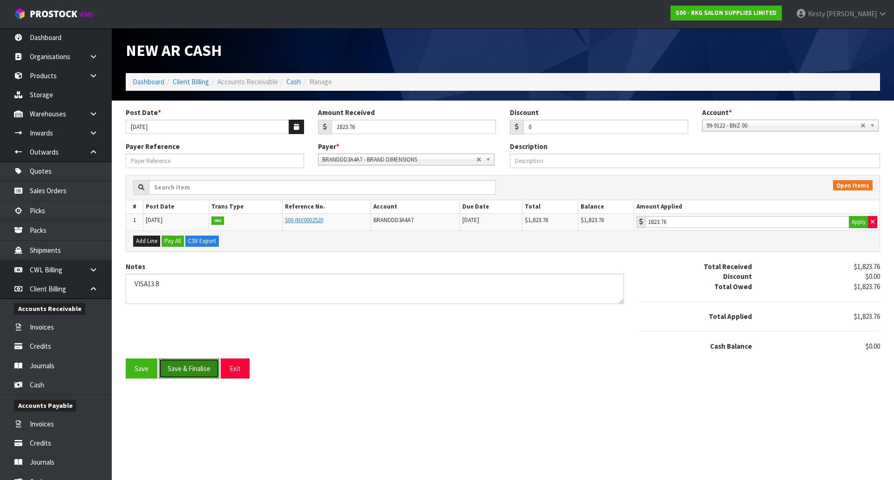
click at [186, 364] on button "Save & Finalise" at bounding box center [189, 368] width 61 height 20
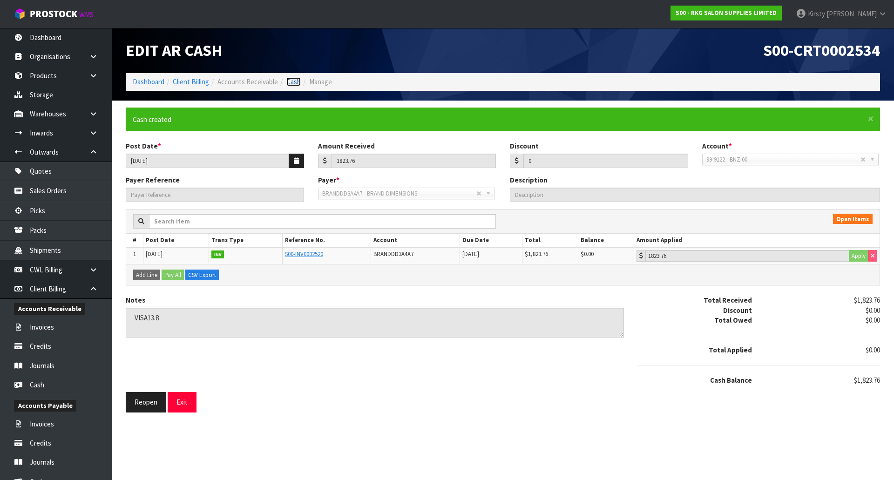
click at [293, 84] on link "Cash" at bounding box center [293, 81] width 14 height 9
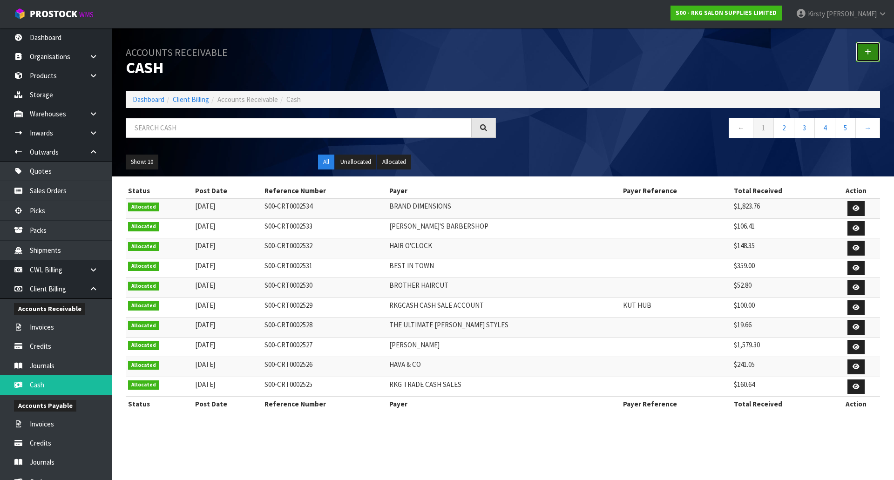
click at [869, 51] on icon at bounding box center [867, 51] width 7 height 7
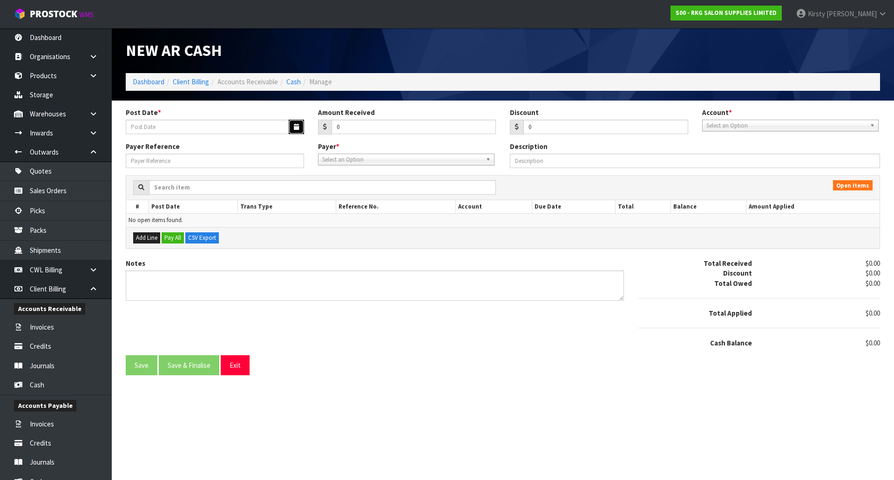
click at [298, 125] on icon "button" at bounding box center [296, 127] width 5 height 6
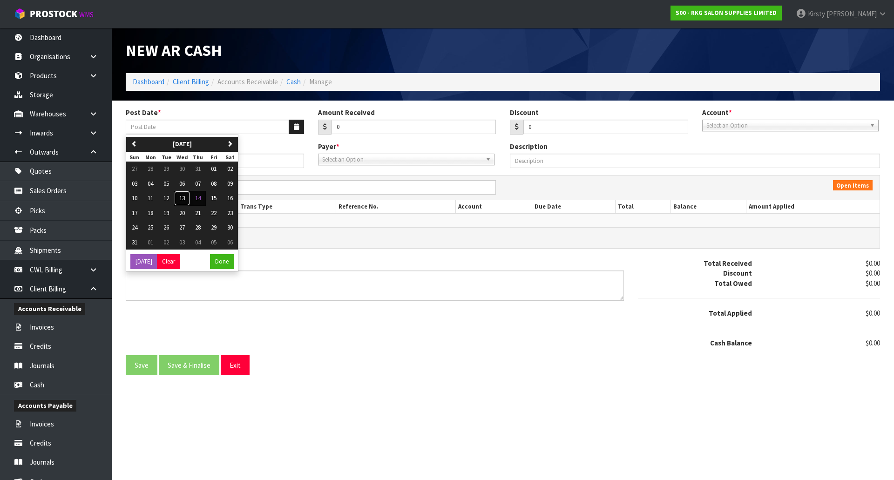
click at [180, 195] on span "13" at bounding box center [182, 198] width 6 height 8
type input "[DATE]"
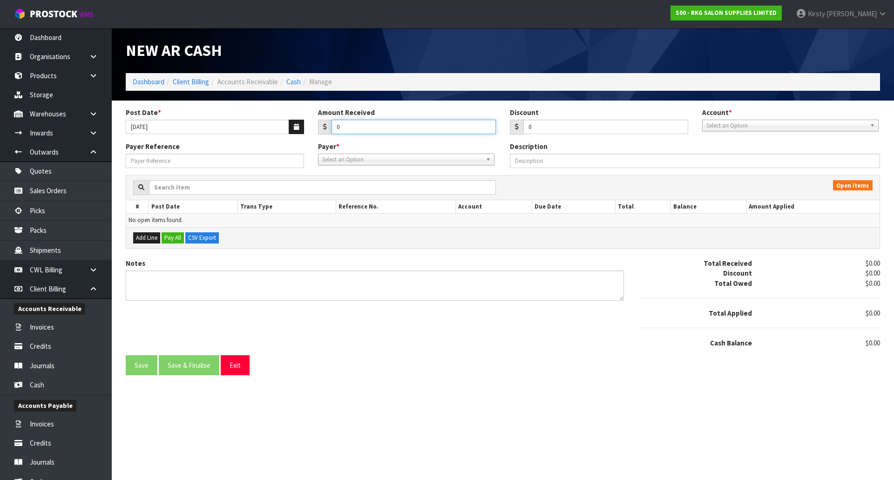
drag, startPoint x: 347, startPoint y: 127, endPoint x: 328, endPoint y: 128, distance: 19.6
click at [328, 128] on div "0" at bounding box center [407, 127] width 178 height 15
type input "207.00"
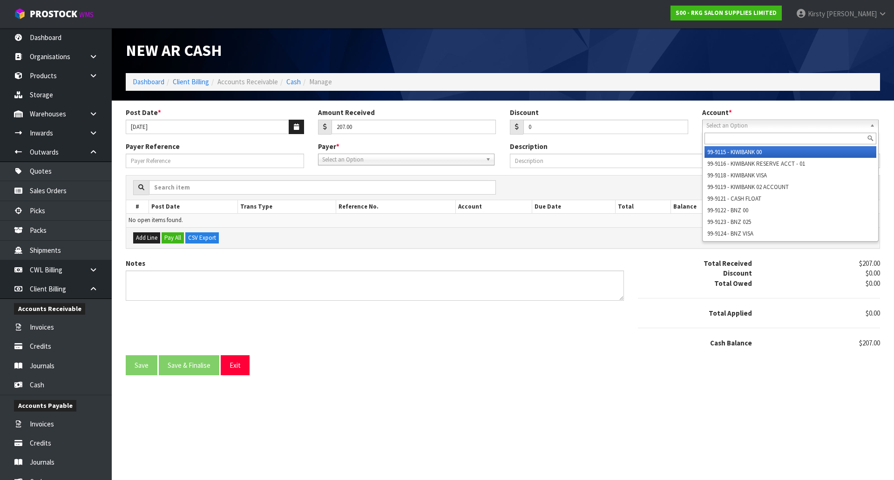
click at [715, 126] on span "Select an Option" at bounding box center [786, 125] width 160 height 11
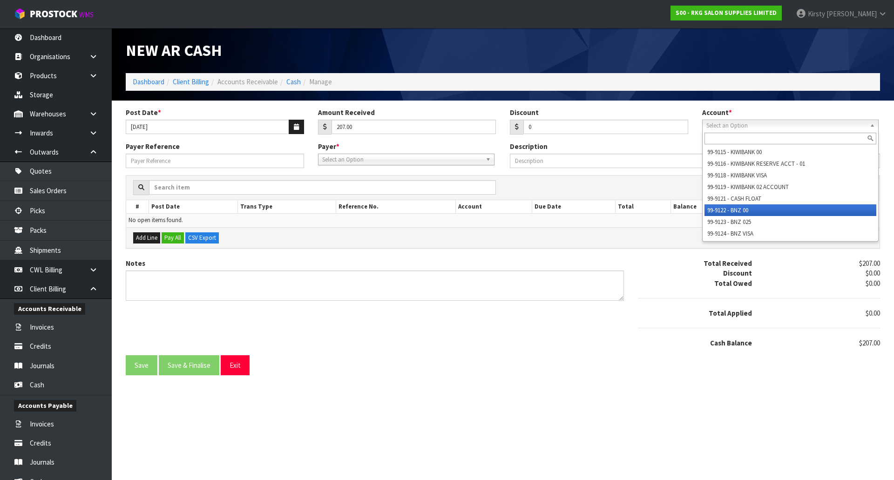
click at [724, 206] on li "99-9122 - BNZ 00" at bounding box center [790, 210] width 172 height 12
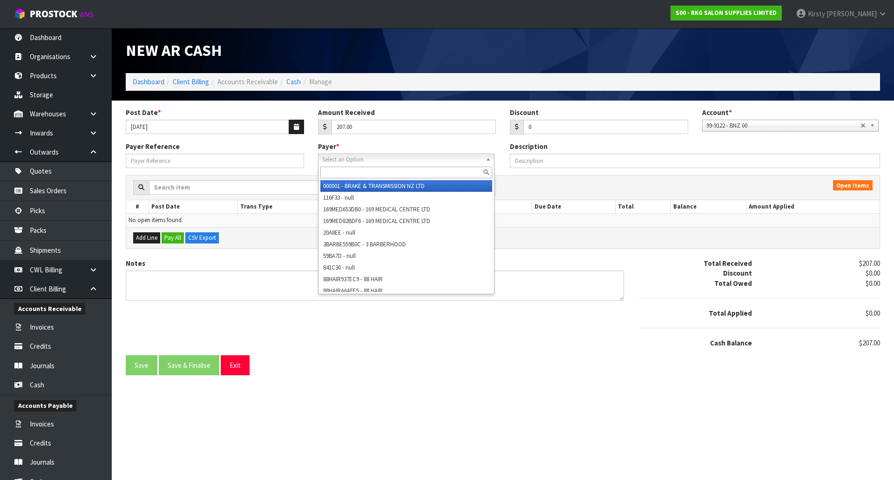
click at [336, 161] on span "Select an Option" at bounding box center [402, 159] width 160 height 11
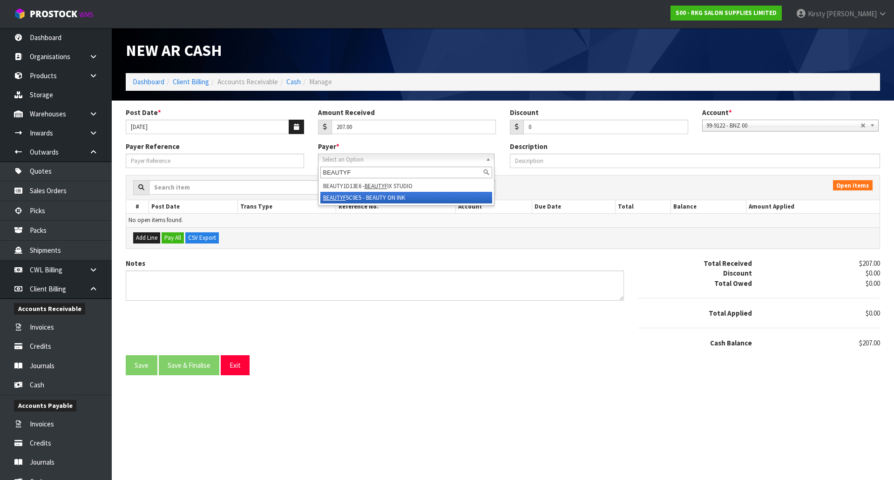
type input "BEAUTYF"
click at [340, 199] on em "BEAUTYF" at bounding box center [334, 198] width 23 height 8
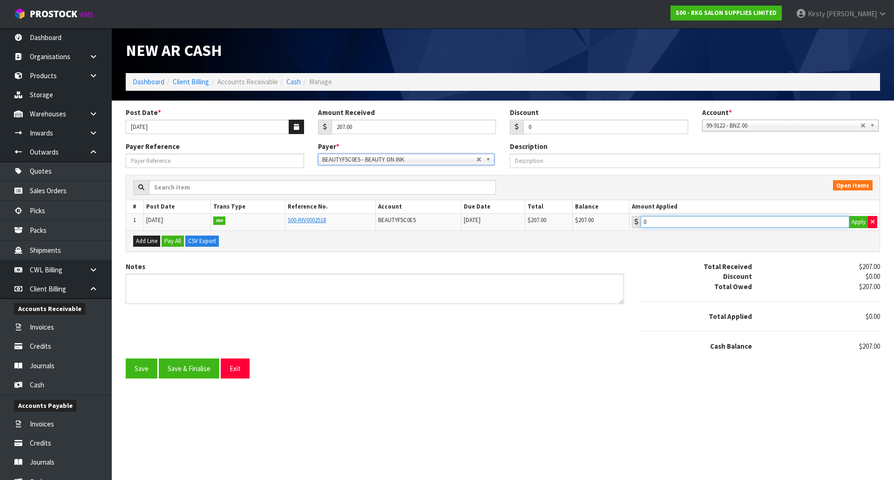
type input "207"
click at [675, 222] on input "207" at bounding box center [744, 222] width 209 height 12
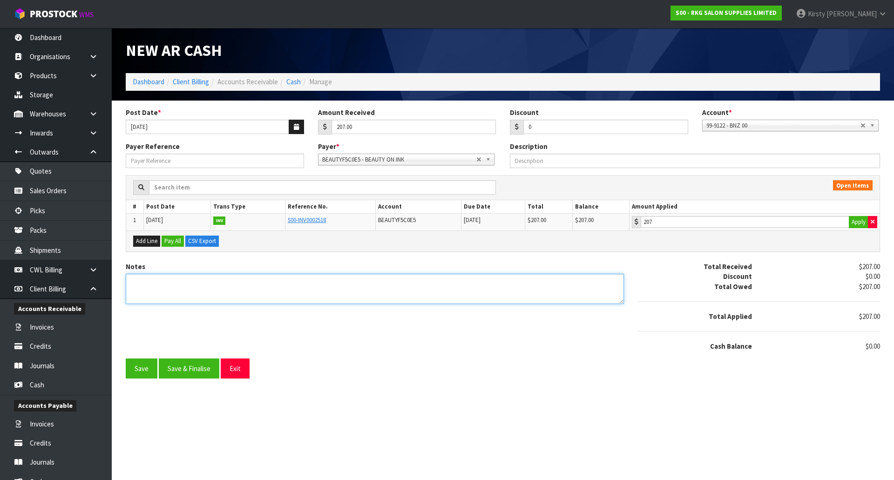
click at [153, 279] on textarea "Notes" at bounding box center [375, 289] width 498 height 30
type textarea "EFT 13.8"
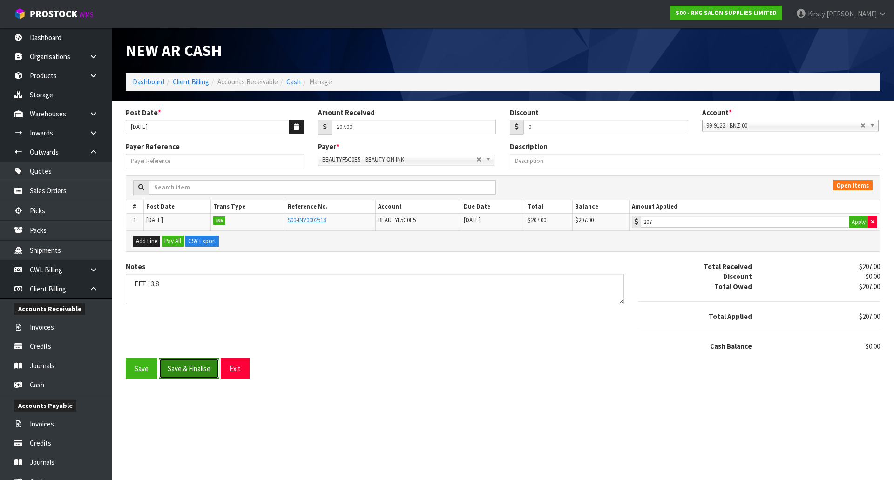
click at [178, 366] on button "Save & Finalise" at bounding box center [189, 368] width 61 height 20
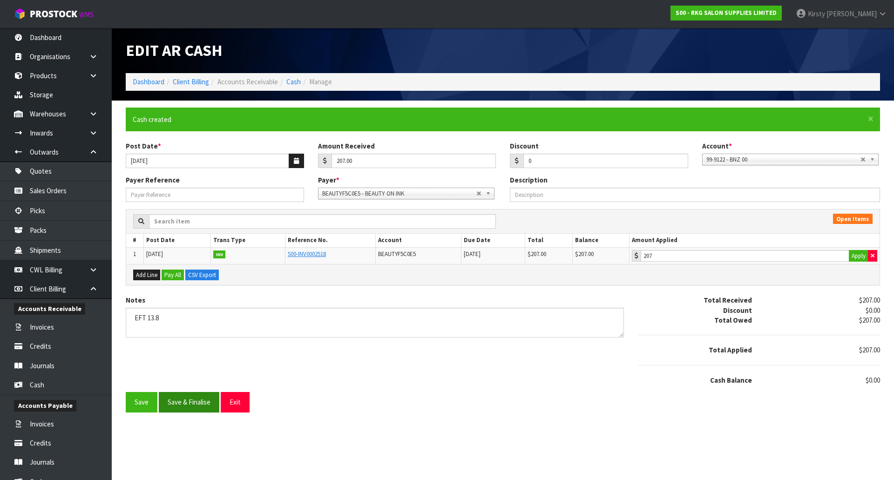
type input "207"
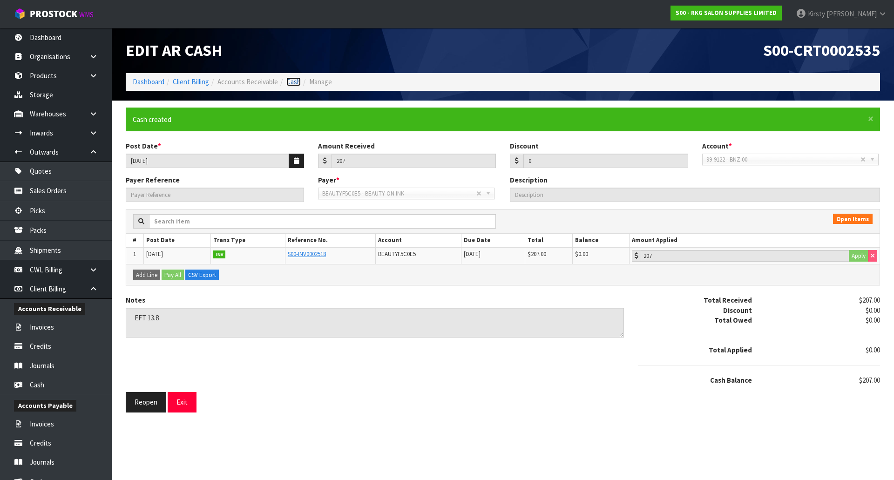
click at [288, 80] on link "Cash" at bounding box center [293, 81] width 14 height 9
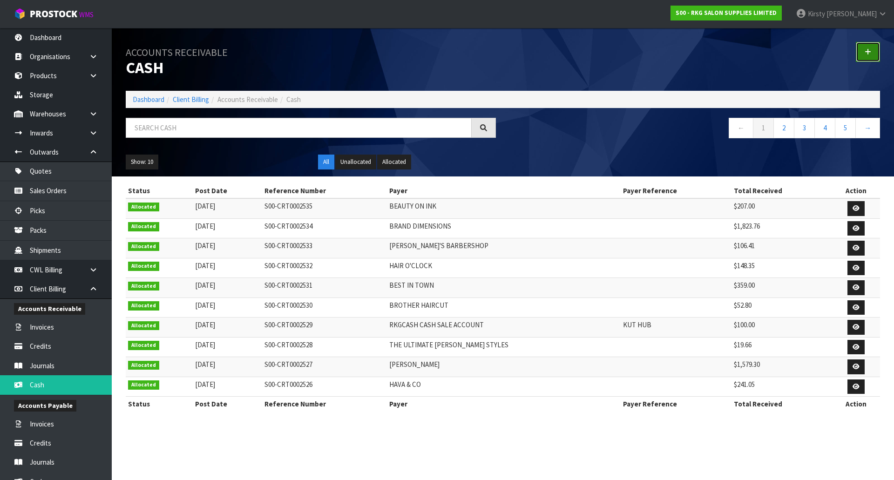
click at [871, 50] on link at bounding box center [867, 52] width 24 height 20
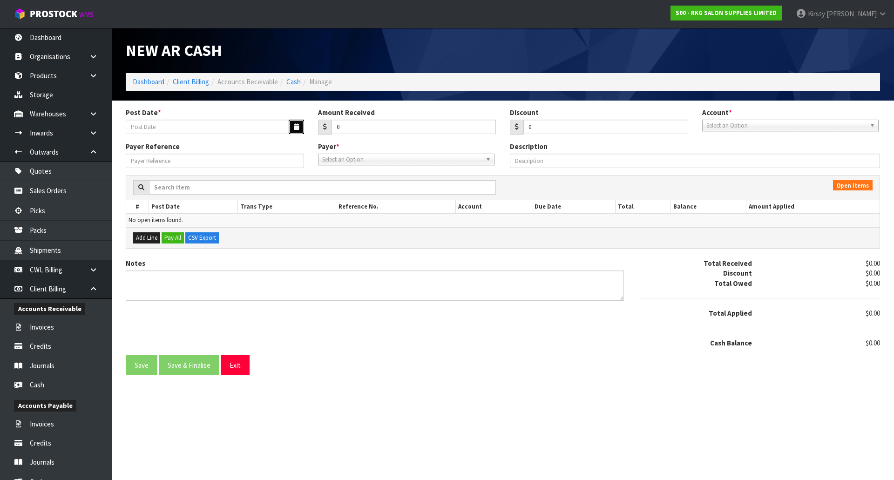
click at [296, 125] on icon "button" at bounding box center [296, 127] width 5 height 6
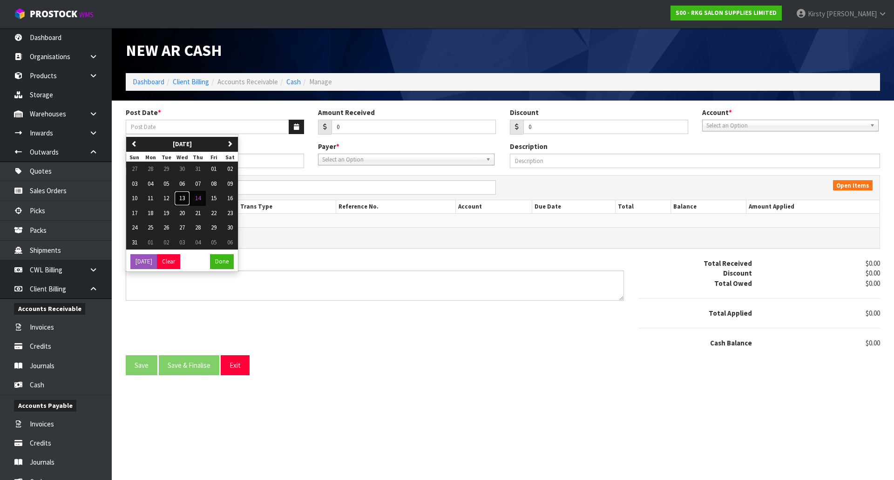
click at [184, 196] on span "13" at bounding box center [182, 198] width 6 height 8
type input "[DATE]"
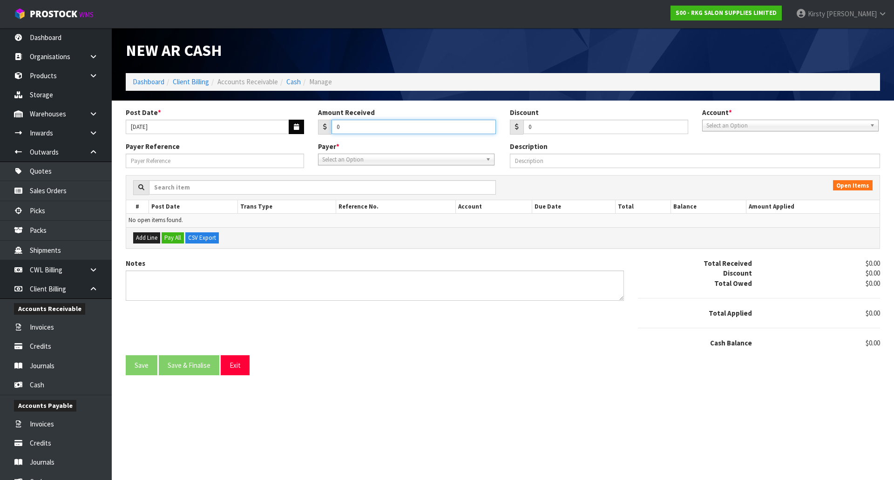
drag, startPoint x: 341, startPoint y: 130, endPoint x: 299, endPoint y: 134, distance: 41.6
click at [299, 134] on div "Post Date * 13/08/2025 Amount Received 0 Discount 0 Account * 99-9115 - KIWIBAN…" at bounding box center [503, 125] width 768 height 34
type input "460.69"
click at [734, 127] on span "Select an Option" at bounding box center [786, 125] width 160 height 11
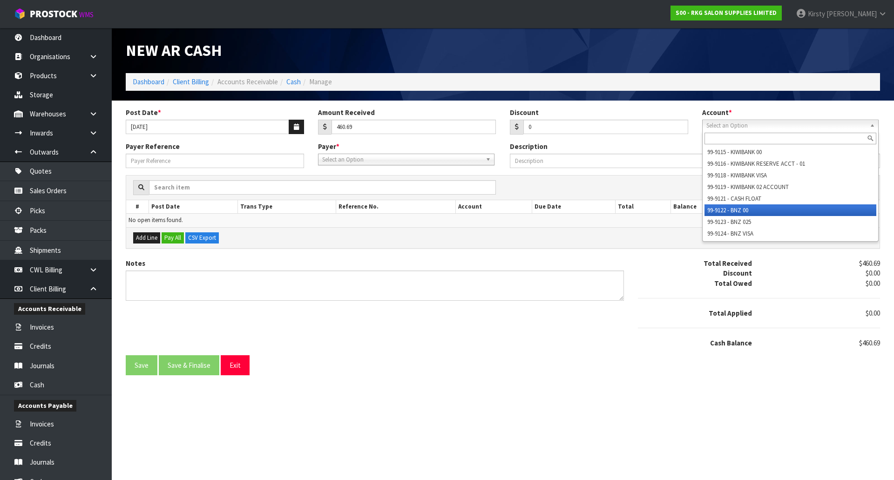
click at [735, 206] on li "99-9122 - BNZ 00" at bounding box center [790, 210] width 172 height 12
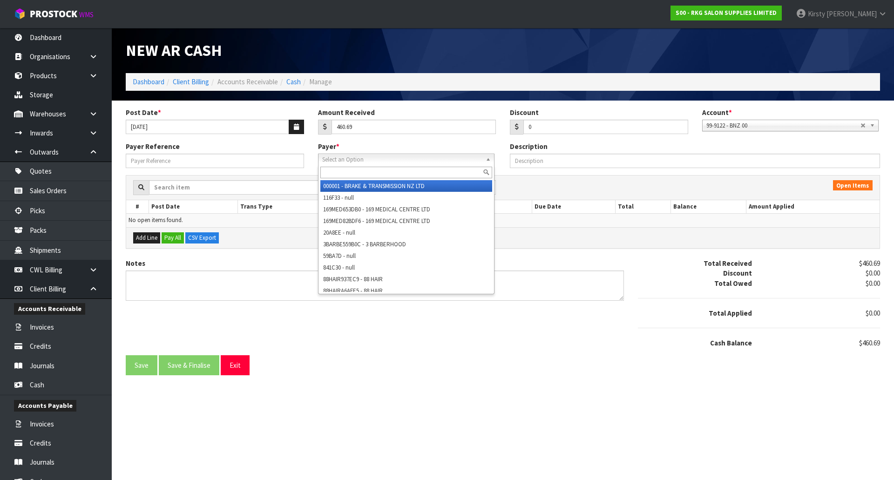
click at [352, 155] on span "Select an Option" at bounding box center [402, 159] width 160 height 11
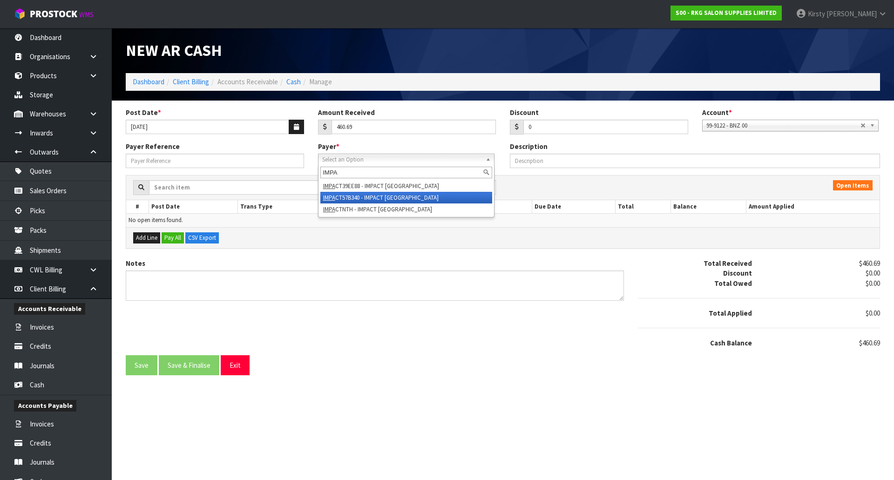
type input "IMPA"
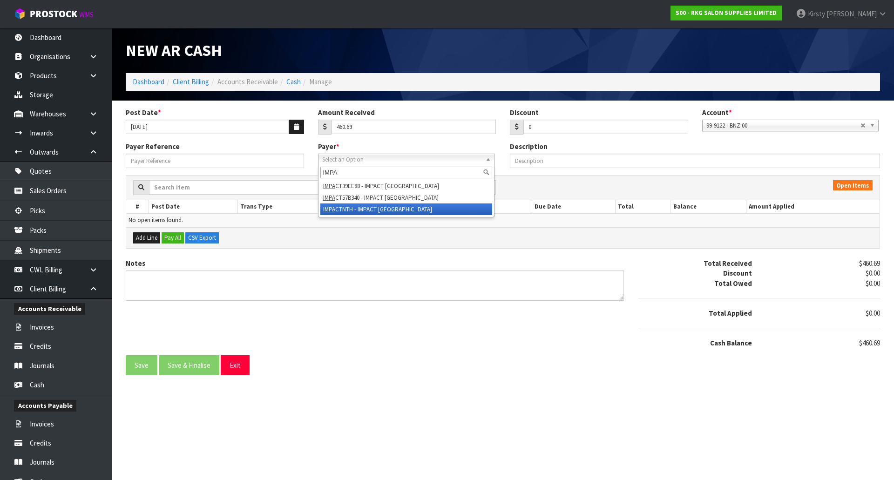
click at [360, 207] on li "IMPA CTNTH - IMPACT NORTHLAND" at bounding box center [406, 209] width 172 height 12
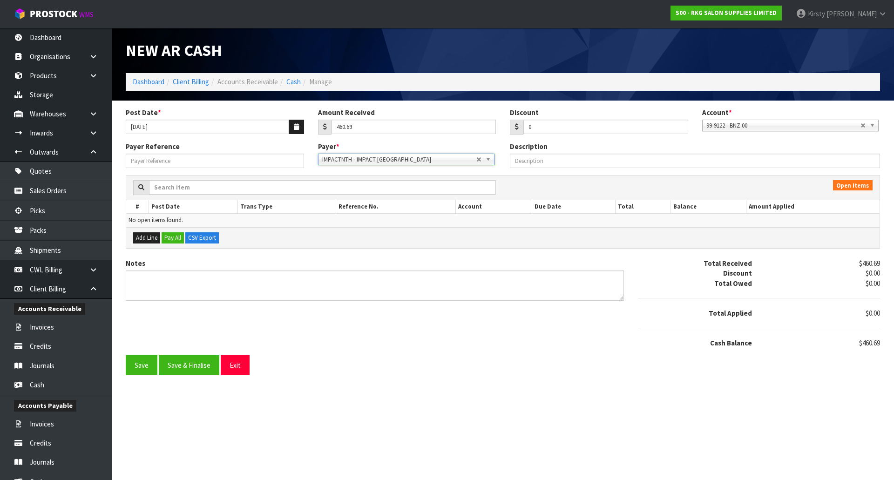
click at [488, 160] on b at bounding box center [489, 159] width 8 height 11
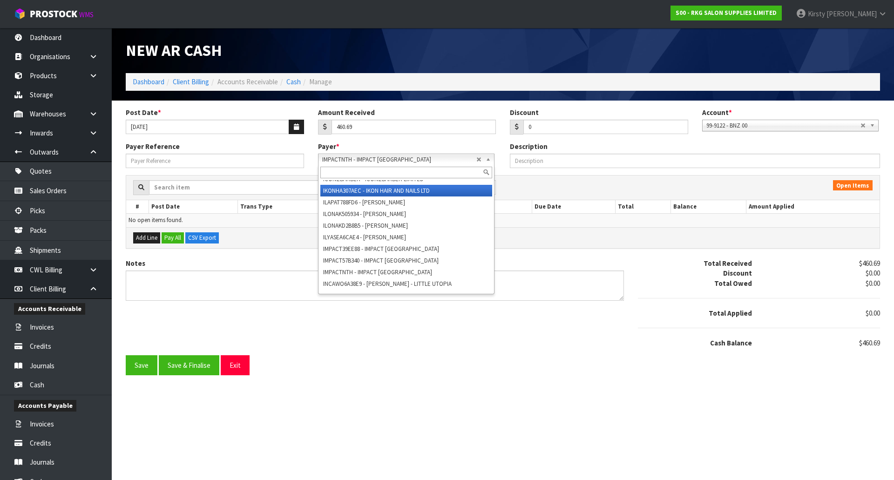
scroll to position [11152, 0]
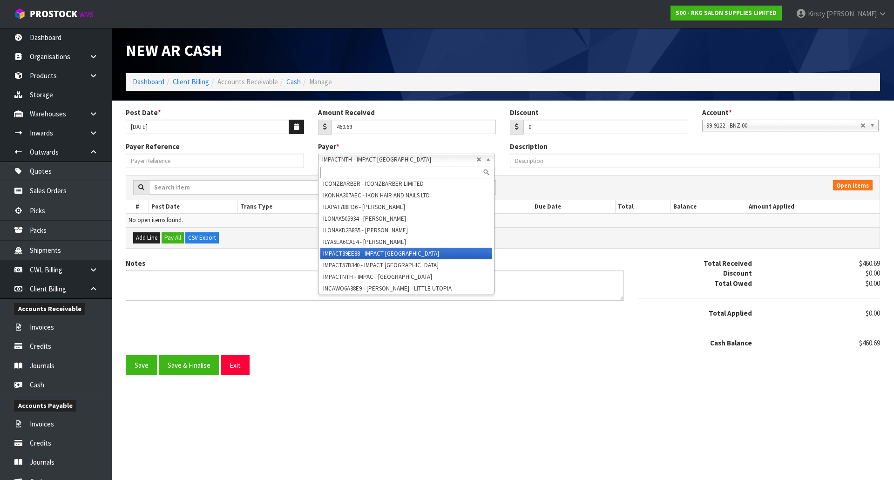
click at [384, 259] on li "IMPACT39EE88 - IMPACT [GEOGRAPHIC_DATA]" at bounding box center [406, 254] width 172 height 12
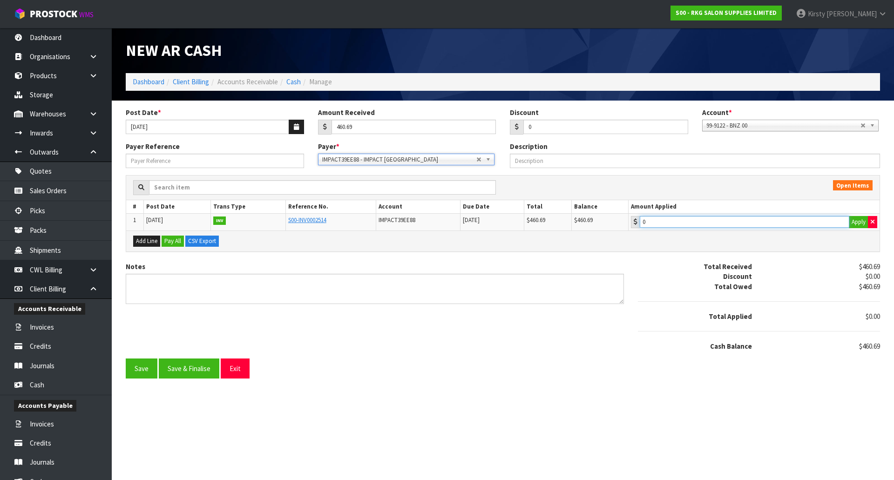
type input "460.69"
click at [664, 222] on input "460.69" at bounding box center [744, 222] width 209 height 12
click at [138, 274] on div "Notes" at bounding box center [375, 283] width 498 height 42
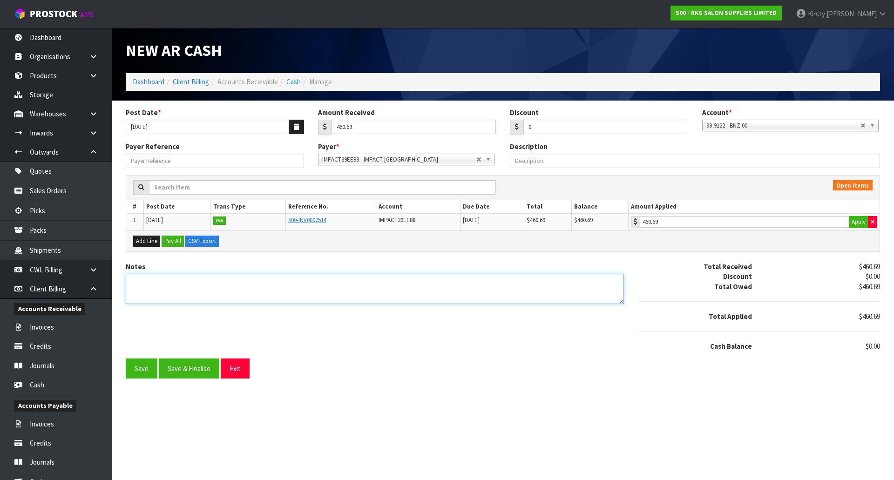
click at [137, 278] on textarea "Notes" at bounding box center [375, 289] width 498 height 30
type textarea "DC 13.8"
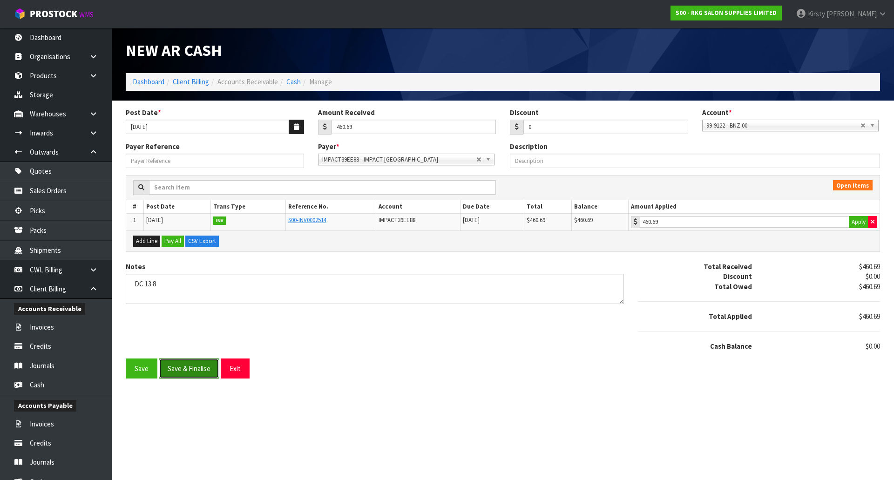
click at [183, 373] on button "Save & Finalise" at bounding box center [189, 368] width 61 height 20
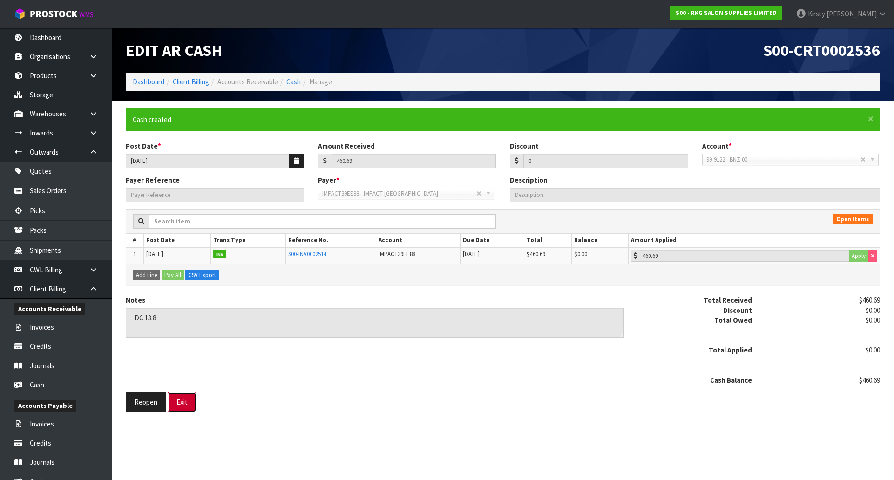
drag, startPoint x: 181, startPoint y: 402, endPoint x: 153, endPoint y: 371, distance: 41.8
click at [181, 402] on button "Exit" at bounding box center [182, 402] width 29 height 20
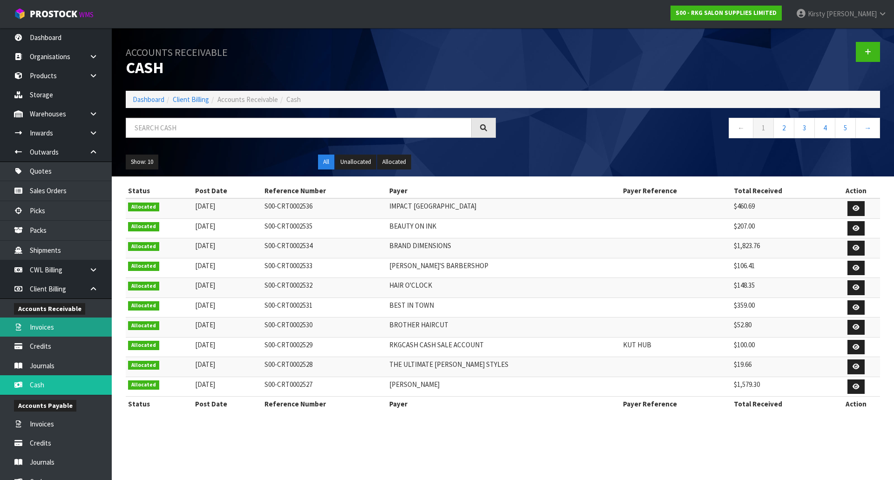
click at [52, 326] on link "Invoices" at bounding box center [56, 326] width 112 height 19
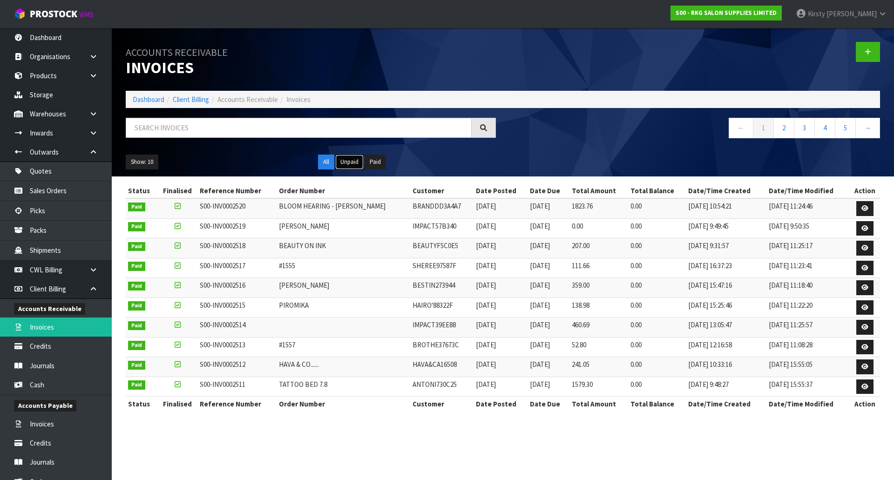
click at [346, 162] on button "Unpaid" at bounding box center [349, 162] width 28 height 15
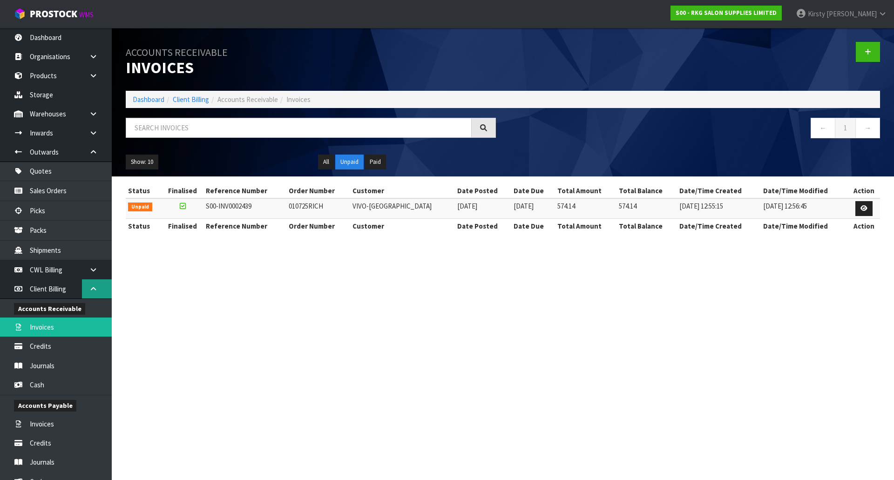
click at [94, 289] on icon at bounding box center [93, 288] width 9 height 7
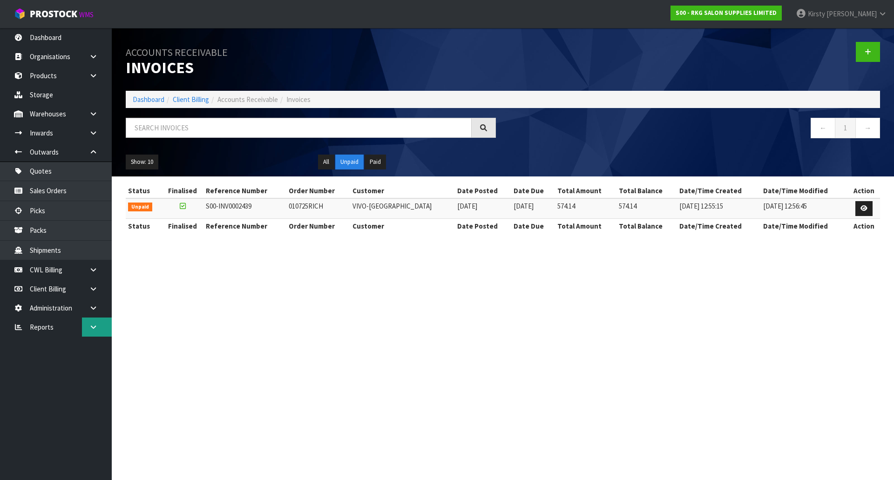
click at [96, 329] on icon at bounding box center [93, 326] width 9 height 7
click at [41, 348] on link "Client" at bounding box center [56, 346] width 112 height 19
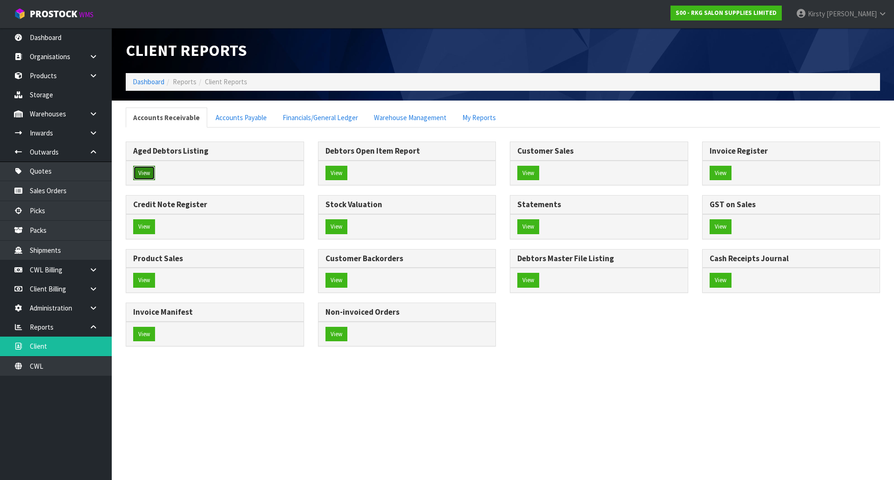
click at [145, 170] on button "View" at bounding box center [144, 173] width 22 height 15
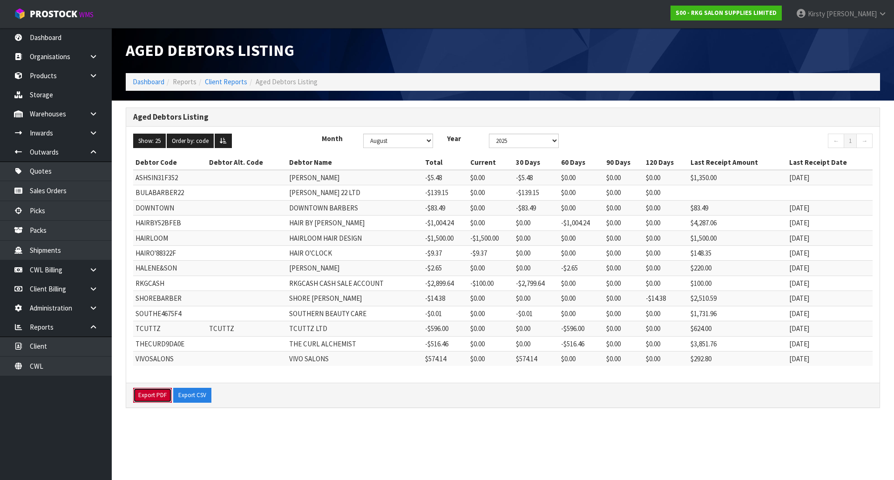
click at [157, 397] on button "Export PDF" at bounding box center [152, 395] width 39 height 15
click at [97, 289] on icon at bounding box center [93, 288] width 9 height 7
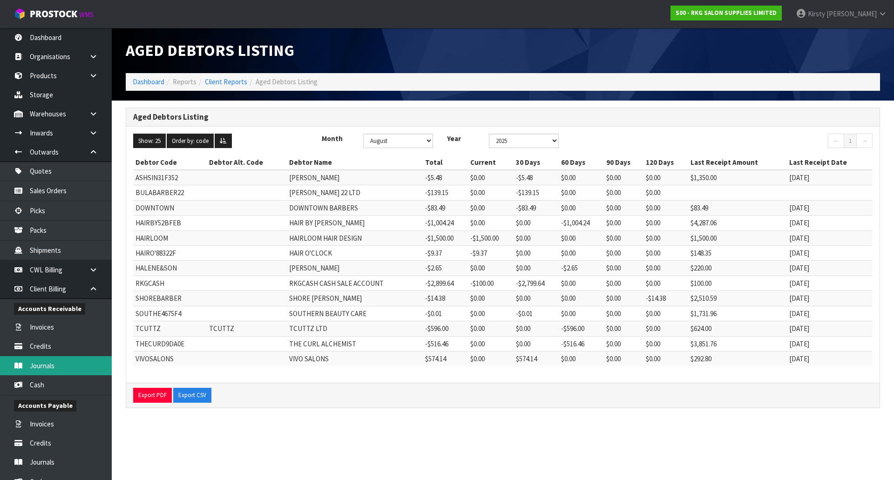
click at [40, 364] on link "Journals" at bounding box center [56, 365] width 112 height 19
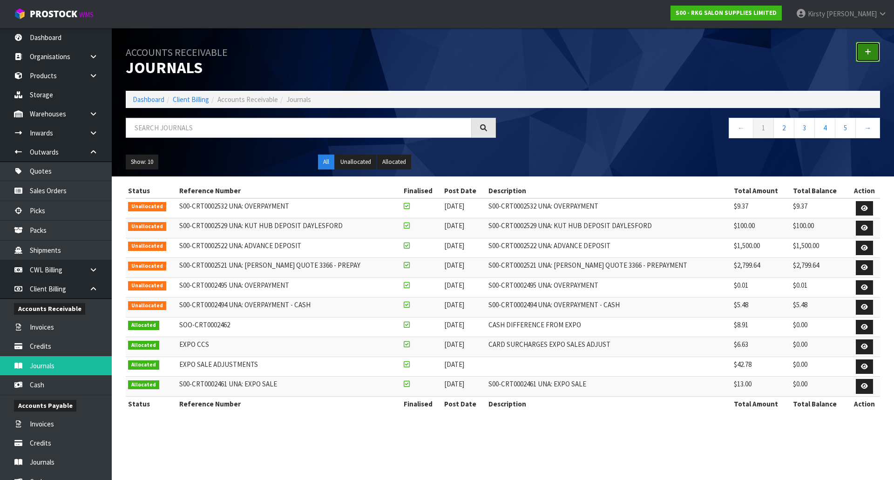
click at [864, 51] on link at bounding box center [867, 52] width 24 height 20
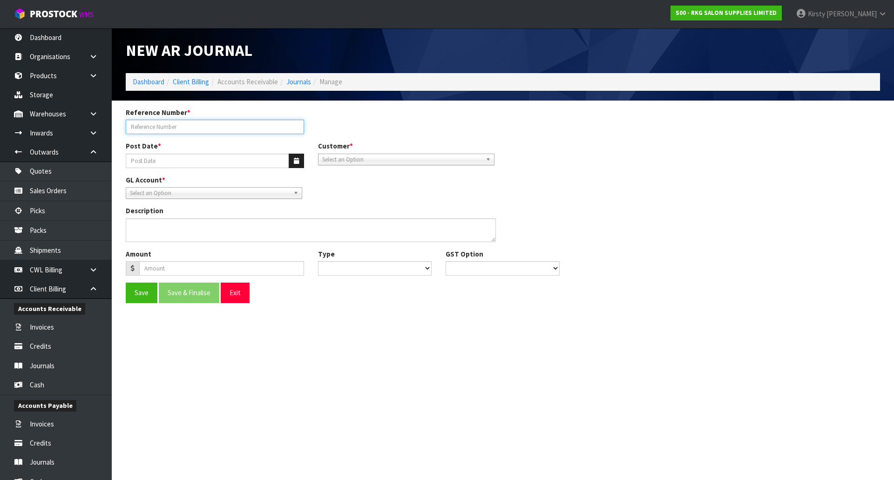
click at [164, 125] on input "Reference Number *" at bounding box center [215, 127] width 178 height 14
type input "INV 2515"
click at [296, 159] on icon "button" at bounding box center [296, 161] width 5 height 6
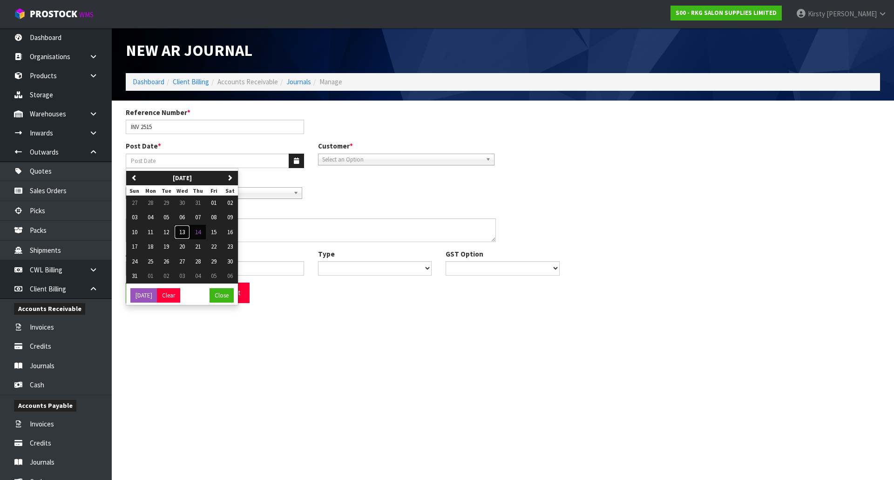
click at [182, 231] on span "13" at bounding box center [182, 232] width 6 height 8
type input "[DATE]"
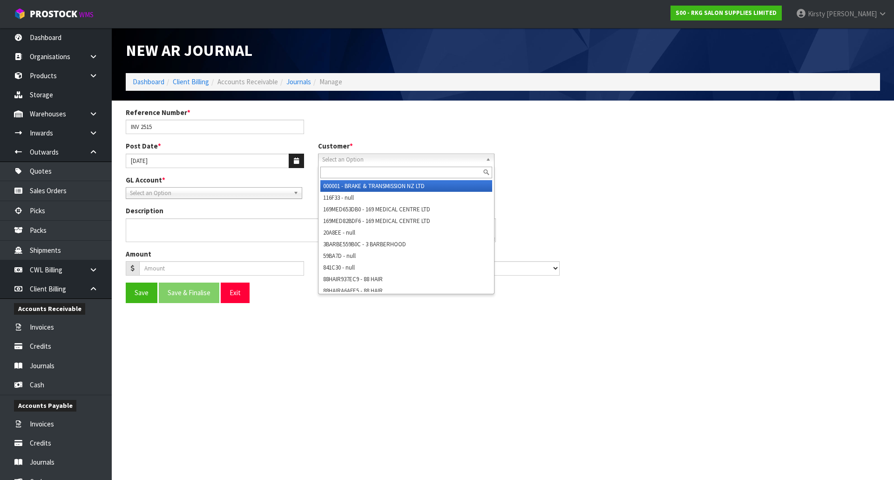
click at [332, 162] on span "Select an Option" at bounding box center [402, 159] width 160 height 11
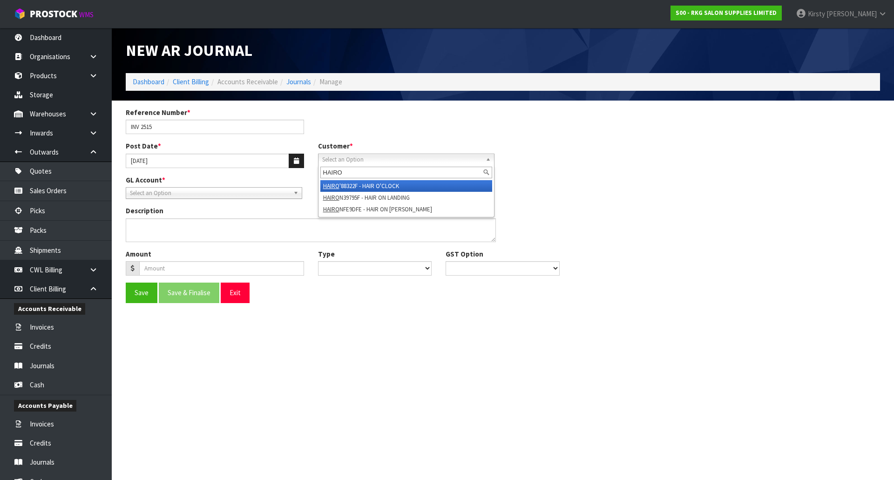
type input "HAIRO"
click at [336, 184] on em "HAIRO" at bounding box center [331, 186] width 16 height 8
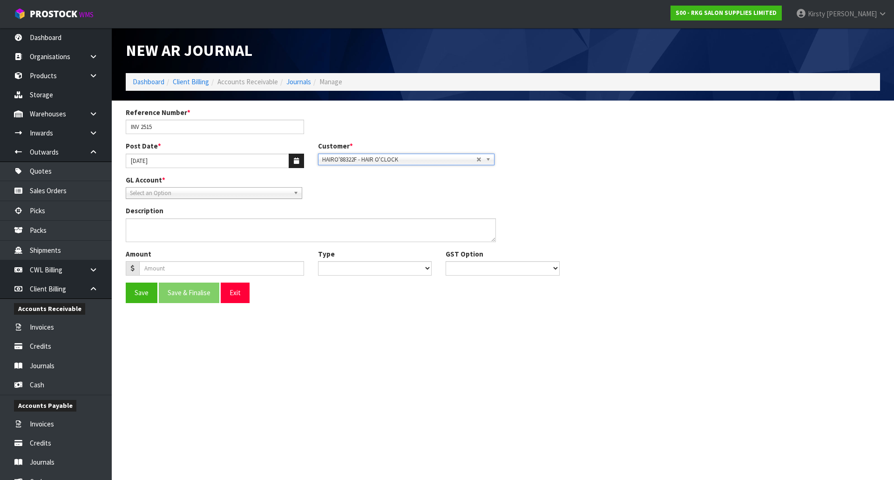
click at [198, 194] on span "Select an Option" at bounding box center [210, 193] width 160 height 11
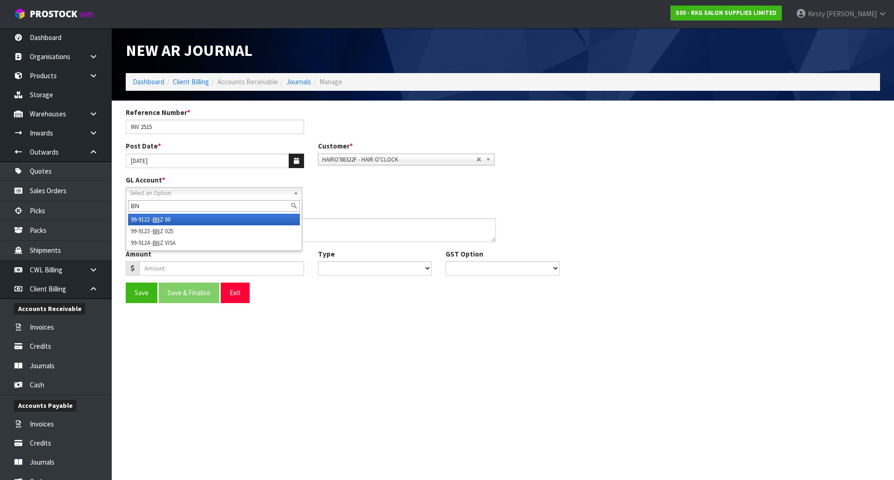
type input "BN"
click at [244, 216] on li "99-9122 - BN Z 00" at bounding box center [214, 220] width 172 height 12
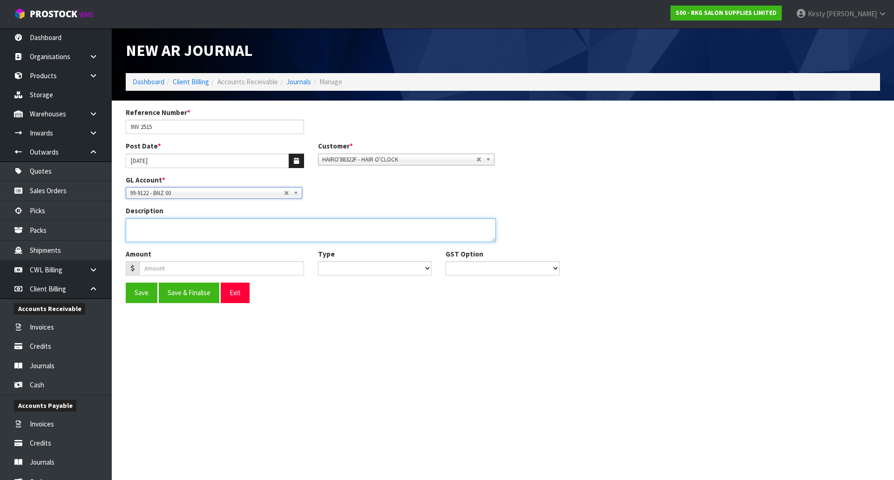
click at [140, 232] on textarea "Description" at bounding box center [311, 230] width 370 height 24
type textarea "CUSTOMER DECIDED ON CHEAPER ITEM AFTER ALREADY PAYING. INVOICED FOR ITEM PURCHA…"
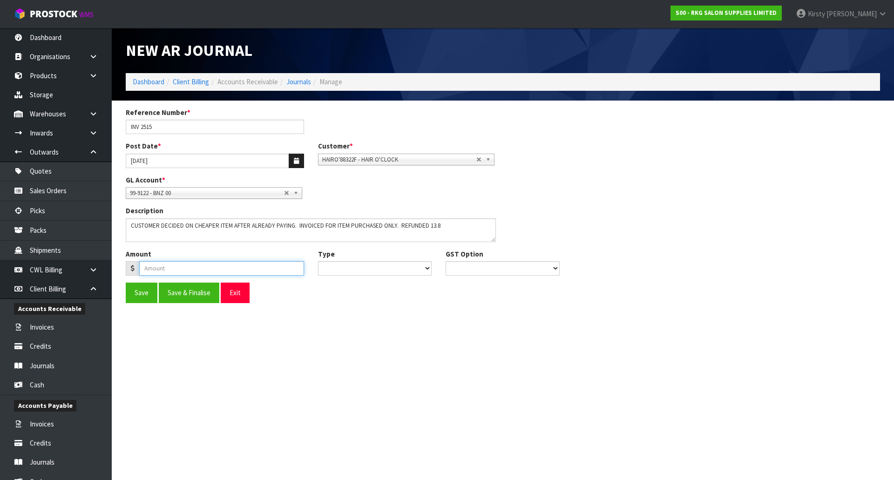
click at [159, 270] on input "number" at bounding box center [221, 268] width 165 height 14
type input "9.37"
click at [390, 268] on select "Debit Credit" at bounding box center [375, 268] width 114 height 14
select select "Debit"
click at [318, 261] on select "Debit Credit" at bounding box center [375, 268] width 114 height 14
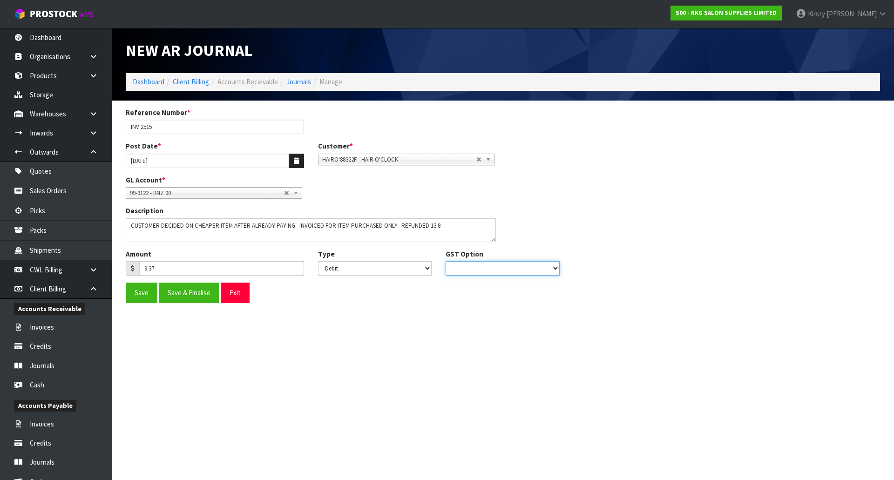
click at [472, 269] on select "No GST 15% GST" at bounding box center [502, 268] width 114 height 14
select select "number:0"
click at [445, 261] on select "No GST 15% GST" at bounding box center [502, 268] width 114 height 14
drag, startPoint x: 194, startPoint y: 296, endPoint x: 480, endPoint y: 332, distance: 289.0
click at [480, 332] on section "New AR Journal Dashboard Client Billing Accounts Receivable Journals Manage Ref…" at bounding box center [447, 240] width 894 height 480
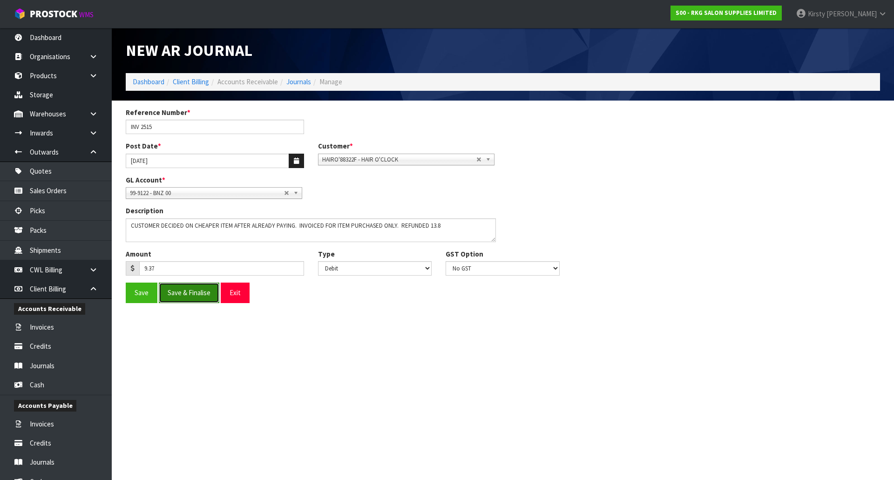
click at [182, 296] on button "Save & Finalise" at bounding box center [189, 293] width 61 height 20
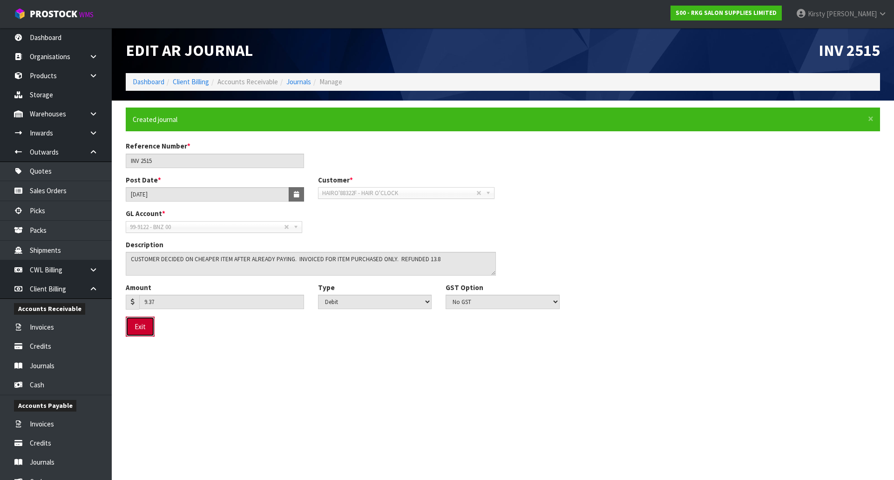
click at [135, 321] on button "Exit" at bounding box center [140, 326] width 29 height 20
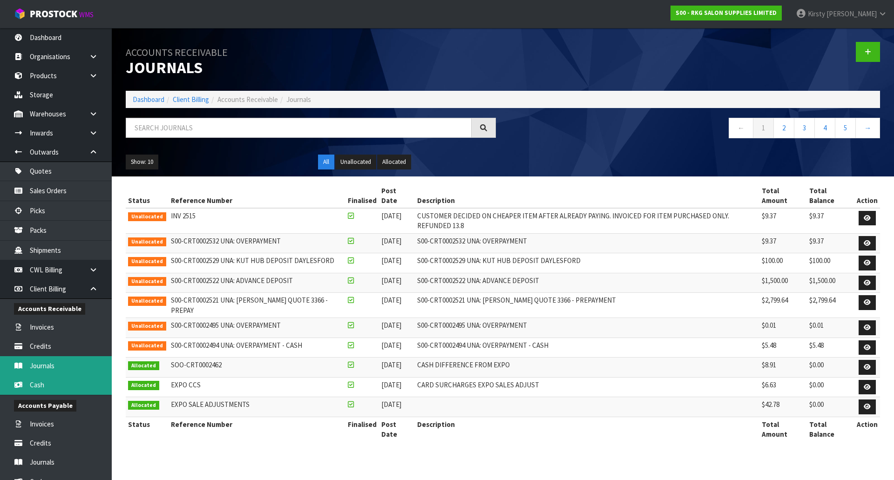
drag, startPoint x: 48, startPoint y: 384, endPoint x: 51, endPoint y: 374, distance: 9.7
click at [48, 384] on link "Cash" at bounding box center [56, 384] width 112 height 19
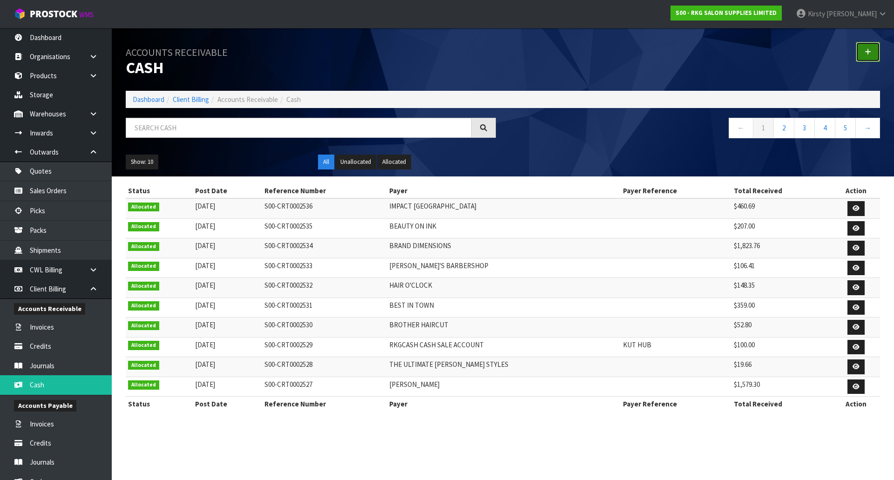
click at [869, 49] on icon at bounding box center [867, 51] width 7 height 7
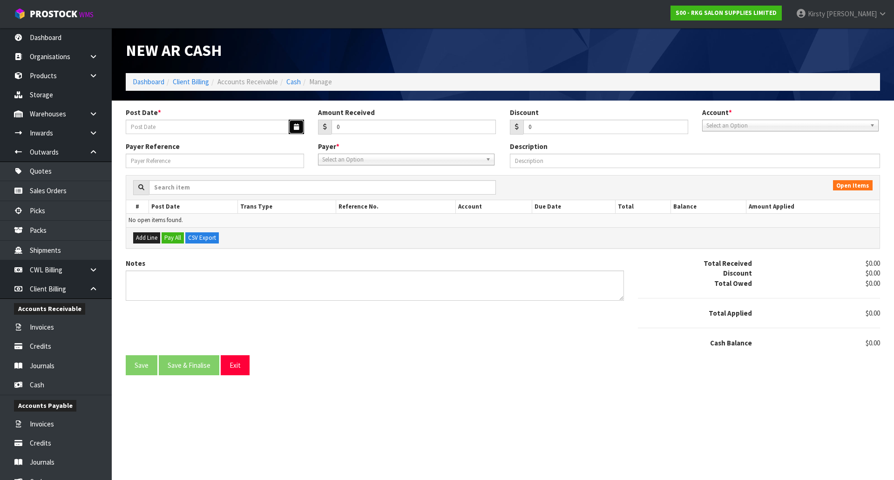
click at [294, 125] on icon "button" at bounding box center [296, 127] width 5 height 6
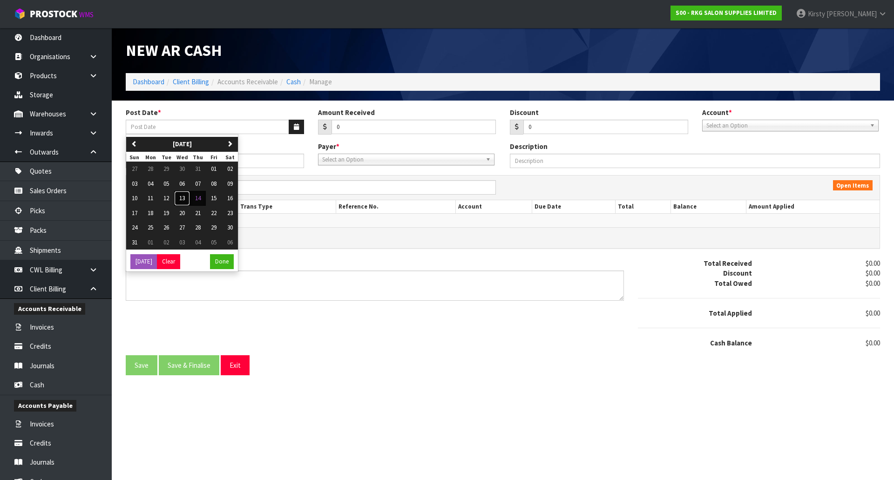
click at [183, 198] on span "13" at bounding box center [182, 198] width 6 height 8
type input "[DATE]"
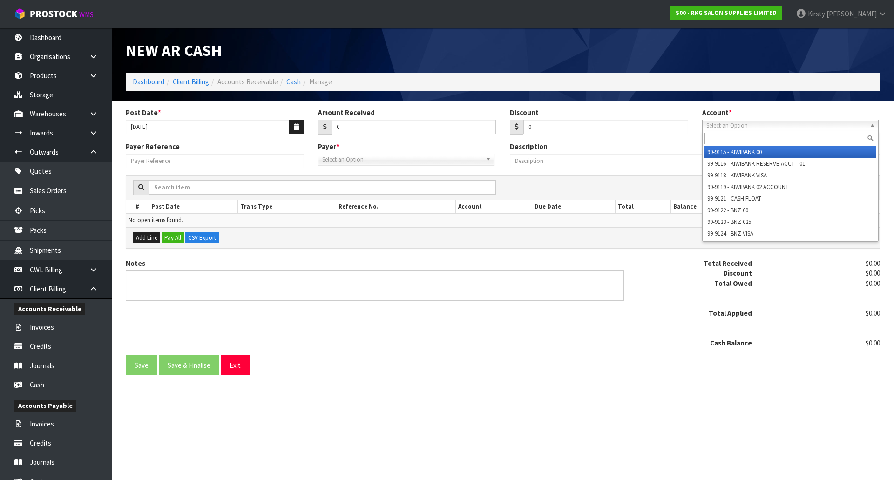
click at [716, 128] on span "Select an Option" at bounding box center [786, 125] width 160 height 11
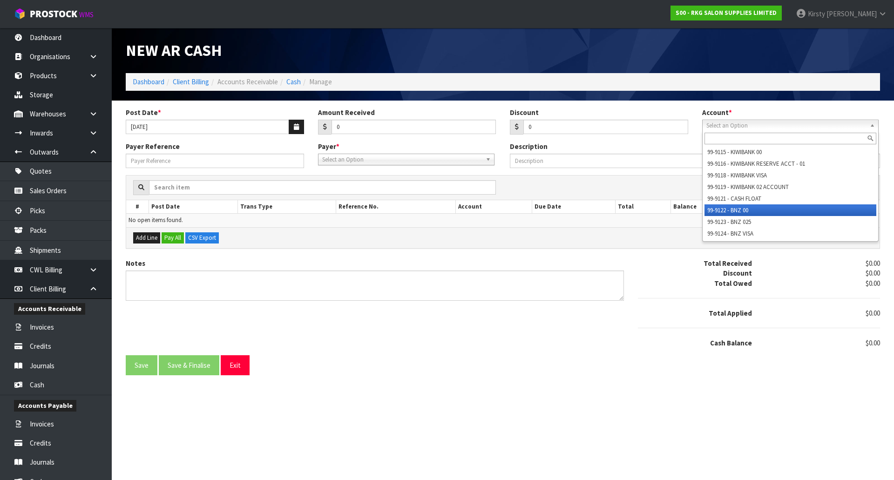
click at [721, 209] on li "99-9122 - BNZ 00" at bounding box center [790, 210] width 172 height 12
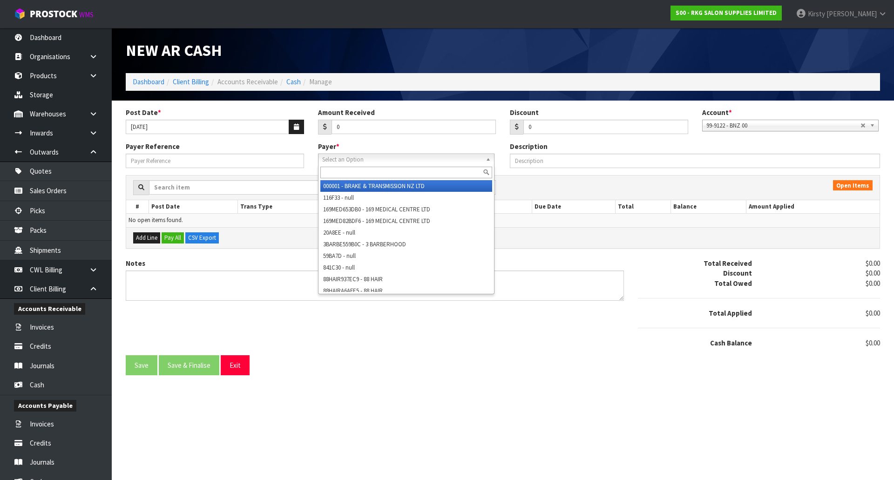
click at [363, 155] on span "Select an Option" at bounding box center [402, 159] width 160 height 11
type input "H"
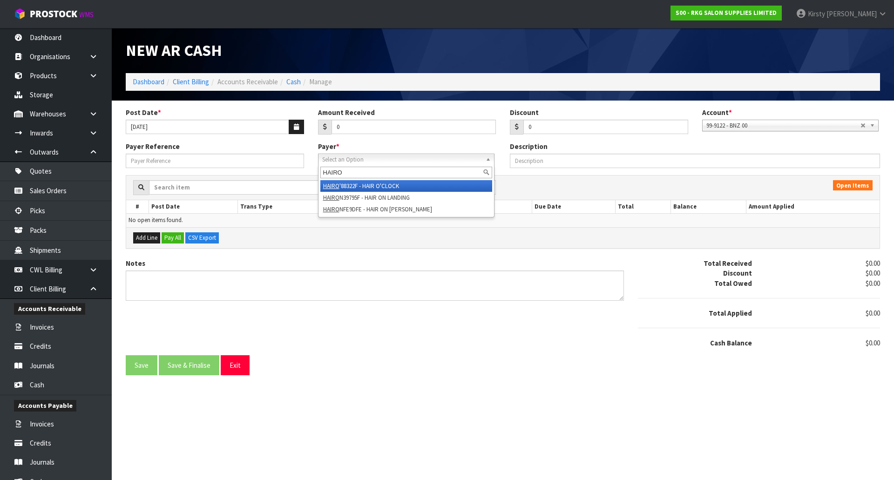
type input "HAIRO"
click at [358, 184] on li "HAIRO '88322F - HAIR O'CLOCK" at bounding box center [406, 186] width 172 height 12
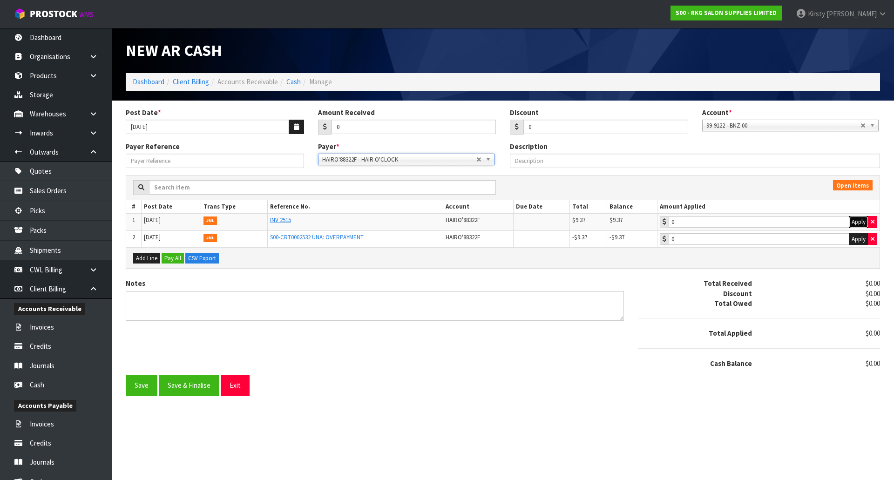
click at [856, 222] on button "Apply" at bounding box center [858, 222] width 20 height 12
type input "9.37"
click at [854, 235] on button "Apply" at bounding box center [858, 239] width 20 height 12
type input "-9.37"
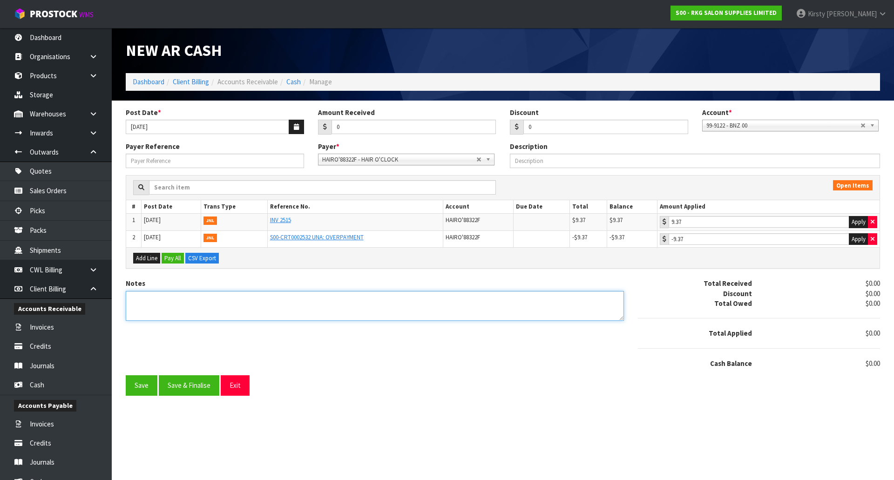
click at [155, 306] on textarea "Notes" at bounding box center [375, 306] width 498 height 30
type textarea "REFUNDED OVERPAYMENT"
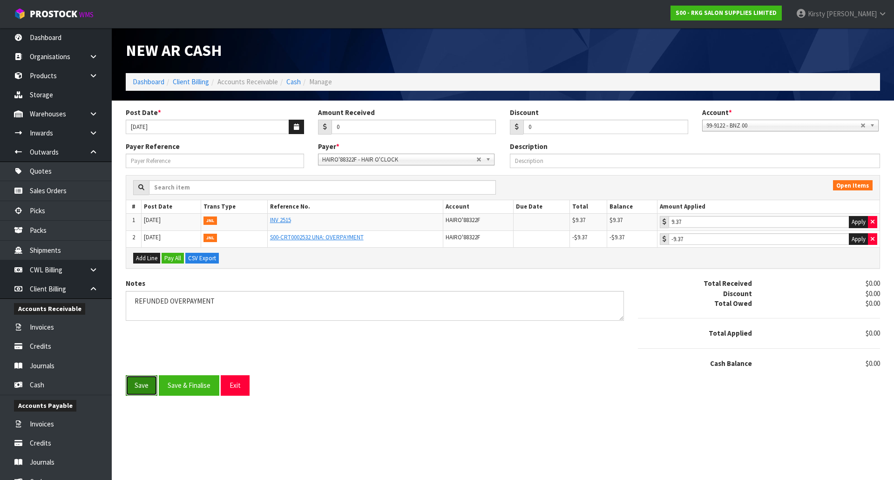
click at [137, 385] on button "Save" at bounding box center [142, 385] width 32 height 20
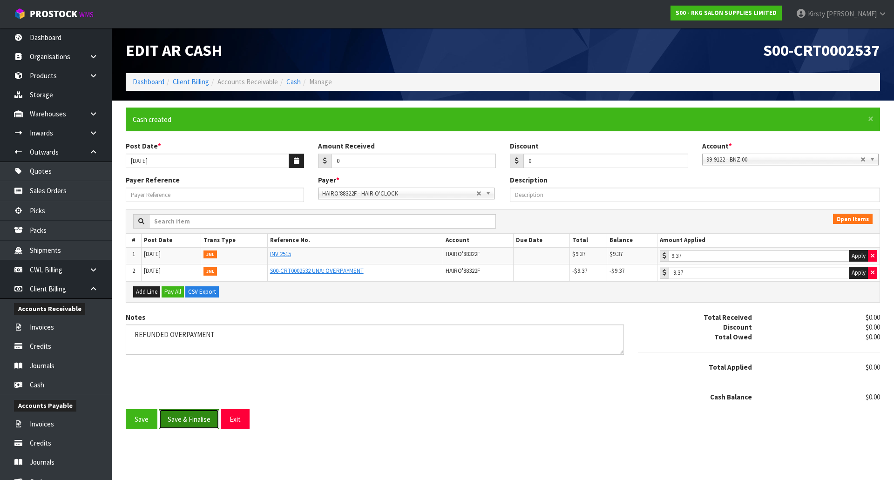
click at [189, 421] on button "Save & Finalise" at bounding box center [189, 419] width 61 height 20
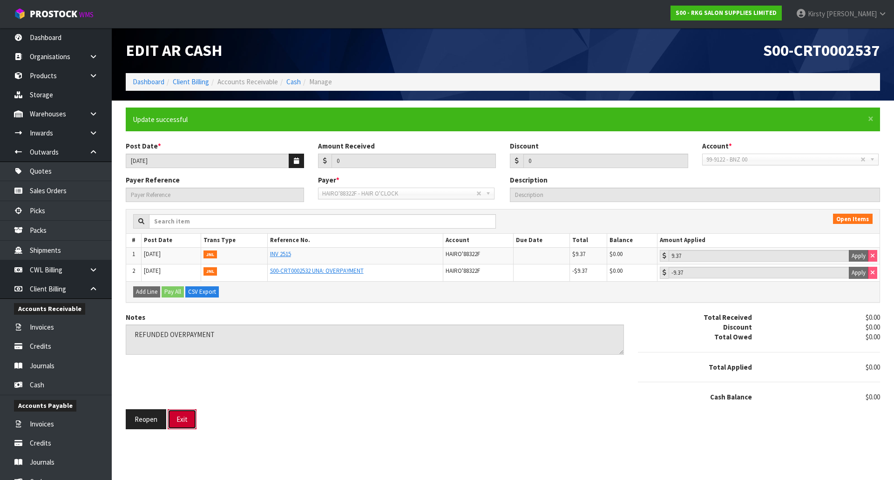
click at [189, 420] on button "Exit" at bounding box center [182, 419] width 29 height 20
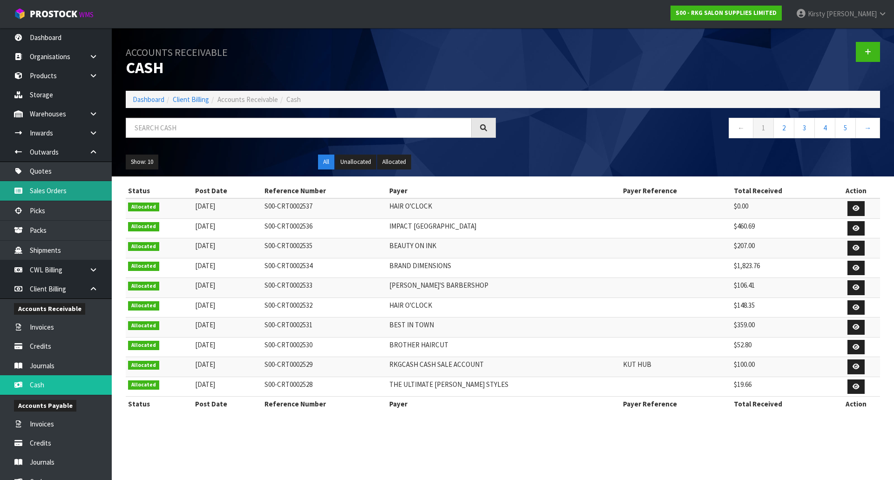
click at [55, 191] on link "Sales Orders" at bounding box center [56, 190] width 112 height 19
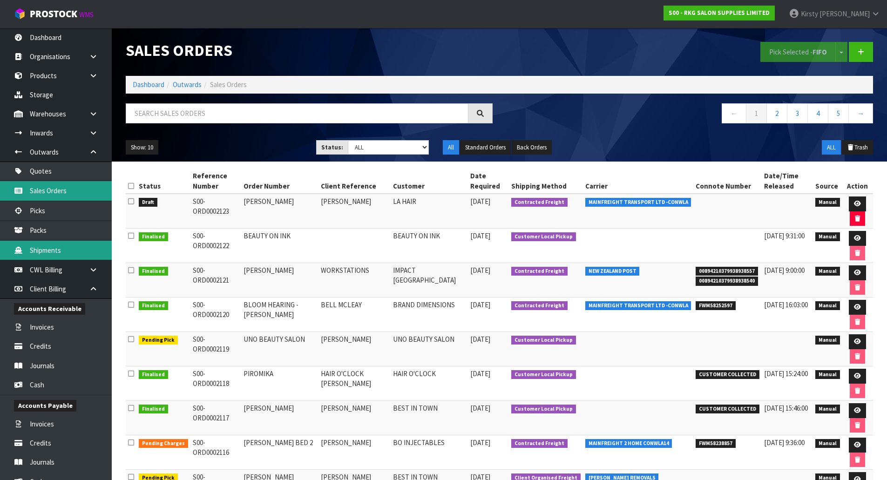
scroll to position [47, 0]
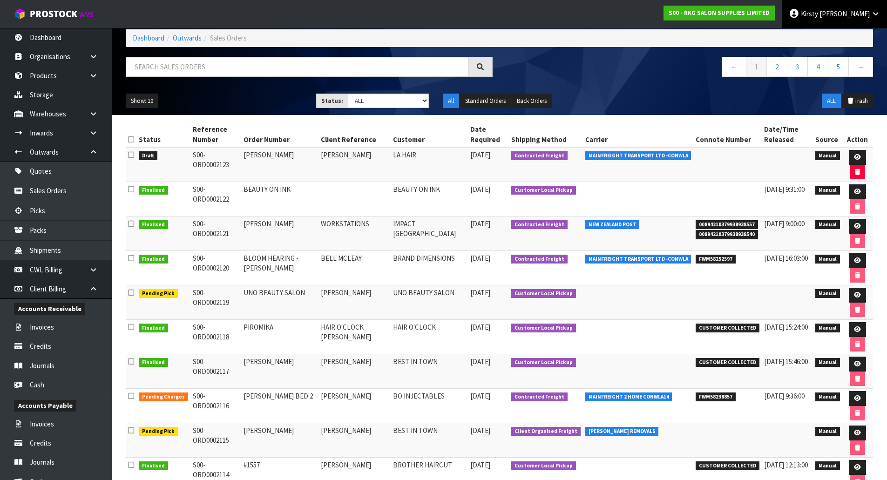
click at [818, 16] on span "Kirsty" at bounding box center [809, 13] width 17 height 9
click at [651, 61] on nav "← 1 2 3 4 5 →" at bounding box center [689, 68] width 367 height 23
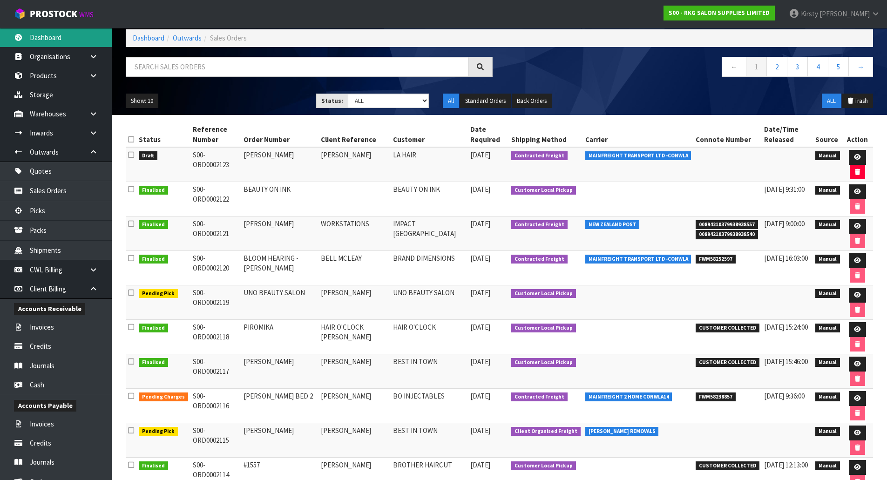
click at [65, 36] on link "Dashboard" at bounding box center [56, 37] width 112 height 19
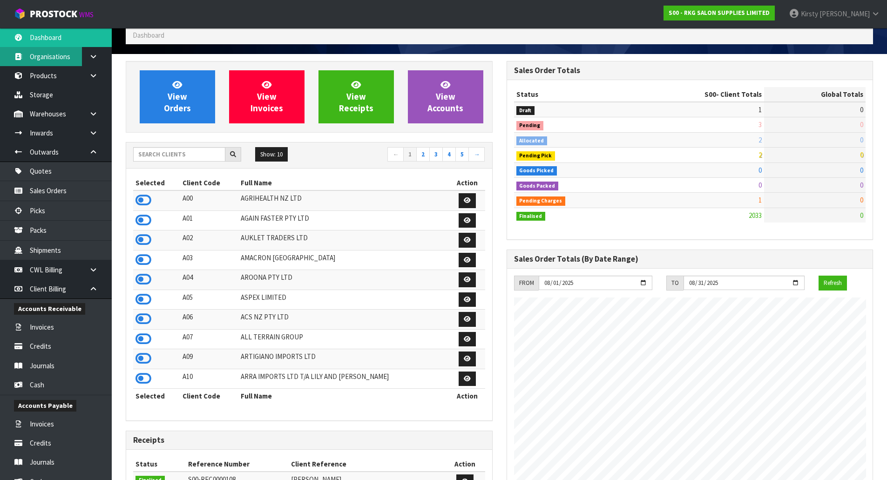
scroll to position [705, 380]
click at [169, 152] on input "text" at bounding box center [179, 154] width 92 height 14
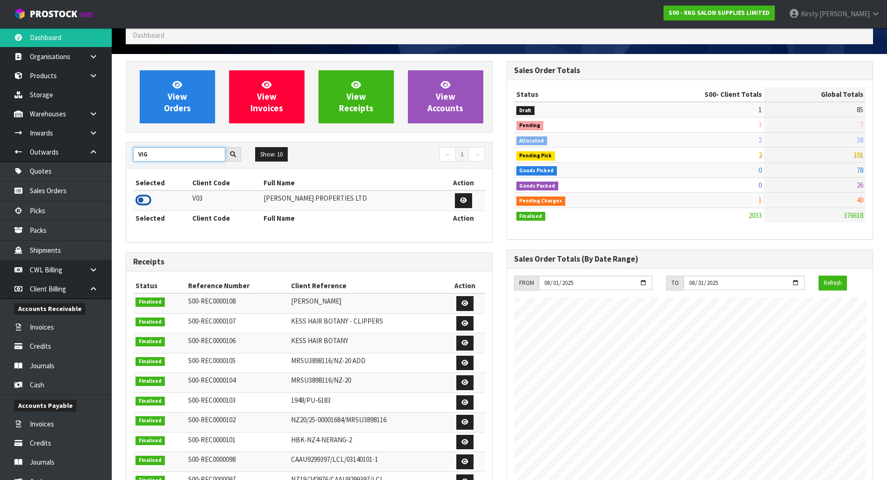
type input "VIG"
click at [149, 201] on icon at bounding box center [143, 200] width 16 height 14
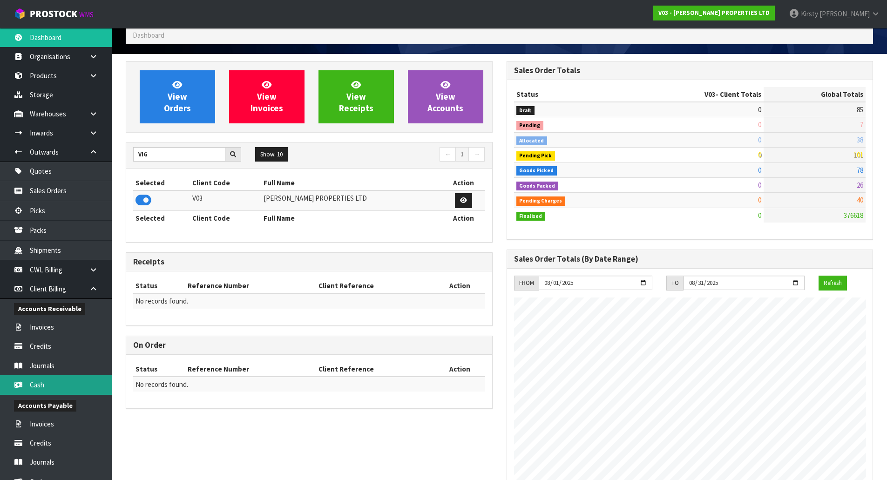
scroll to position [569, 380]
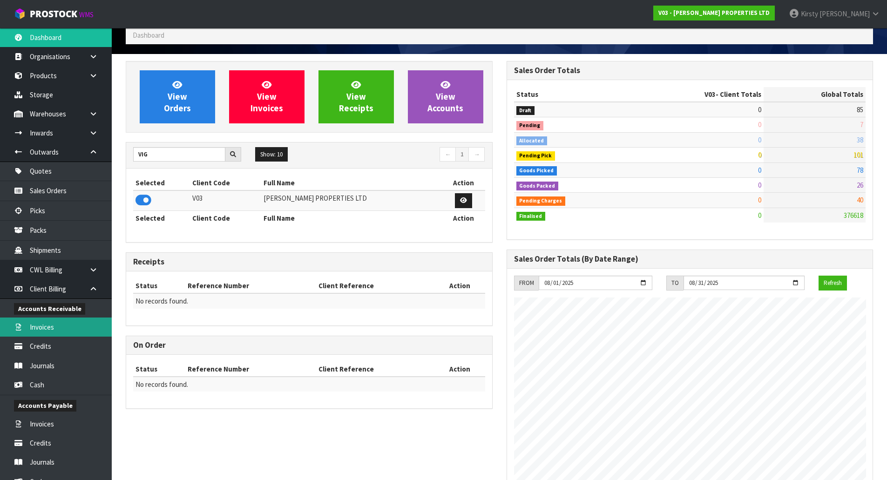
click at [48, 328] on link "Invoices" at bounding box center [56, 326] width 112 height 19
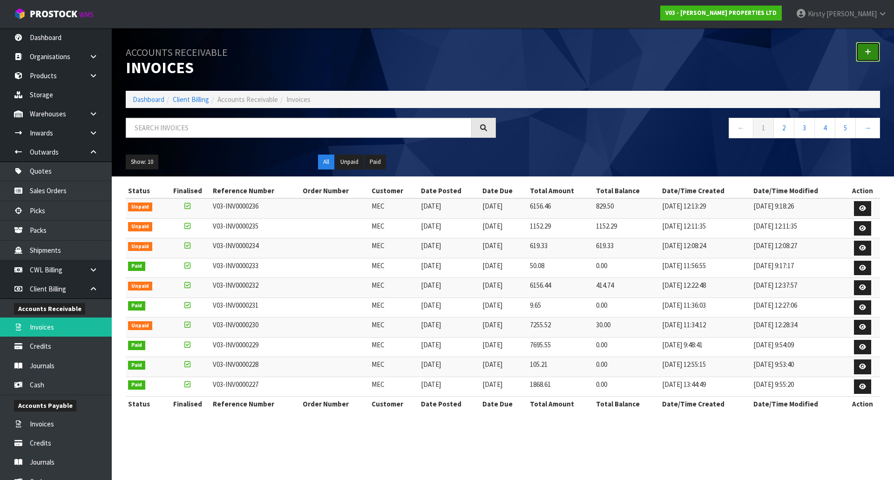
click at [869, 52] on icon at bounding box center [867, 51] width 7 height 7
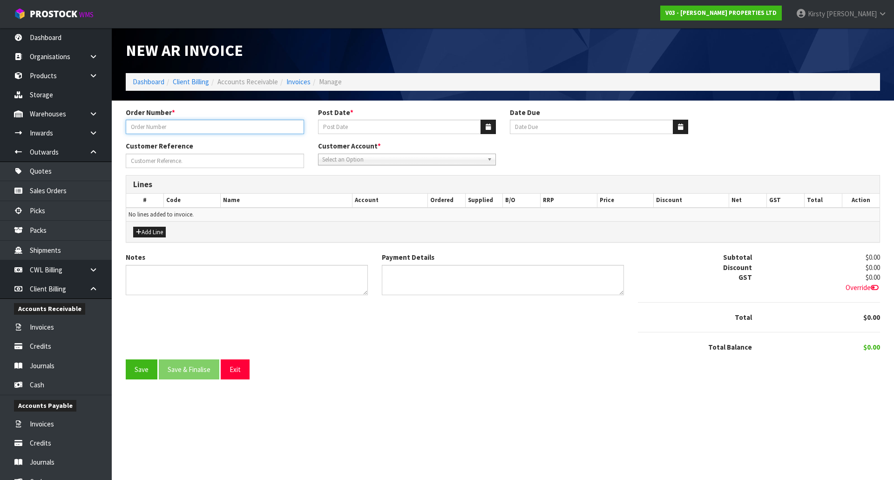
click at [156, 126] on input "text" at bounding box center [215, 127] width 178 height 14
type input "WATER"
click at [486, 126] on icon "button" at bounding box center [487, 127] width 5 height 6
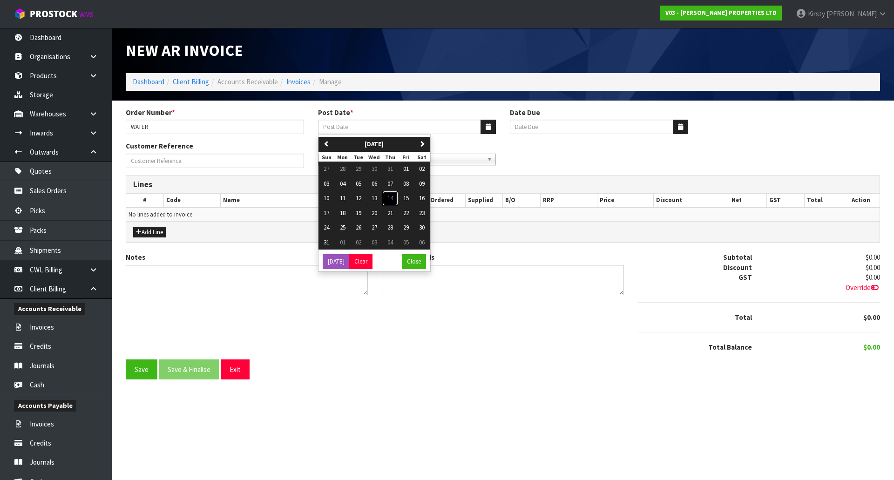
click at [392, 199] on span "14" at bounding box center [390, 198] width 6 height 8
type input "[DATE]"
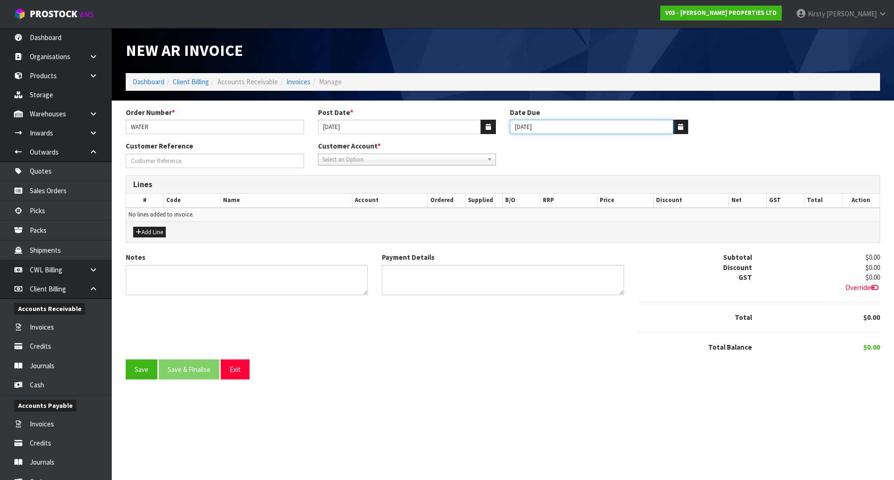
click at [518, 123] on input "[DATE]" at bounding box center [591, 127] width 163 height 14
click at [553, 125] on input "[DATE]" at bounding box center [591, 127] width 163 height 14
type input "[DATE]"
click at [157, 159] on input "Order Number *" at bounding box center [215, 161] width 178 height 14
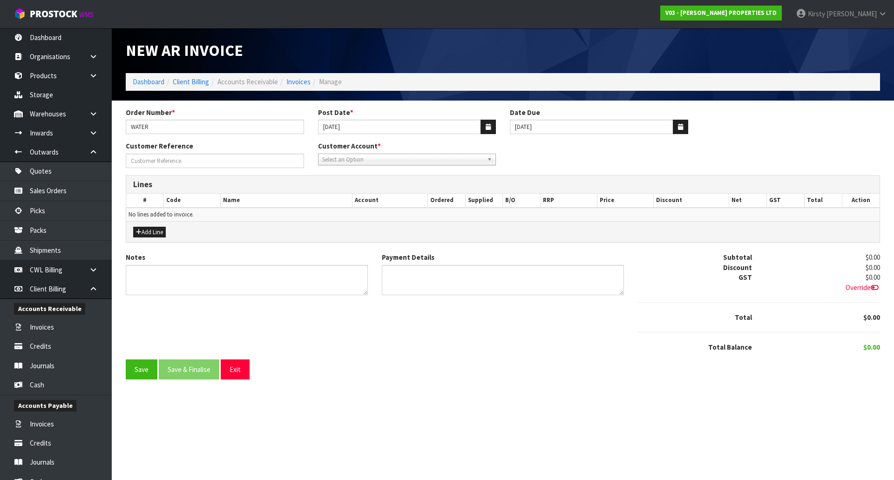
click at [347, 160] on span "Select an Option" at bounding box center [403, 159] width 162 height 11
click at [348, 184] on li "MEC - MEC NEW ZEALAND LTD" at bounding box center [407, 186] width 174 height 12
click at [149, 230] on button "Add Line" at bounding box center [149, 232] width 33 height 11
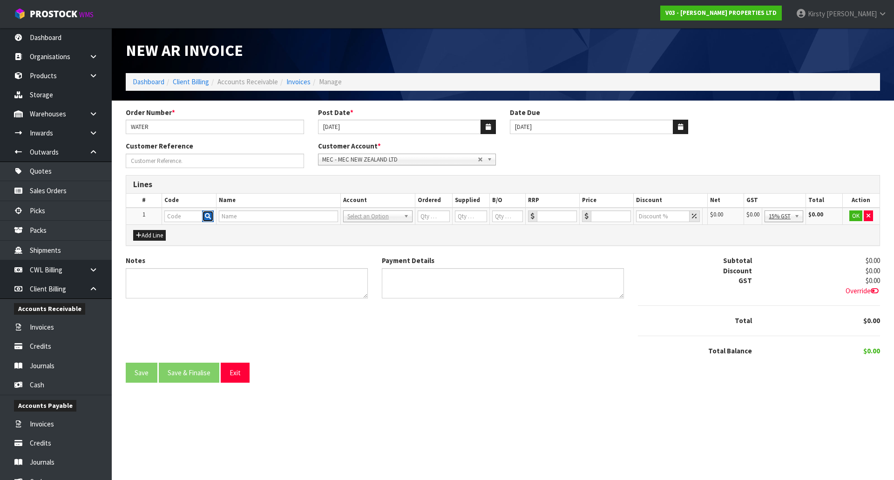
click at [206, 217] on icon "button" at bounding box center [208, 216] width 6 height 6
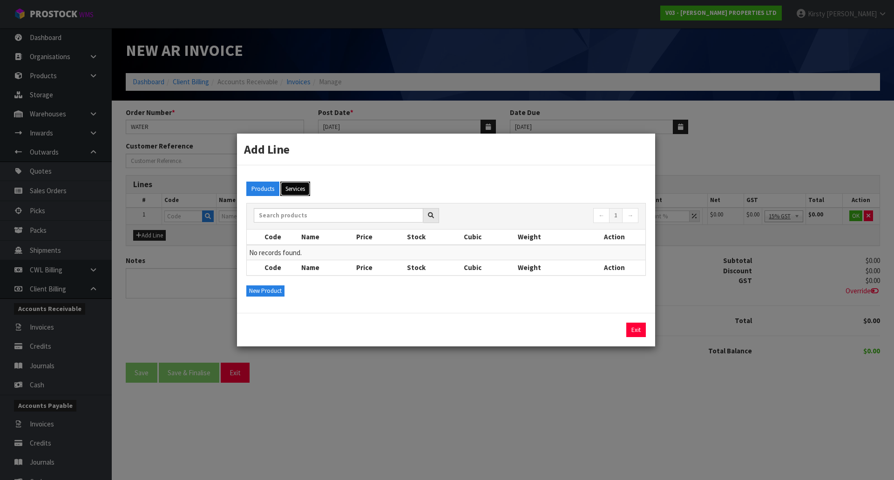
click at [303, 189] on button "Services" at bounding box center [295, 189] width 30 height 15
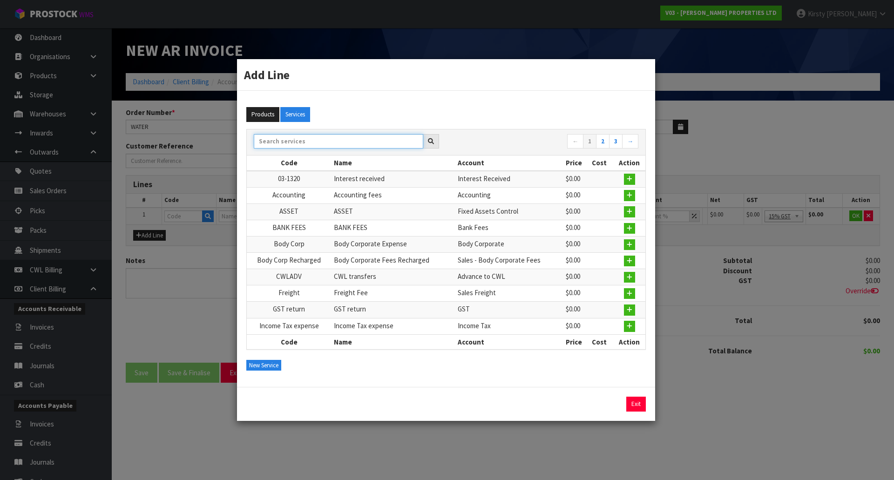
click at [287, 140] on input "text" at bounding box center [338, 141] width 169 height 14
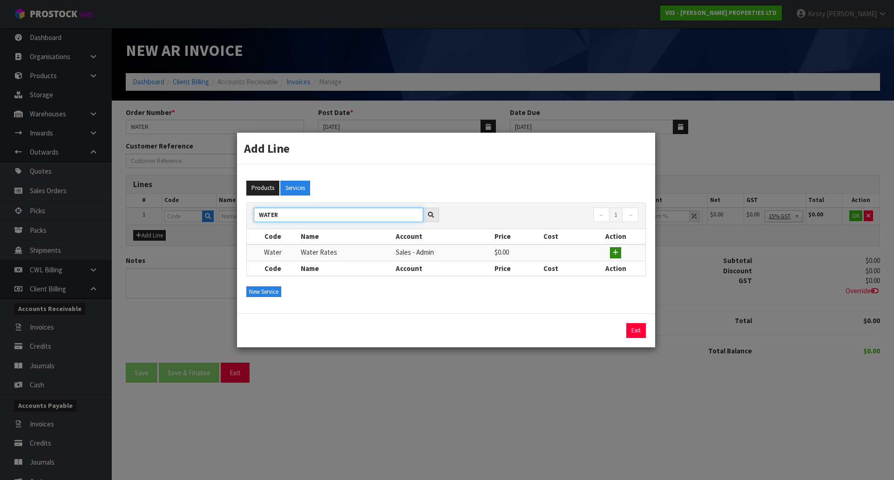
type input "WATER"
click at [619, 256] on button "button" at bounding box center [615, 252] width 11 height 11
type input "Water"
type input "Water Rates"
type input "1"
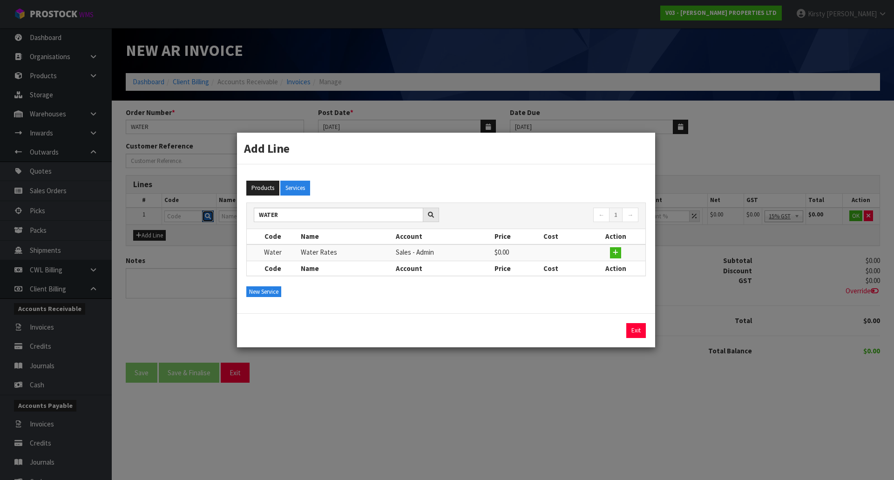
type input "1"
type input "0"
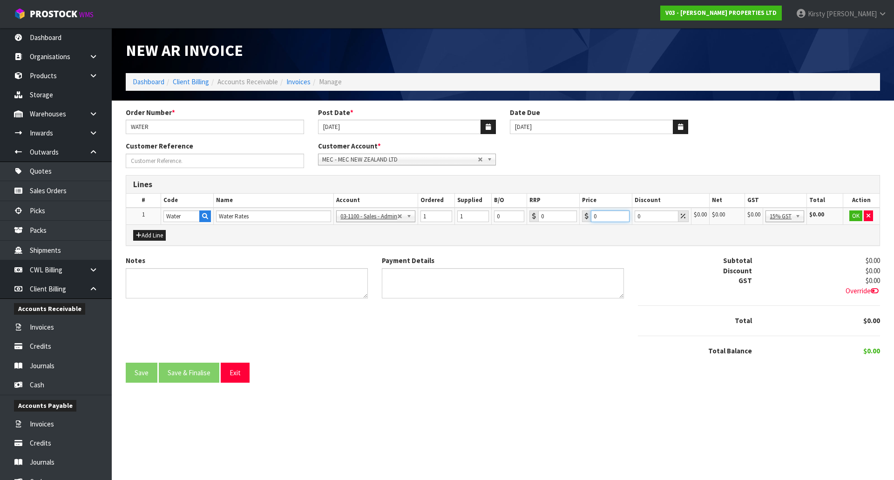
drag, startPoint x: 602, startPoint y: 220, endPoint x: 577, endPoint y: 223, distance: 25.8
click at [577, 223] on tr "1 Water Water Rates 03-1100 - Sales - Admin 03-1103 - Sales - Body Corporate Fe…" at bounding box center [502, 216] width 753 height 17
type input "66.16"
click at [856, 214] on button "OK" at bounding box center [855, 215] width 13 height 11
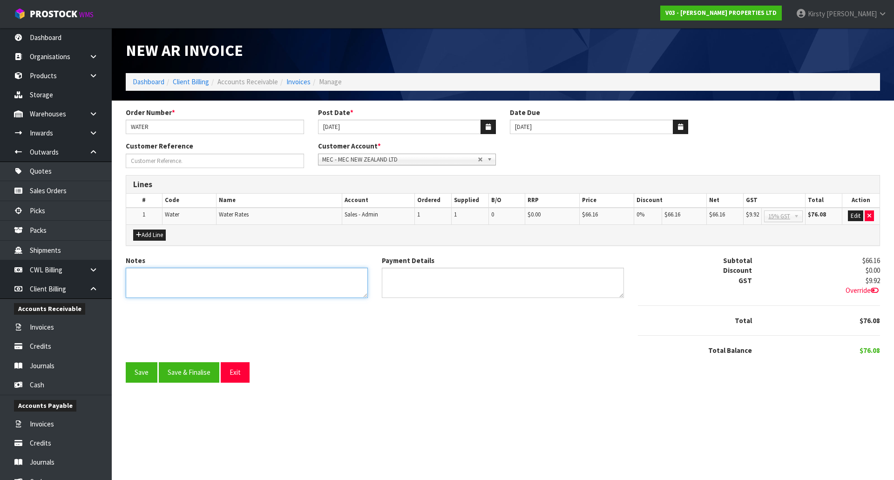
click at [140, 278] on textarea "Notes" at bounding box center [247, 283] width 242 height 30
type textarea "PLS PAY BY [DATE]"
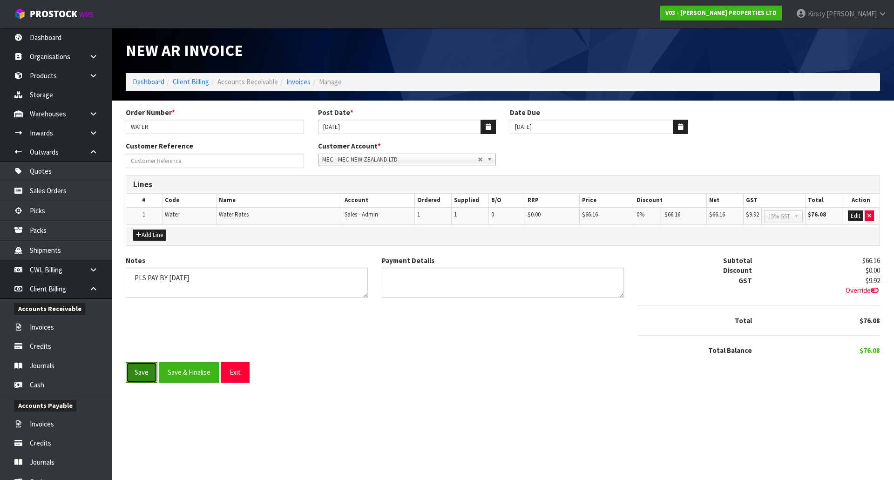
click at [146, 371] on button "Save" at bounding box center [142, 372] width 32 height 20
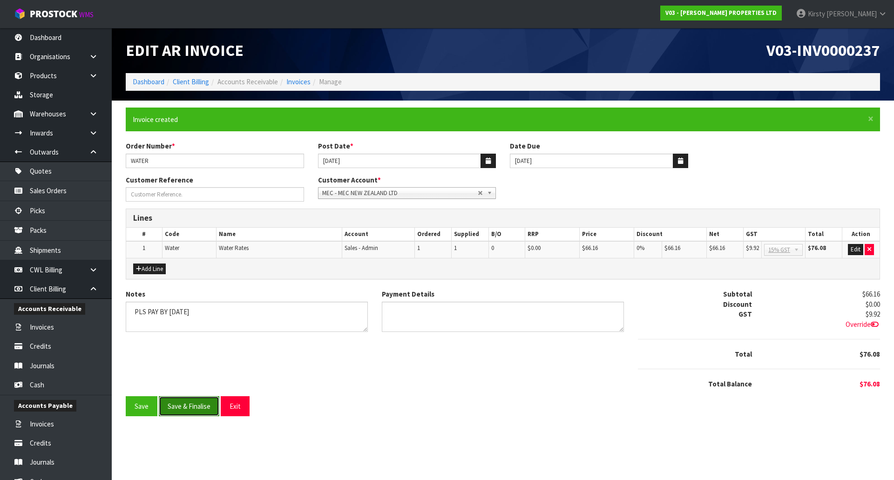
click at [181, 406] on button "Save & Finalise" at bounding box center [189, 406] width 61 height 20
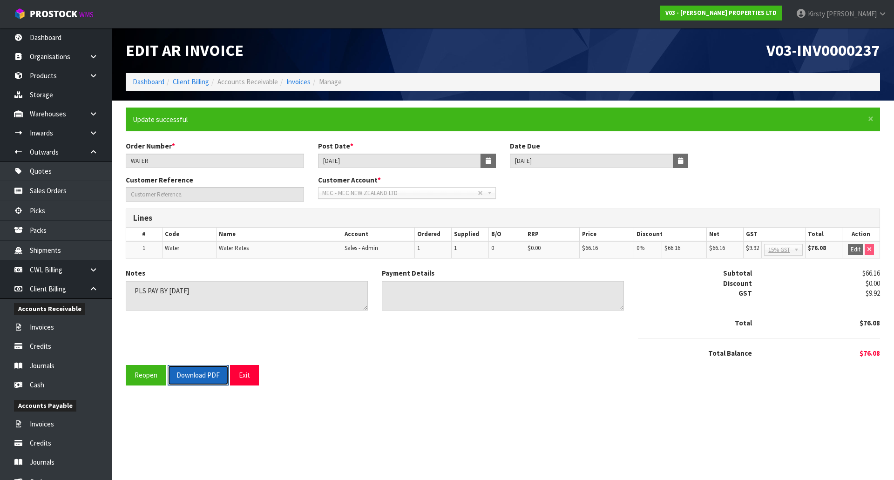
drag, startPoint x: 188, startPoint y: 372, endPoint x: 376, endPoint y: 195, distance: 258.1
click at [188, 370] on button "Download PDF" at bounding box center [198, 375] width 61 height 20
click at [248, 378] on button "Exit" at bounding box center [244, 375] width 29 height 20
